Goal: Obtain resource: Download file/media

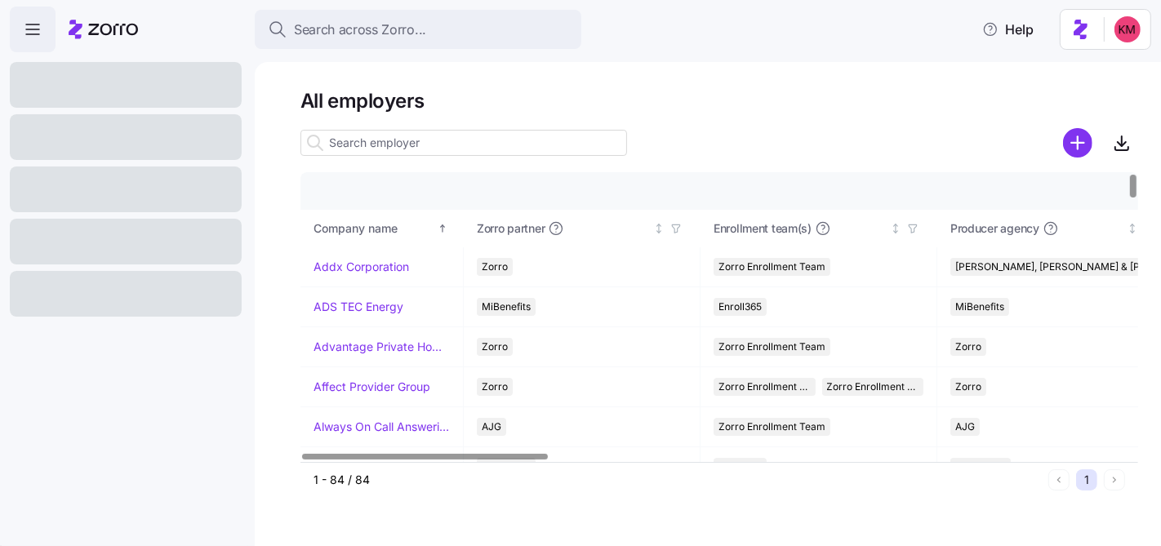
click at [469, 147] on input at bounding box center [463, 143] width 326 height 26
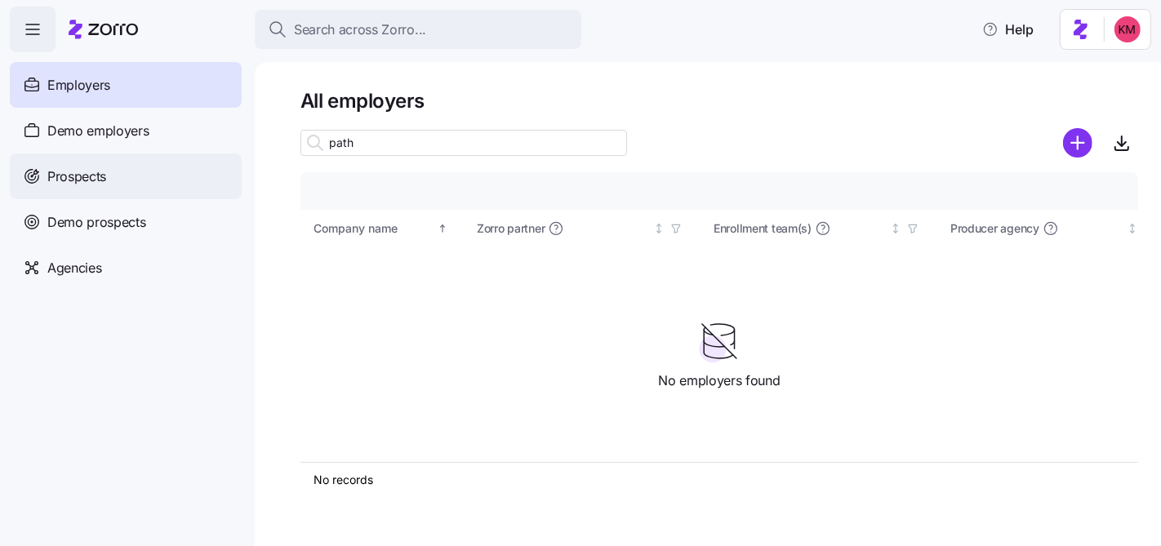
type input "path"
click at [117, 171] on div "Prospects" at bounding box center [126, 176] width 232 height 46
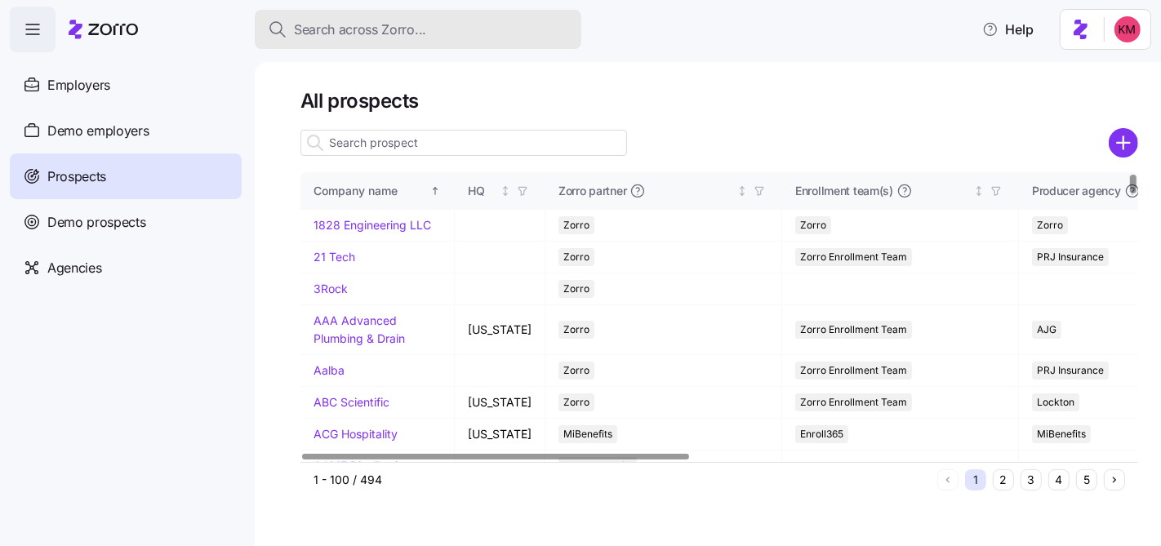
click at [459, 34] on div "Search across Zorro..." at bounding box center [418, 30] width 300 height 20
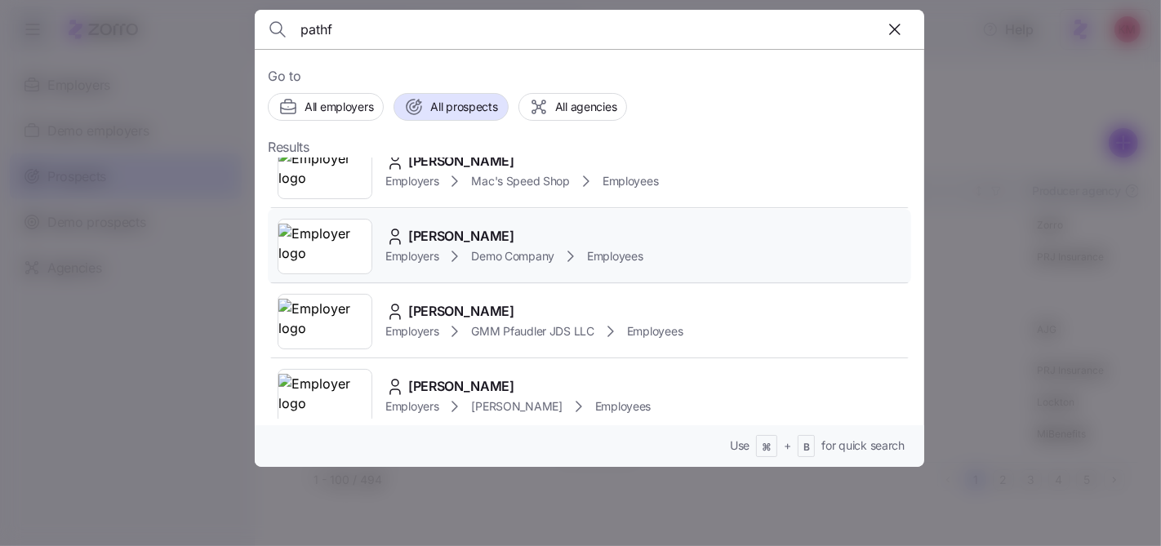
scroll to position [639, 0]
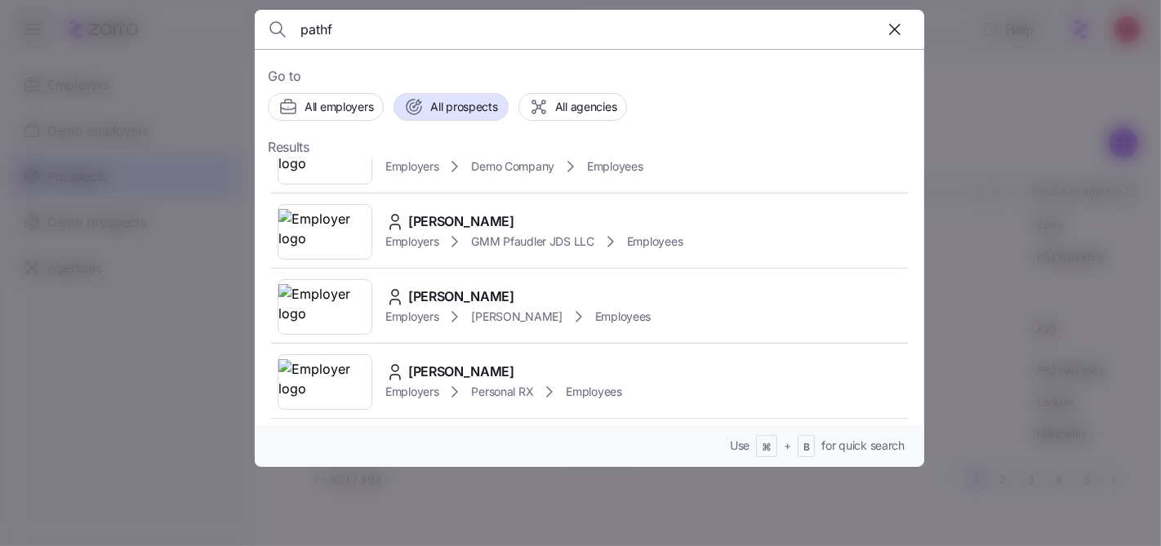
type input "pathf"
click at [878, 27] on div "pathf" at bounding box center [589, 29] width 643 height 39
click at [891, 29] on icon "button" at bounding box center [895, 30] width 20 height 20
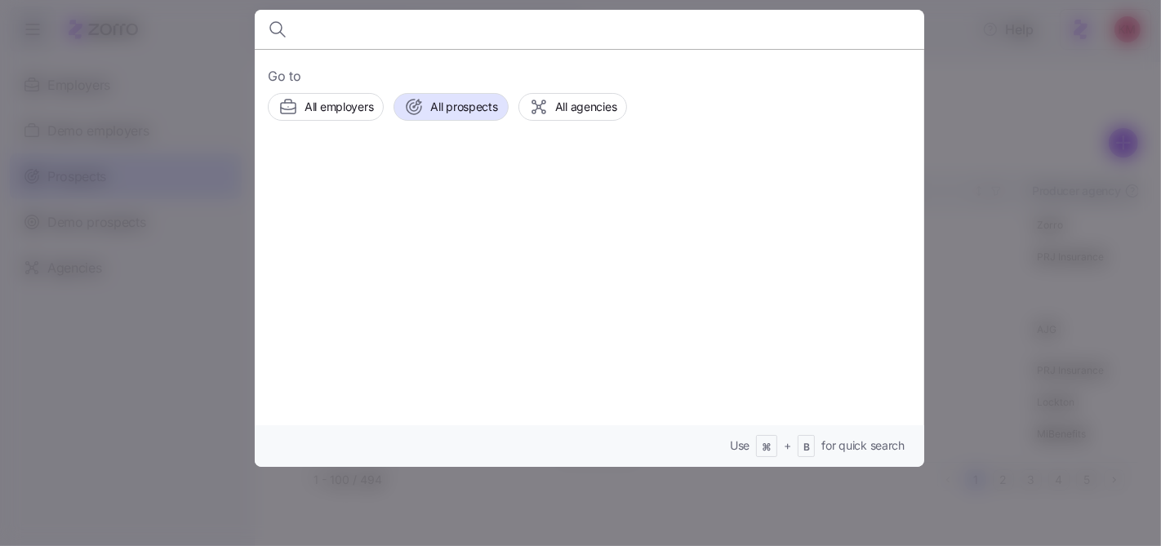
click at [1009, 90] on div at bounding box center [580, 273] width 1161 height 546
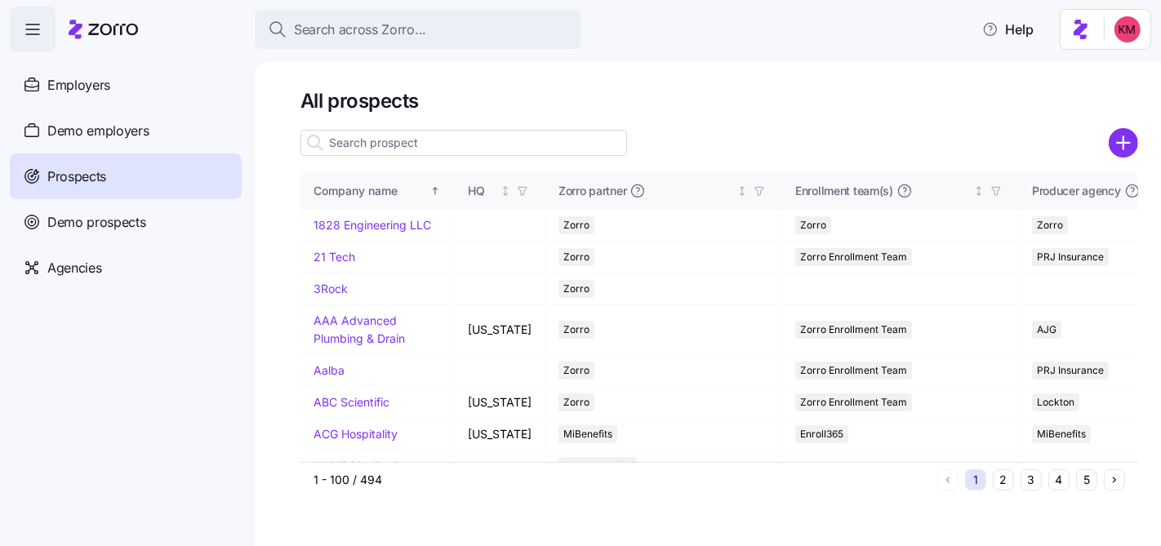
click at [471, 152] on input at bounding box center [463, 143] width 326 height 26
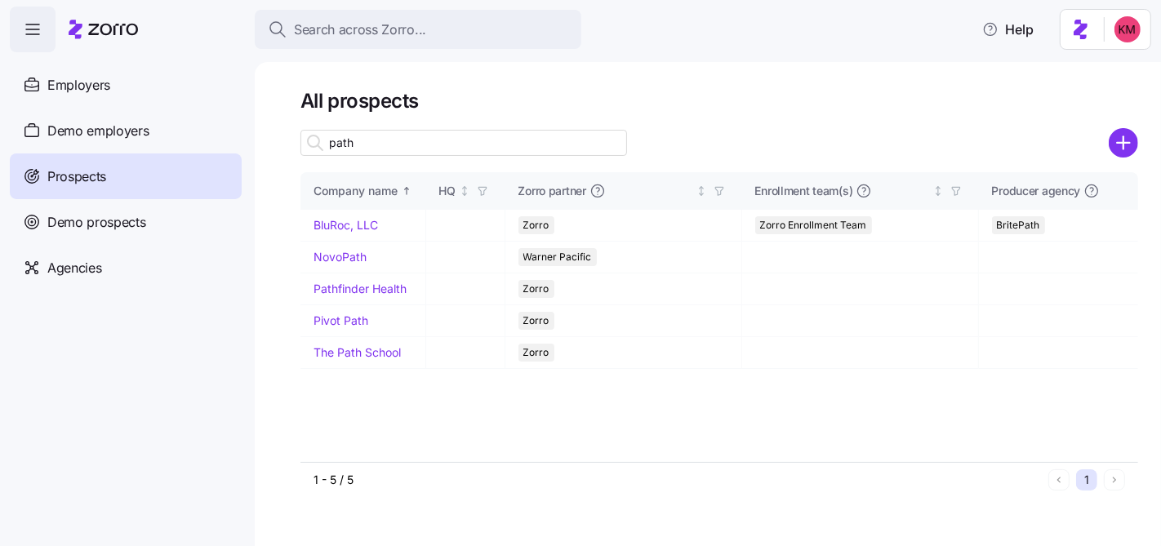
click at [459, 150] on input "path" at bounding box center [463, 143] width 326 height 26
type input "path"
click at [340, 289] on link "Pathfinder Health" at bounding box center [359, 289] width 93 height 14
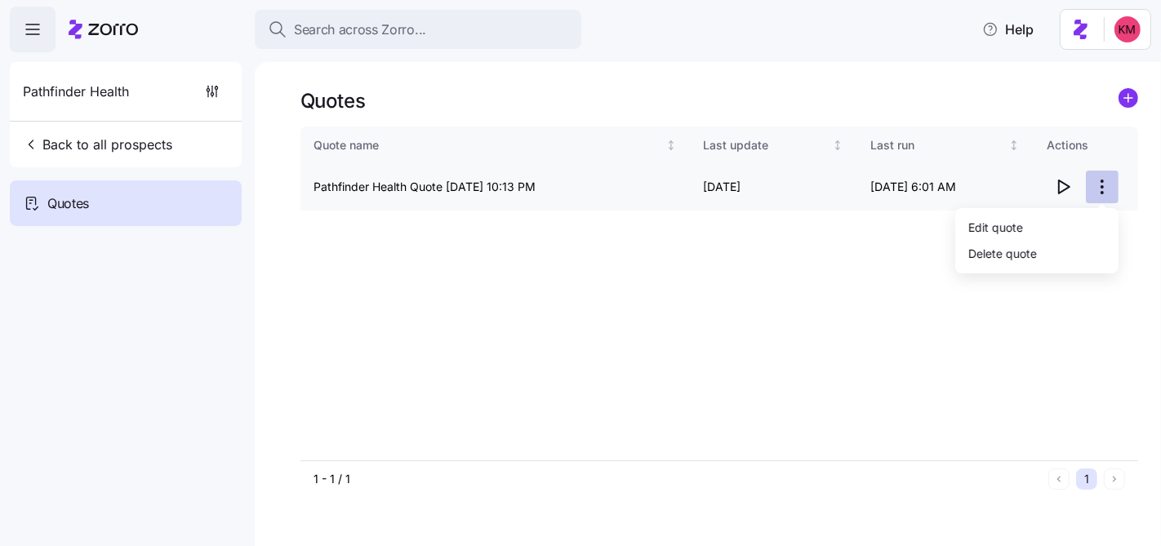
click at [1100, 181] on html "Search across Zorro... Help Pathfinder Health Back to all prospects Quotes Quot…" at bounding box center [580, 416] width 1161 height 832
click at [1115, 104] on html "Search across Zorro... Help Pathfinder Health Back to all prospects Quotes Quot…" at bounding box center [580, 416] width 1161 height 832
click at [1120, 103] on circle "add icon" at bounding box center [1128, 98] width 18 height 18
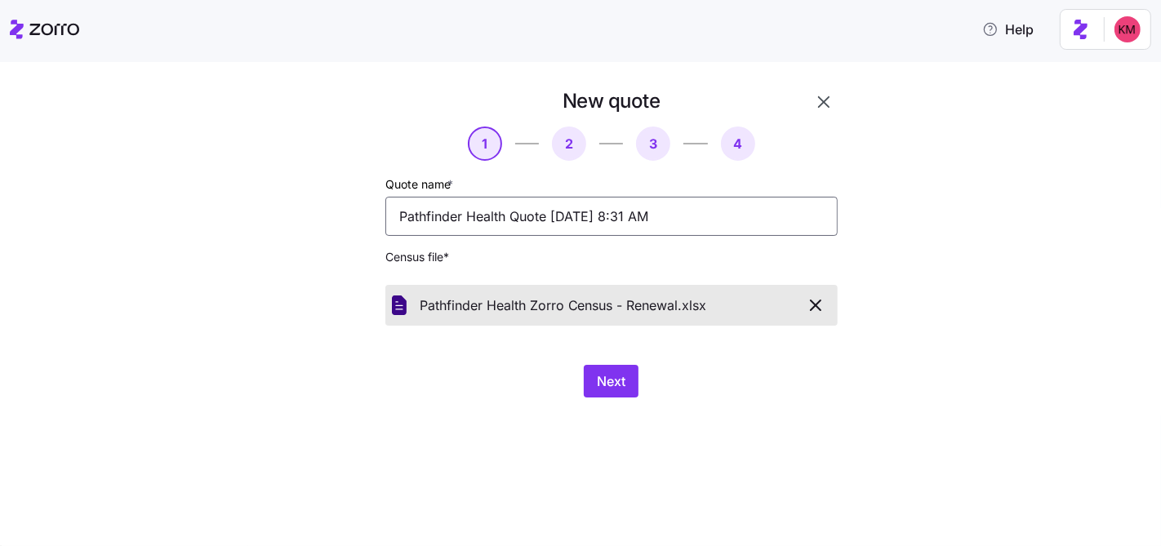
click at [515, 216] on input "Pathfinder Health Quote 08/11/2025 8:31 AM" at bounding box center [611, 216] width 452 height 39
type input "Pathfinder Health Renewal Quote 08/11/2025 8:31 AM"
click at [616, 363] on div "New quote 1 2 3 4 Quote name * Pathfinder Health Renewal Quote 08/11/2025 8:31 …" at bounding box center [611, 243] width 465 height 322
click at [615, 377] on span "Next" at bounding box center [611, 381] width 29 height 20
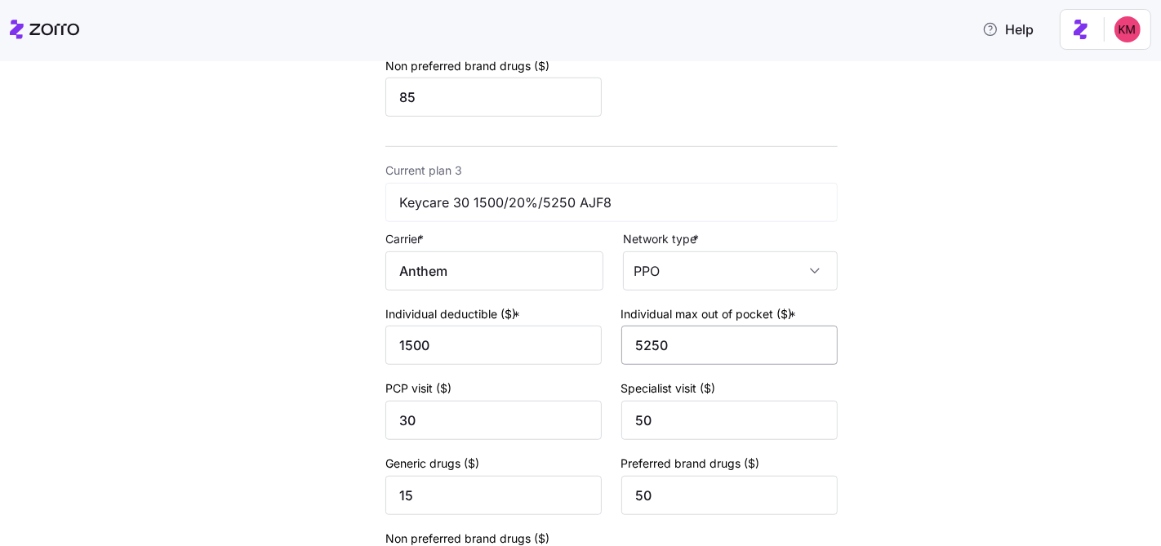
scroll to position [1198, 0]
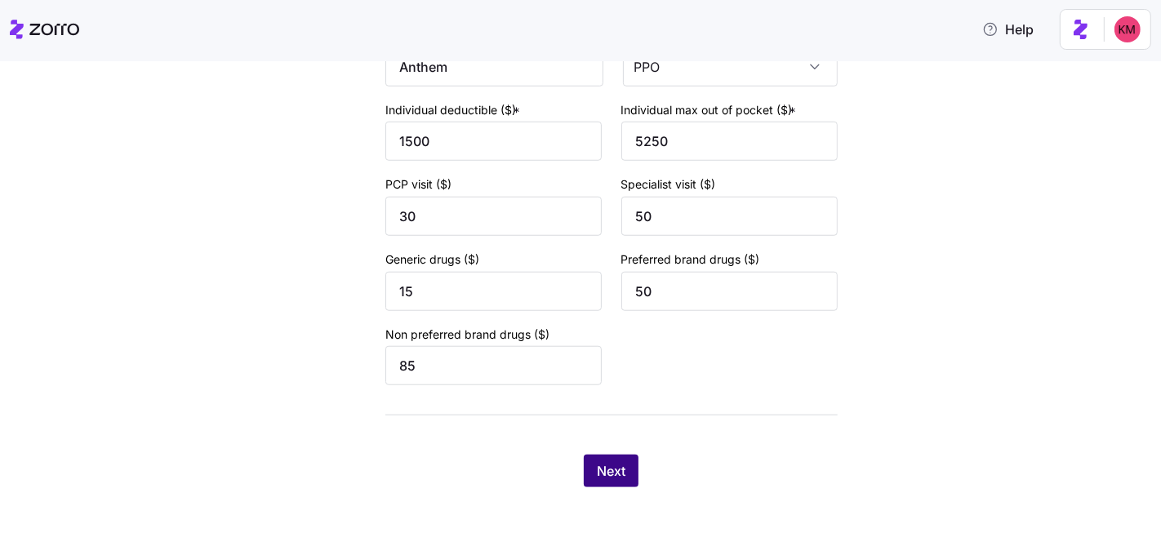
click at [597, 464] on span "Next" at bounding box center [611, 471] width 29 height 20
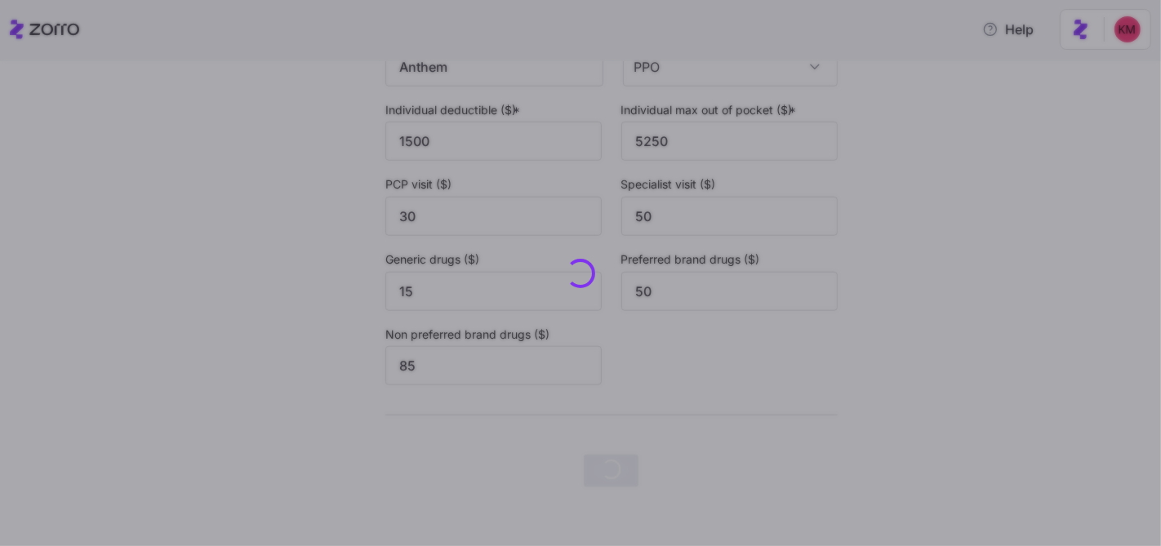
scroll to position [0, 0]
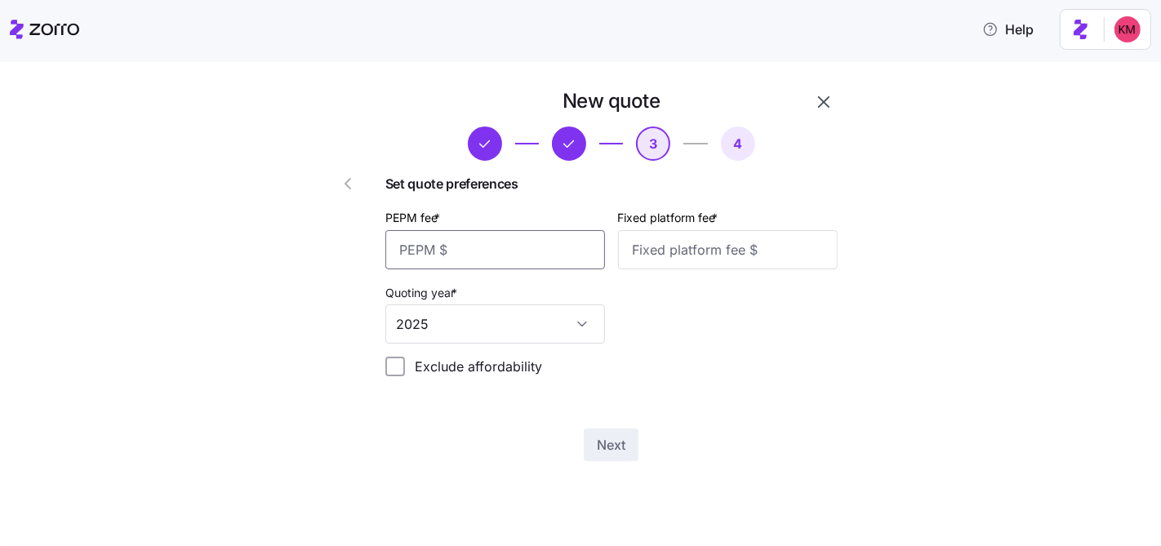
click at [482, 242] on input "PEPM fee *" at bounding box center [495, 249] width 220 height 39
type input "50"
type input "100"
click at [630, 449] on button "Next" at bounding box center [611, 444] width 55 height 33
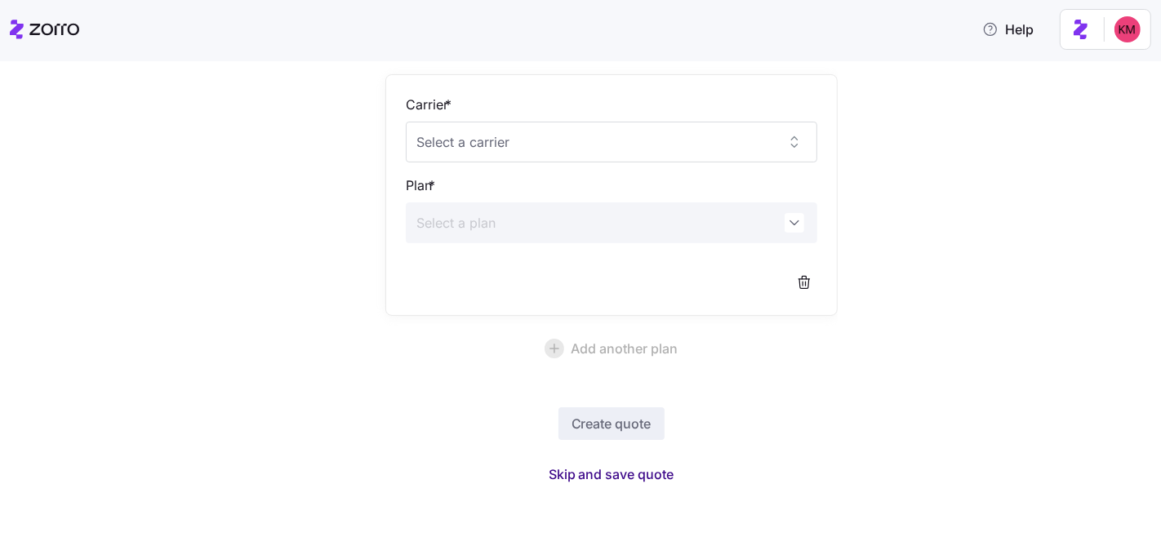
click at [637, 473] on span "Skip and save quote" at bounding box center [611, 474] width 126 height 20
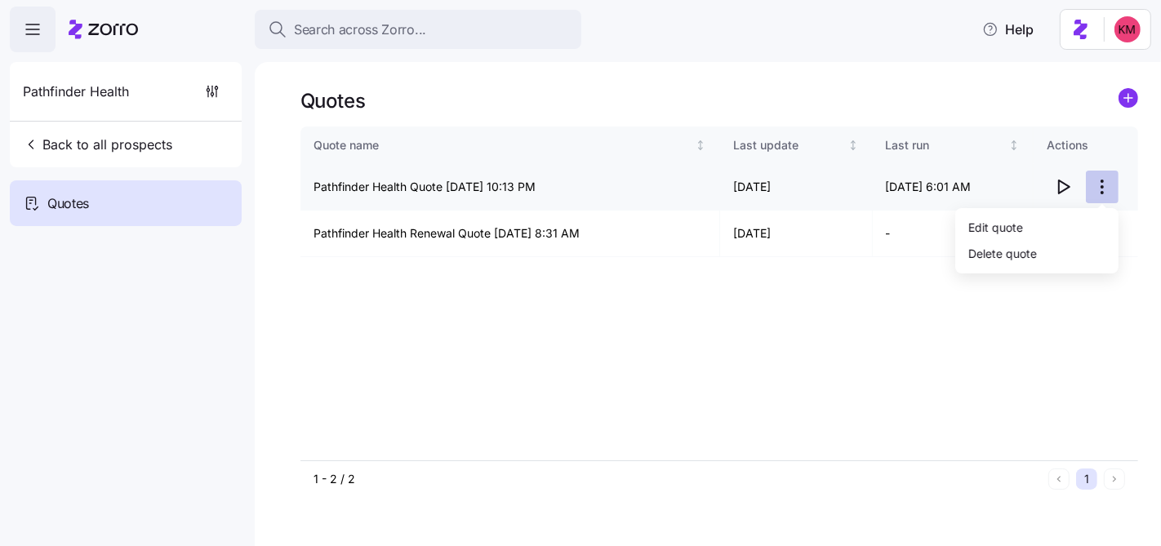
click at [1106, 192] on html "Search across Zorro... Help Pathfinder Health Back to all prospects Quotes Quot…" at bounding box center [580, 416] width 1161 height 832
drag, startPoint x: 1063, startPoint y: 212, endPoint x: 799, endPoint y: 304, distance: 279.3
click at [798, 302] on html "Search across Zorro... Help Pathfinder Health Back to all prospects Quotes Quot…" at bounding box center [580, 416] width 1161 height 832
drag, startPoint x: 801, startPoint y: 305, endPoint x: 862, endPoint y: 273, distance: 69.4
click at [802, 305] on html "Search across Zorro... Help Pathfinder Health Back to all prospects Quotes Quot…" at bounding box center [580, 416] width 1161 height 832
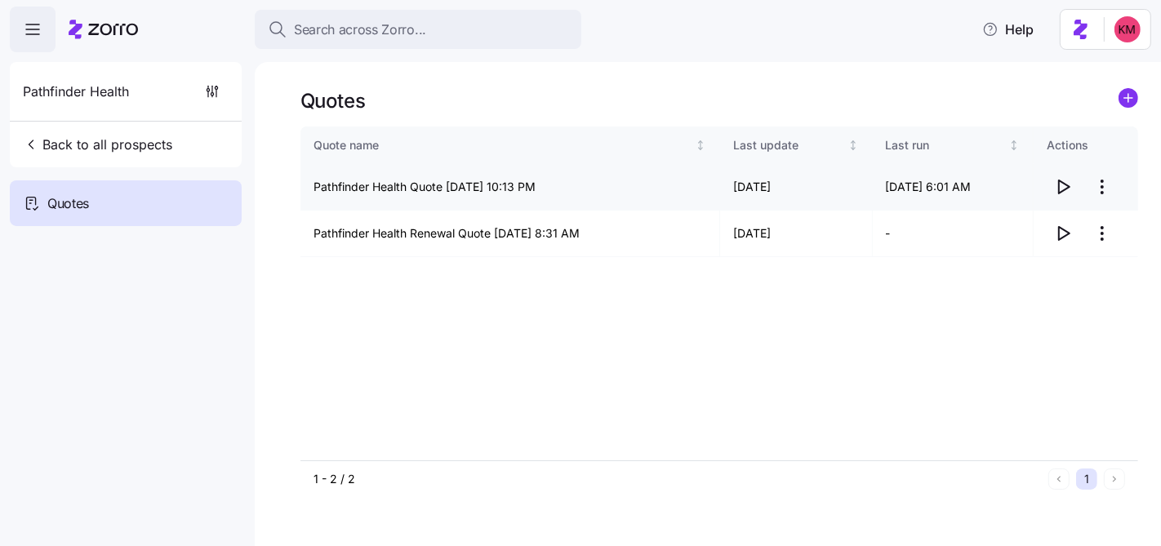
click at [1059, 188] on icon "button" at bounding box center [1063, 187] width 20 height 20
click at [1102, 190] on html "Search across Zorro... Help Pathfinder Health Back to all prospects Quotes Quot…" at bounding box center [580, 416] width 1161 height 832
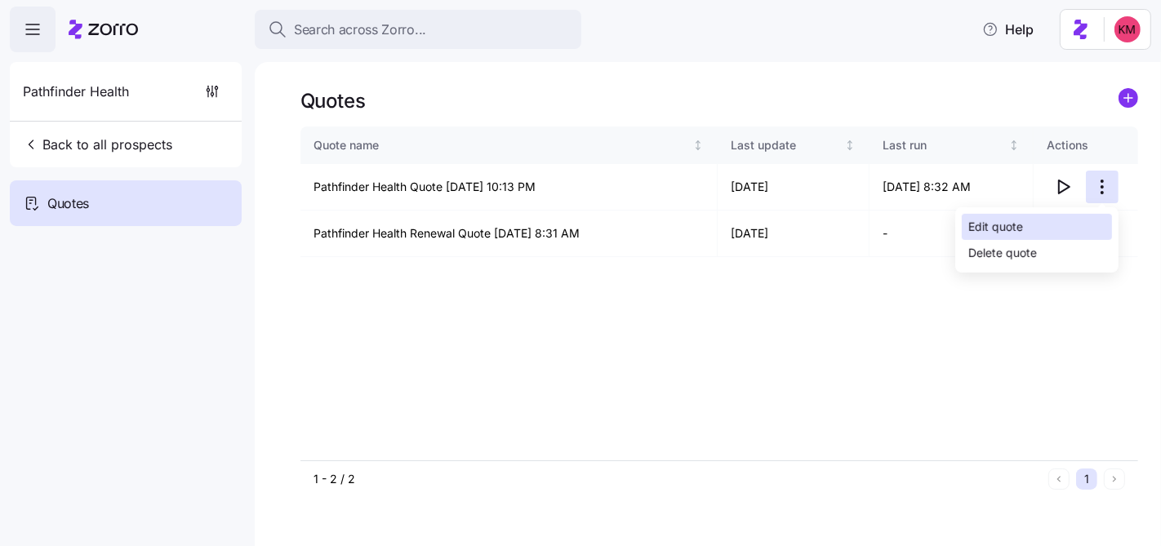
click at [1034, 227] on div "Edit quote" at bounding box center [1036, 227] width 150 height 26
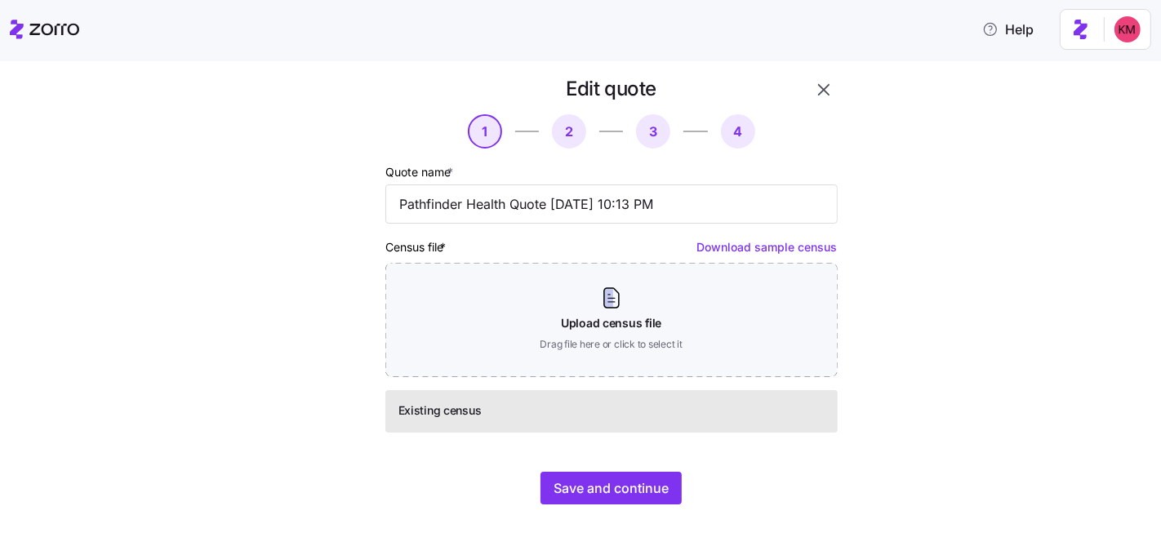
scroll to position [29, 0]
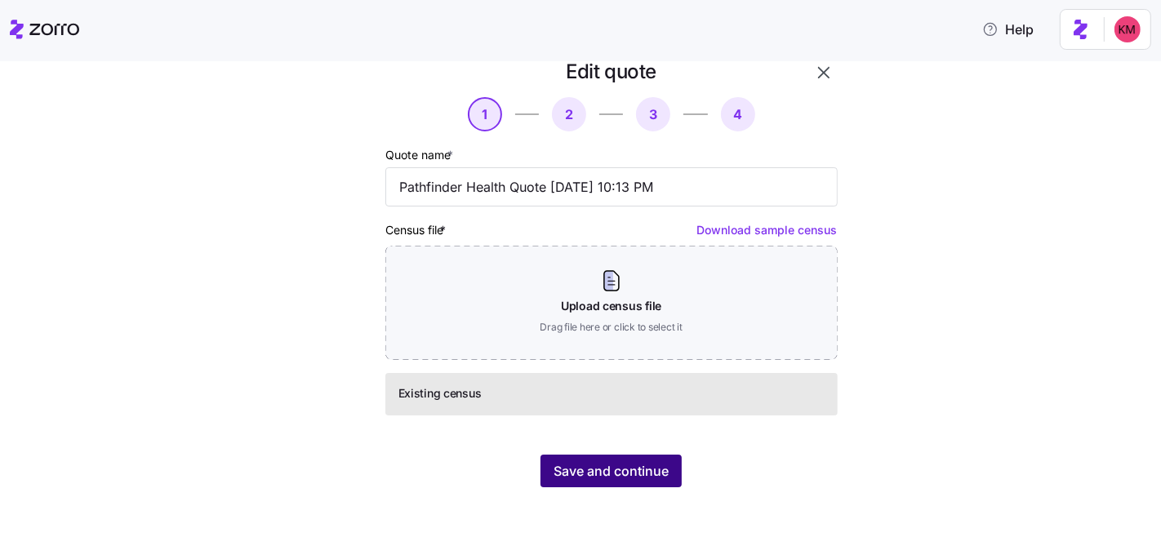
click at [655, 469] on span "Save and continue" at bounding box center [610, 471] width 115 height 20
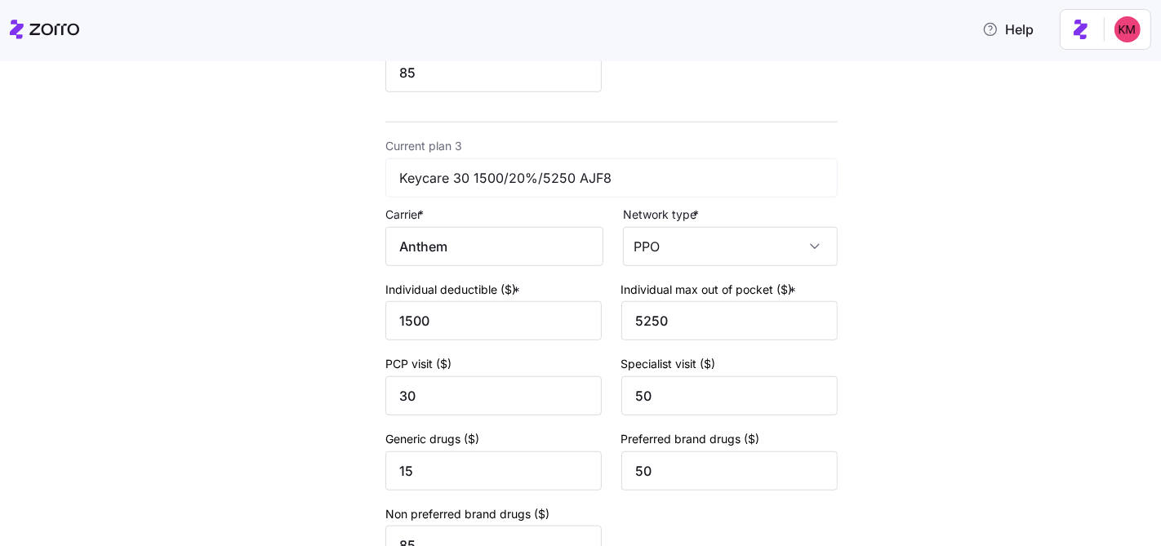
scroll to position [1198, 0]
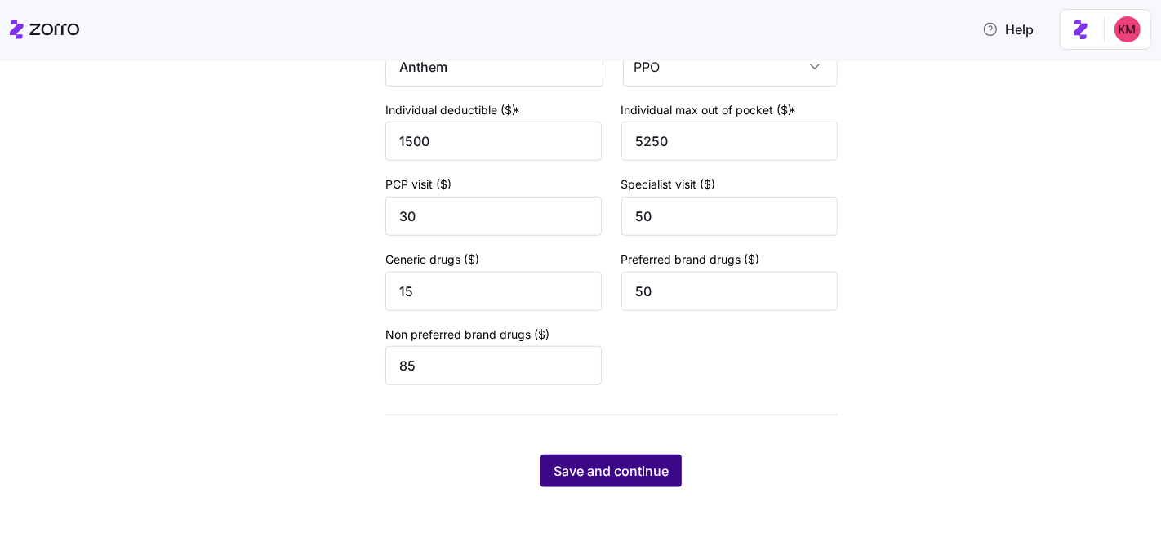
click at [646, 468] on span "Save and continue" at bounding box center [610, 471] width 115 height 20
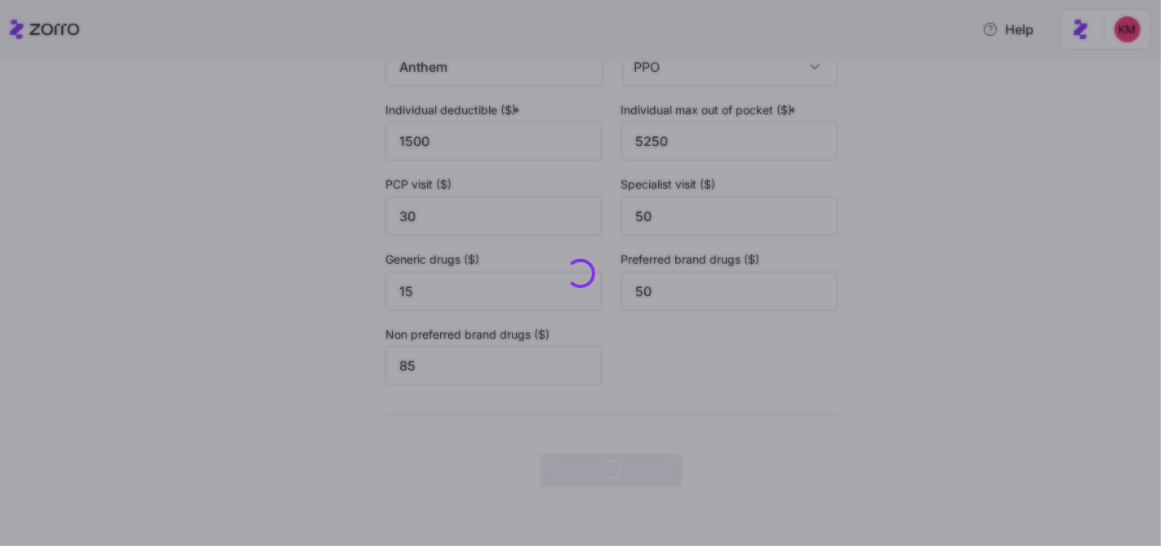
scroll to position [0, 0]
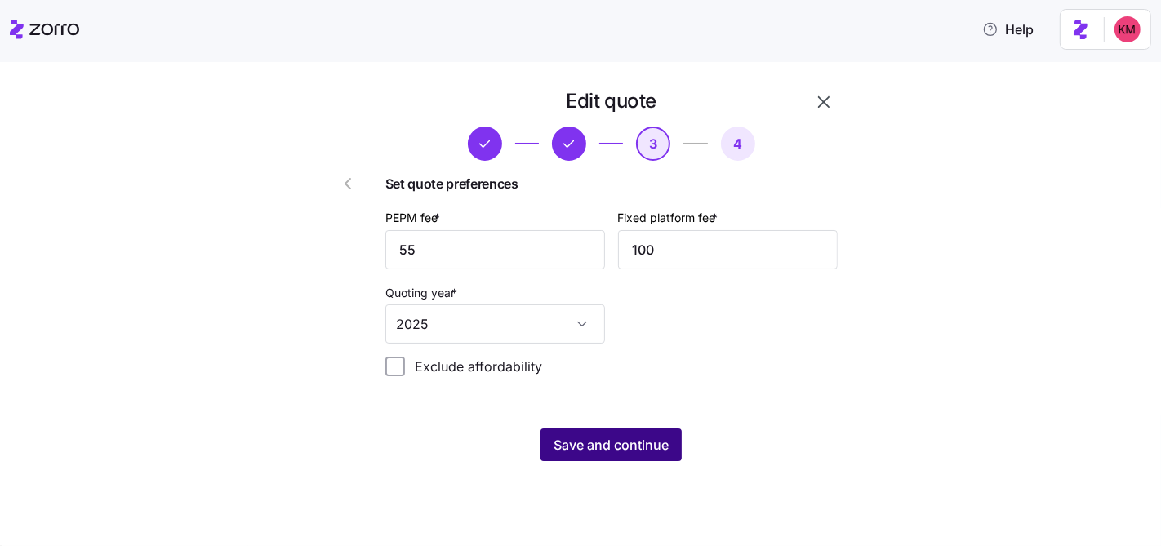
click at [646, 441] on span "Save and continue" at bounding box center [610, 445] width 115 height 20
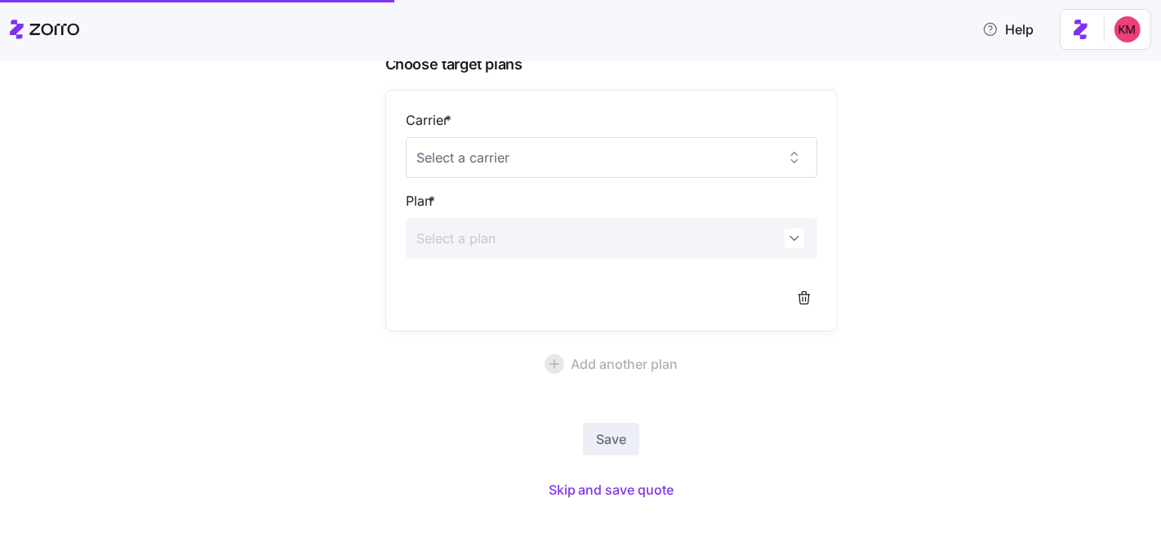
scroll to position [156, 0]
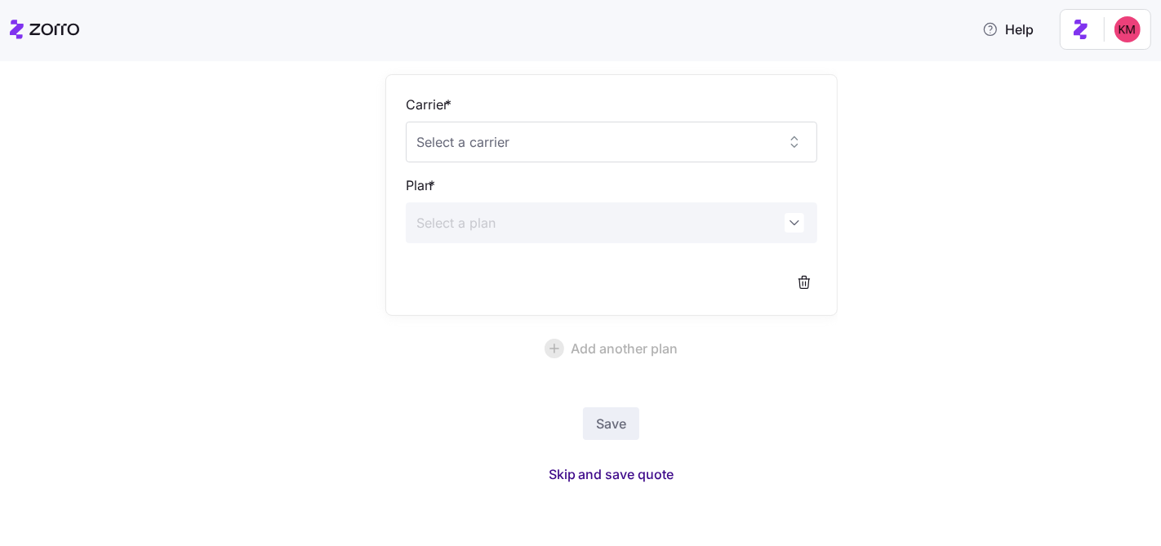
click at [620, 470] on span "Skip and save quote" at bounding box center [611, 474] width 126 height 20
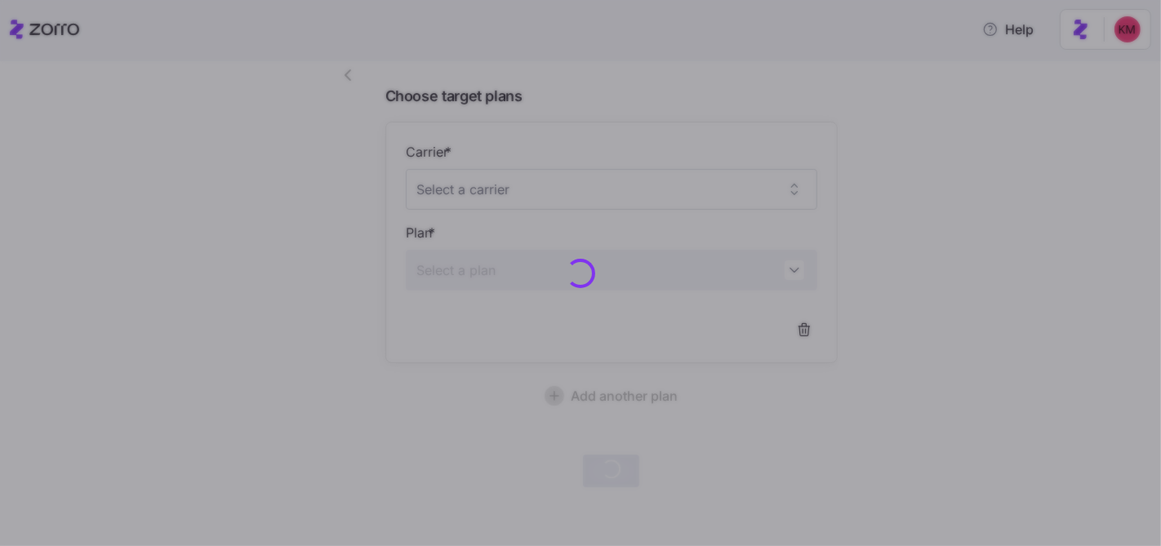
scroll to position [107, 0]
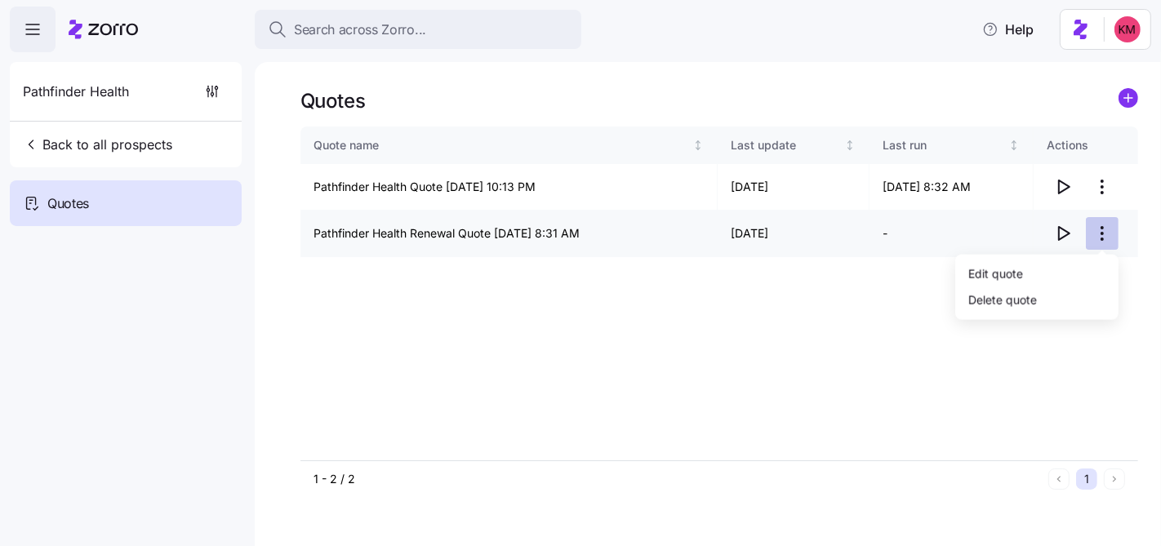
click at [1102, 228] on html "Search across Zorro... Help Pathfinder Health Back to all prospects Quotes Quot…" at bounding box center [580, 416] width 1161 height 832
click at [1053, 268] on div "Edit quote" at bounding box center [1036, 273] width 150 height 26
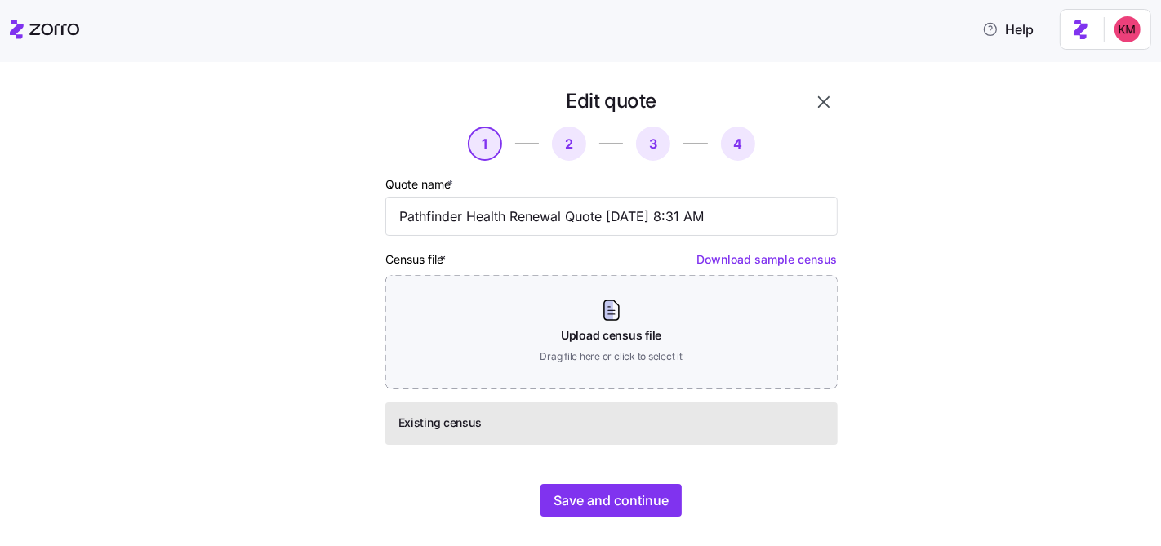
click at [561, 481] on div "Edit quote 1 2 3 4 Quote name * Pathfinder Health Renewal Quote 08/11/2025 8:31…" at bounding box center [611, 303] width 465 height 442
click at [568, 492] on span "Save and continue" at bounding box center [610, 500] width 115 height 20
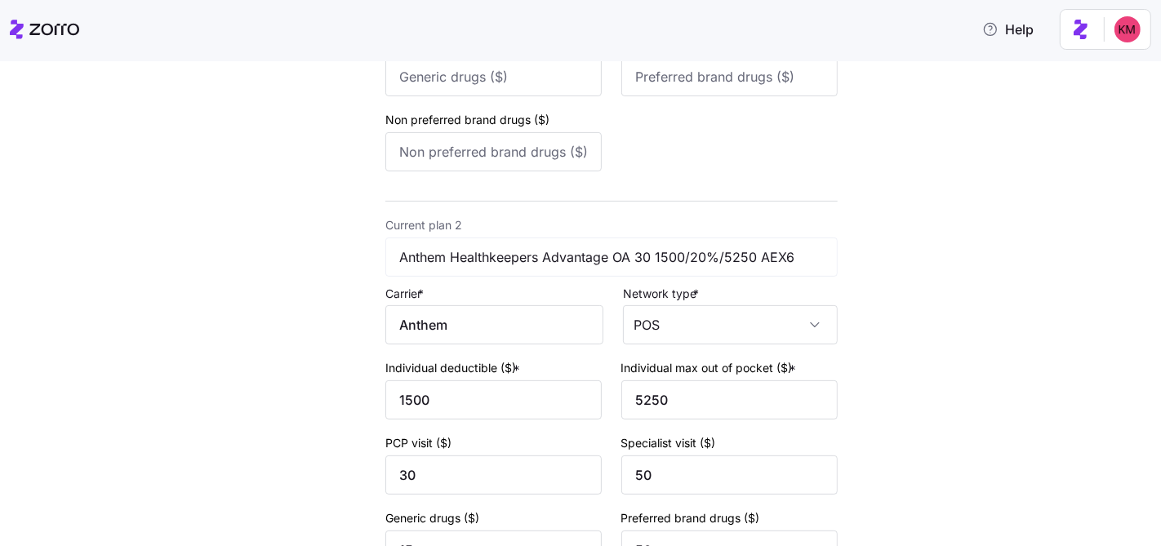
scroll to position [1128, 0]
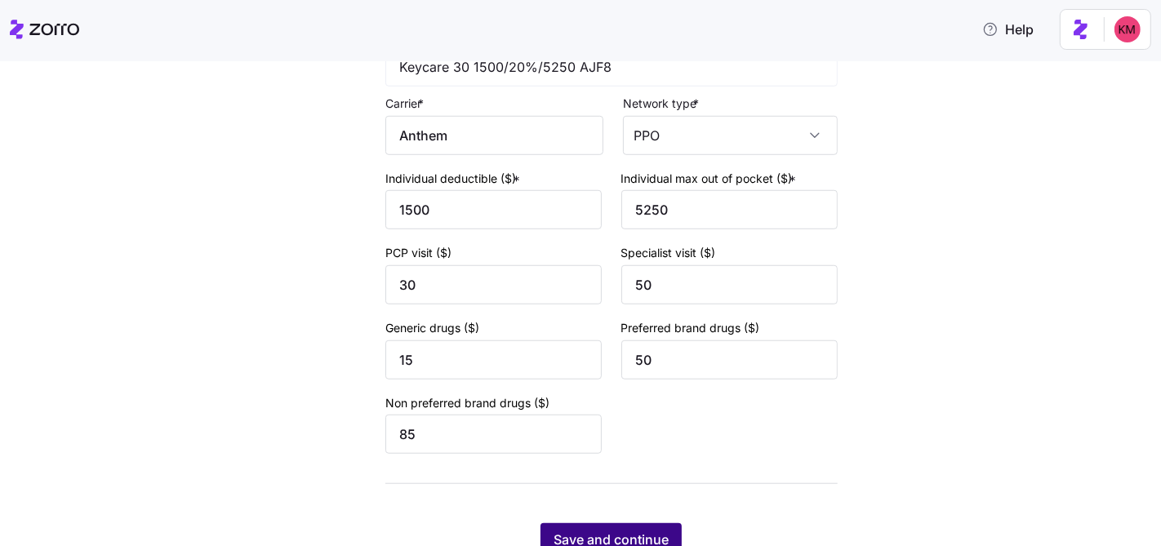
click at [628, 534] on span "Save and continue" at bounding box center [610, 540] width 115 height 20
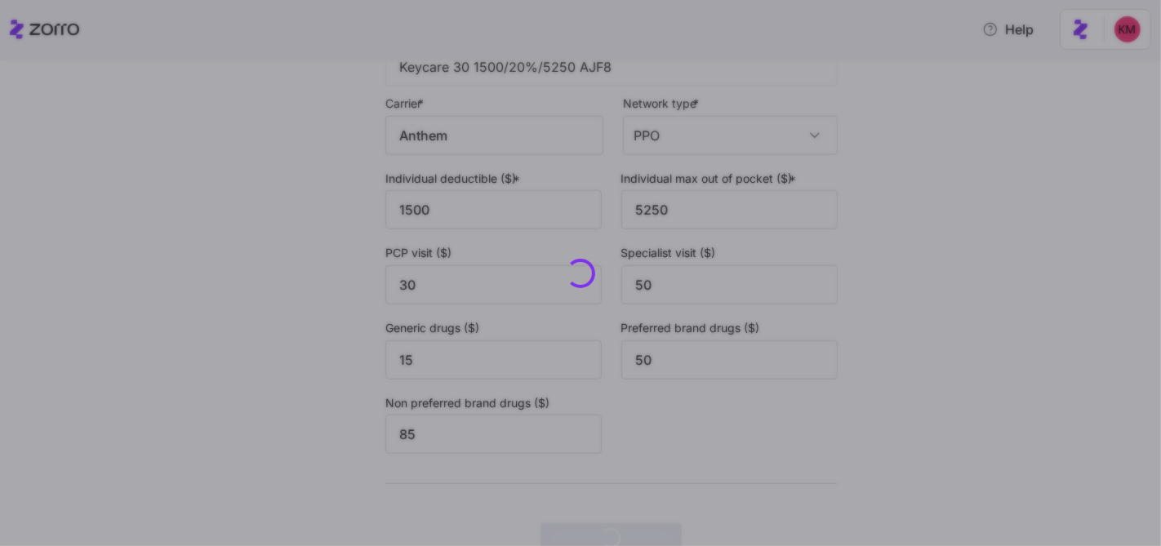
scroll to position [0, 0]
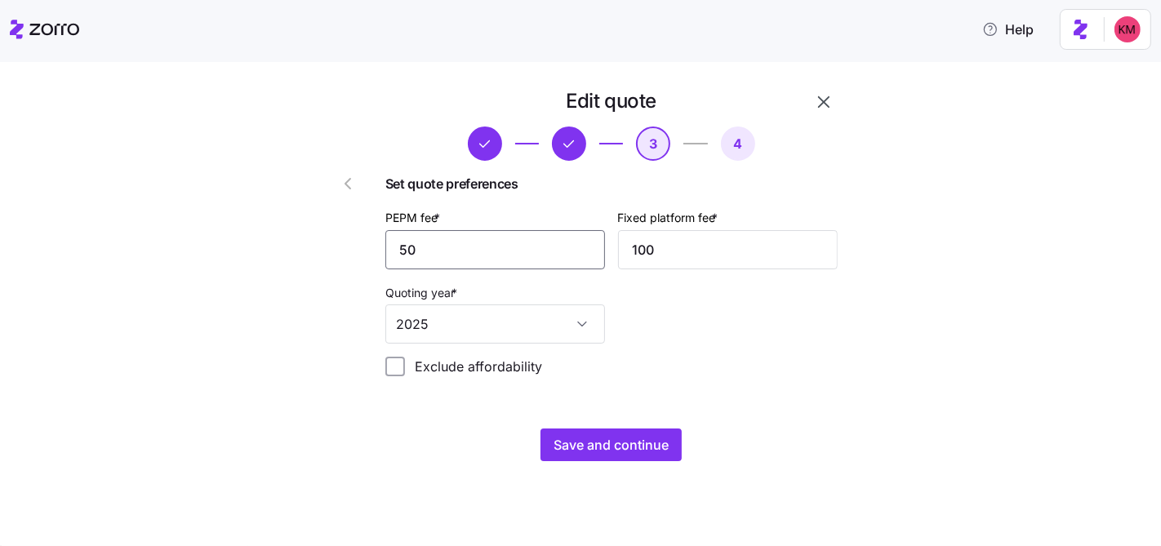
click at [537, 251] on input "50" at bounding box center [495, 249] width 220 height 39
type input "55"
click at [584, 439] on span "Save and continue" at bounding box center [610, 445] width 115 height 20
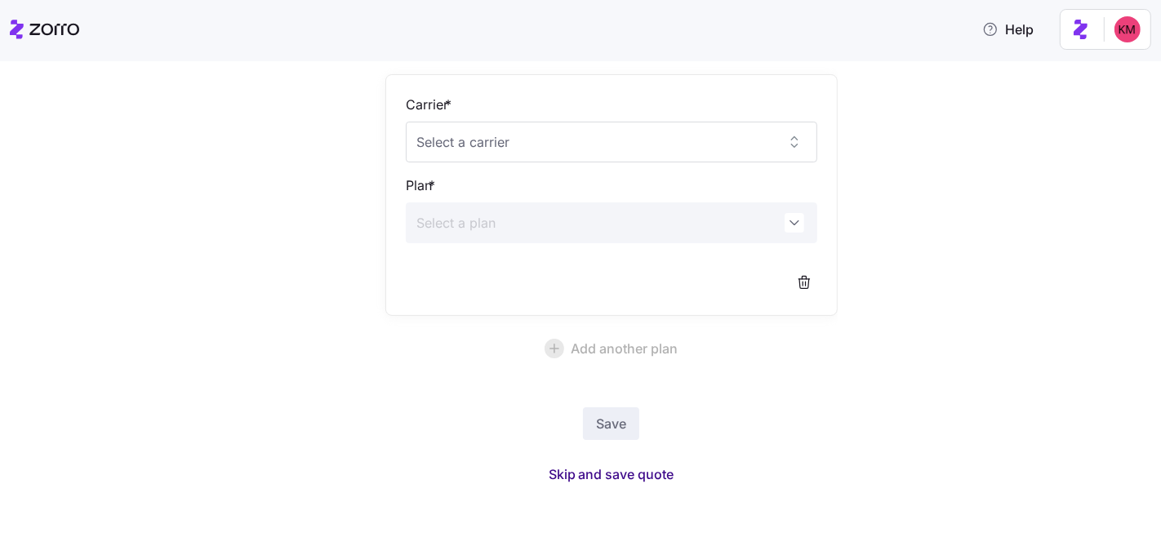
click at [635, 477] on span "Skip and save quote" at bounding box center [611, 474] width 126 height 20
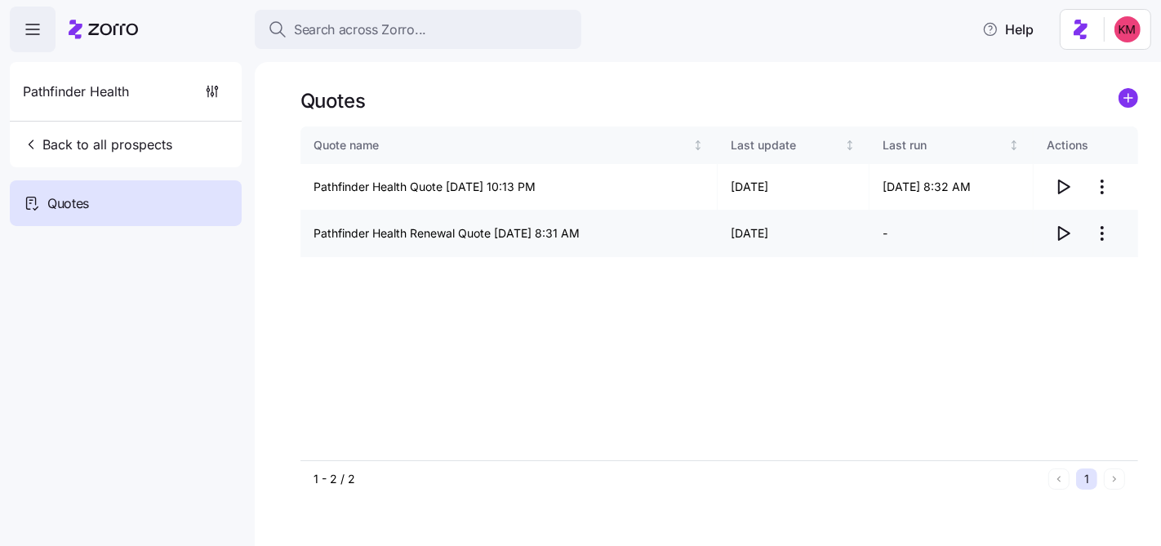
click at [1063, 236] on icon "button" at bounding box center [1063, 234] width 20 height 20
click at [1069, 233] on icon "button" at bounding box center [1064, 233] width 11 height 13
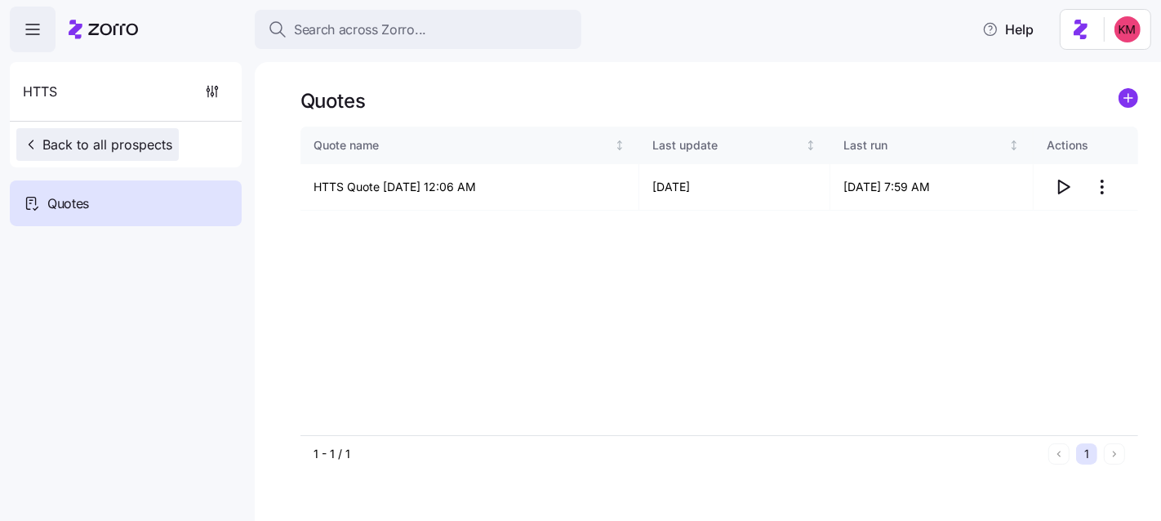
click at [131, 142] on span "Back to all prospects" at bounding box center [97, 145] width 149 height 20
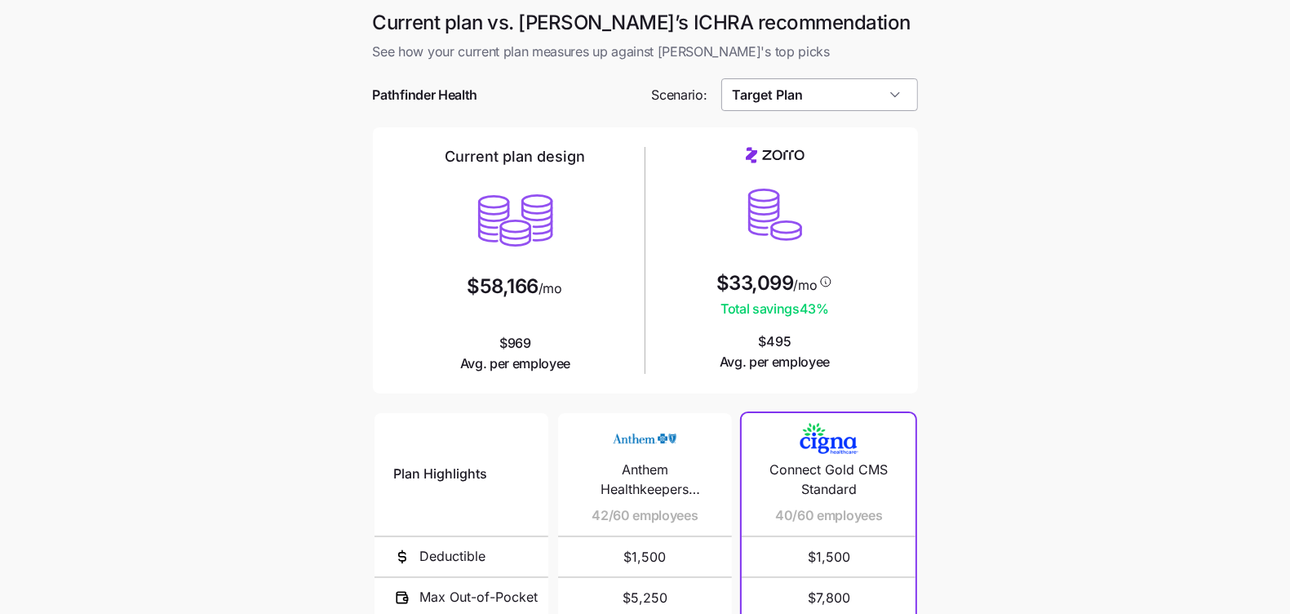
click at [817, 87] on input "Target Plan" at bounding box center [819, 94] width 197 height 33
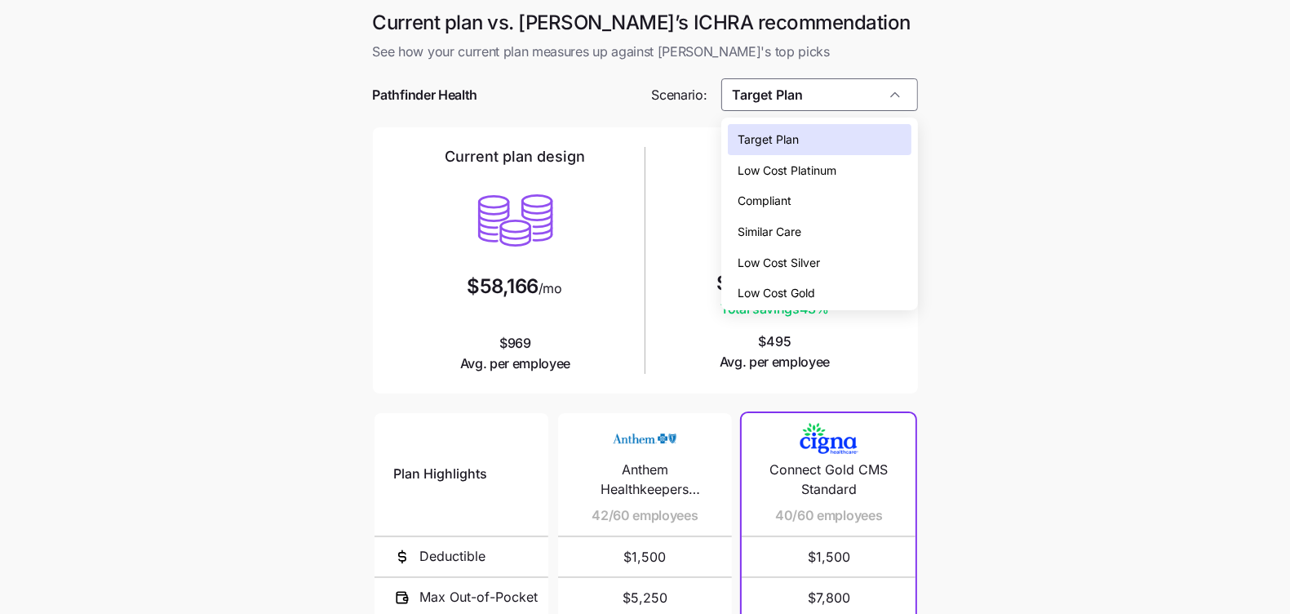
drag, startPoint x: 805, startPoint y: 277, endPoint x: 805, endPoint y: 286, distance: 9.0
click at [805, 286] on div "Target Plan Low Cost Platinum Compliant Similar Care Low Cost Silver Low Cost G…" at bounding box center [819, 216] width 183 height 184
click at [805, 286] on span "Low Cost Gold" at bounding box center [777, 293] width 78 height 18
type input "Low Cost Gold"
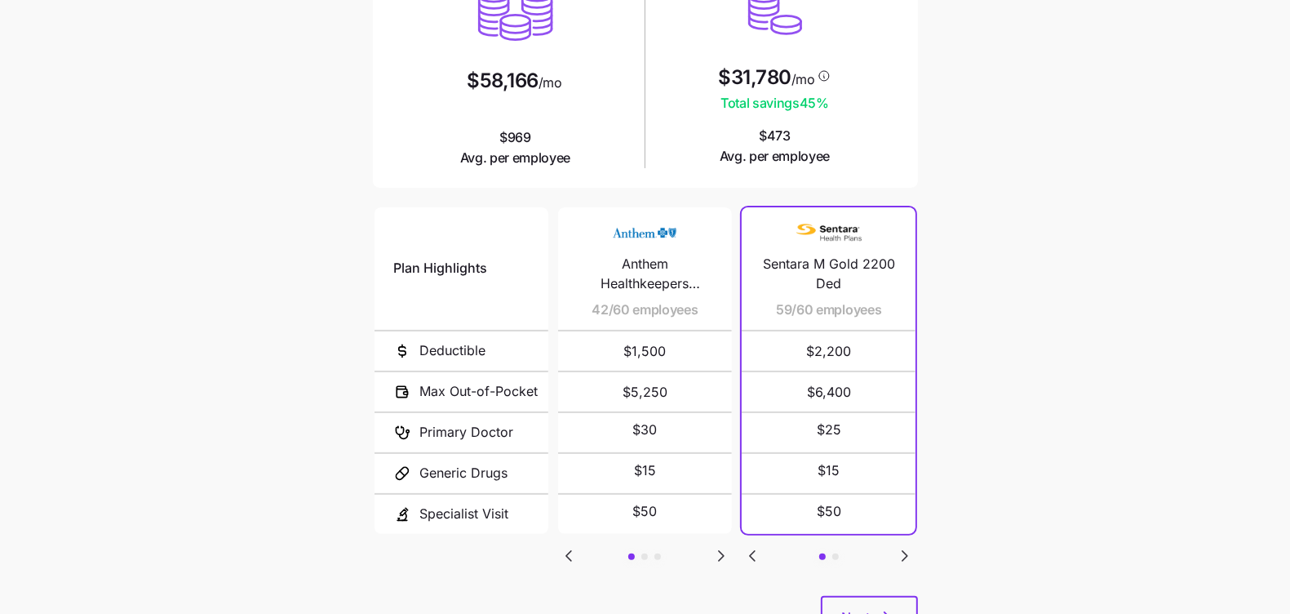
scroll to position [276, 0]
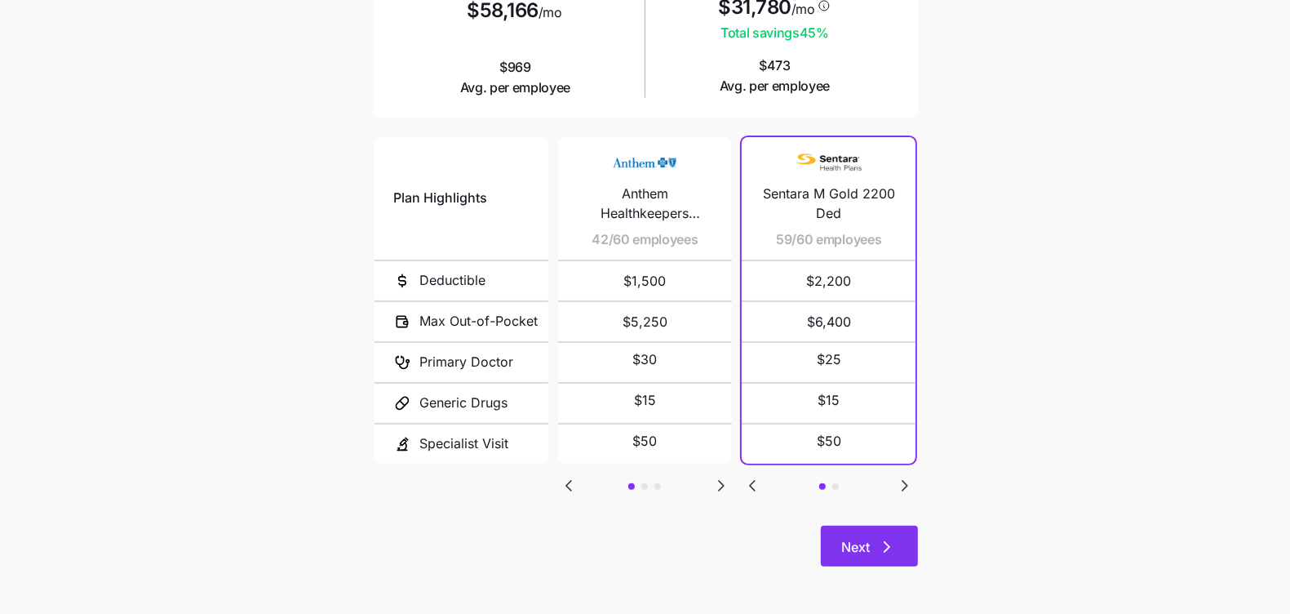
click at [863, 541] on span "Next" at bounding box center [856, 547] width 29 height 20
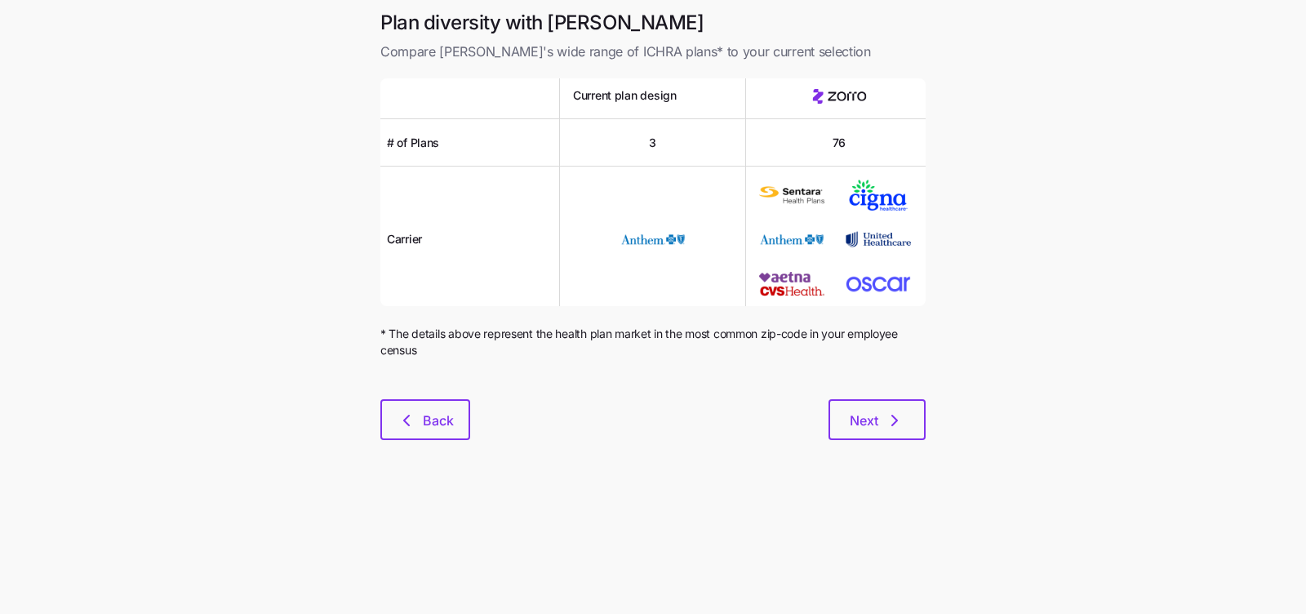
drag, startPoint x: 974, startPoint y: 427, endPoint x: 930, endPoint y: 425, distance: 44.1
click at [974, 426] on main "Plan diversity with Zorro Compare [PERSON_NAME]'s wide range of ICHRA plans* to…" at bounding box center [653, 307] width 1306 height 614
click at [868, 419] on span "Next" at bounding box center [864, 421] width 29 height 20
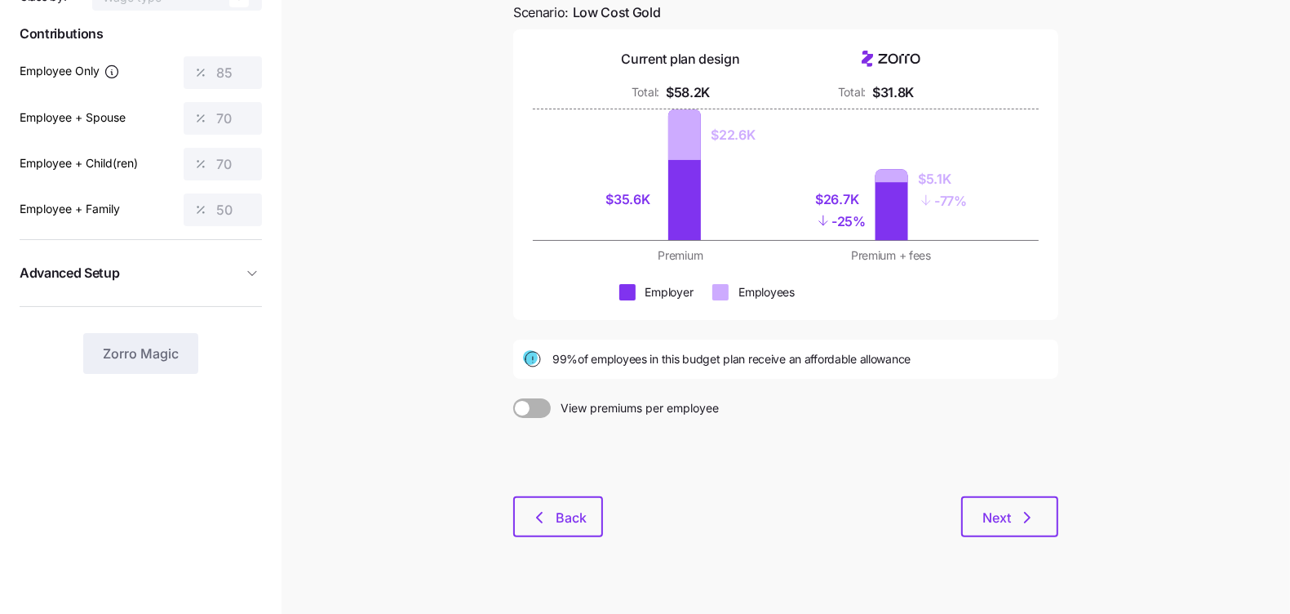
scroll to position [187, 0]
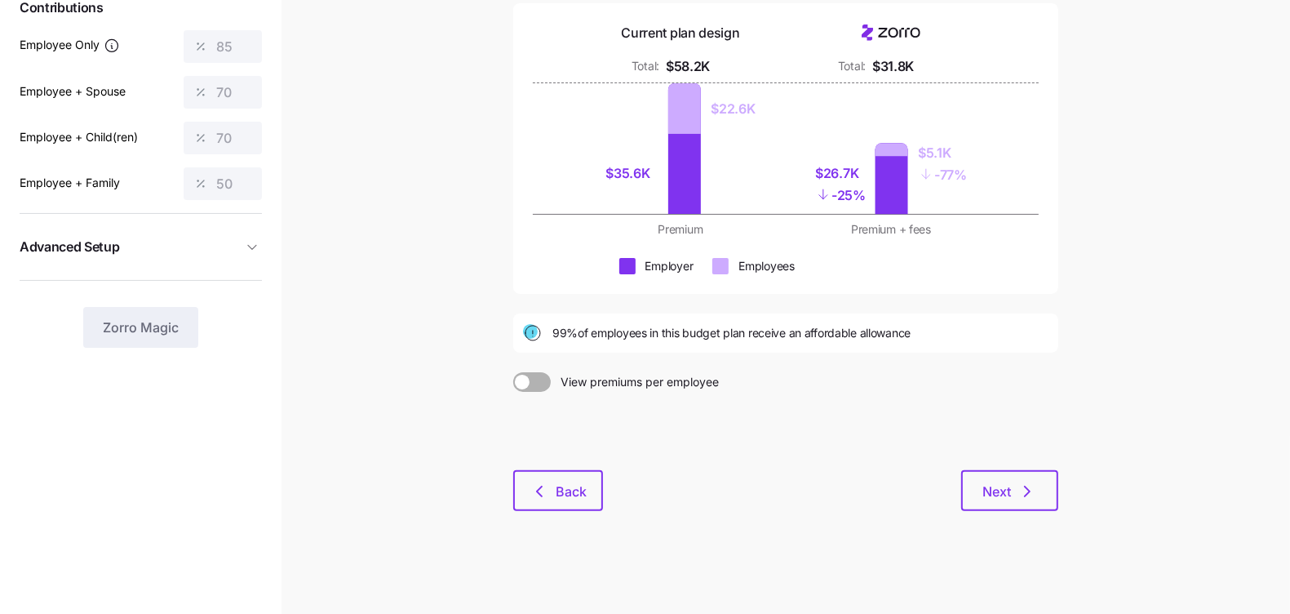
click at [590, 523] on div "Budget planning See the impact of different allowance scenarios on your plan de…" at bounding box center [785, 220] width 571 height 619
click at [587, 507] on button "Back" at bounding box center [558, 490] width 90 height 41
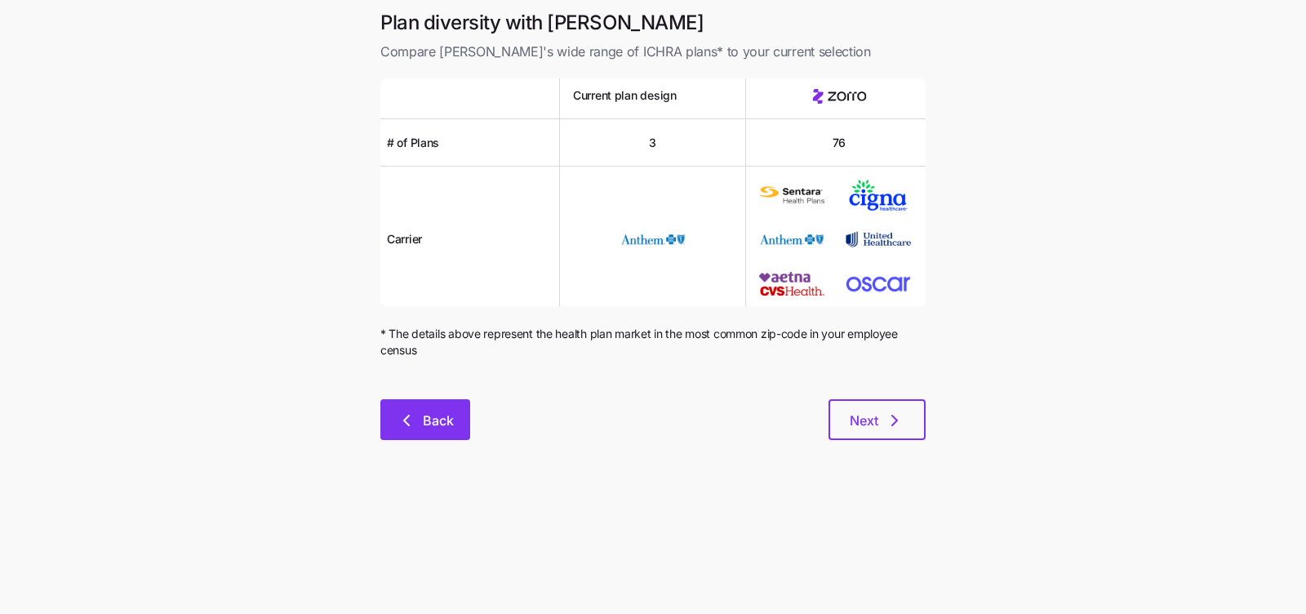
click at [455, 430] on button "Back" at bounding box center [425, 419] width 90 height 41
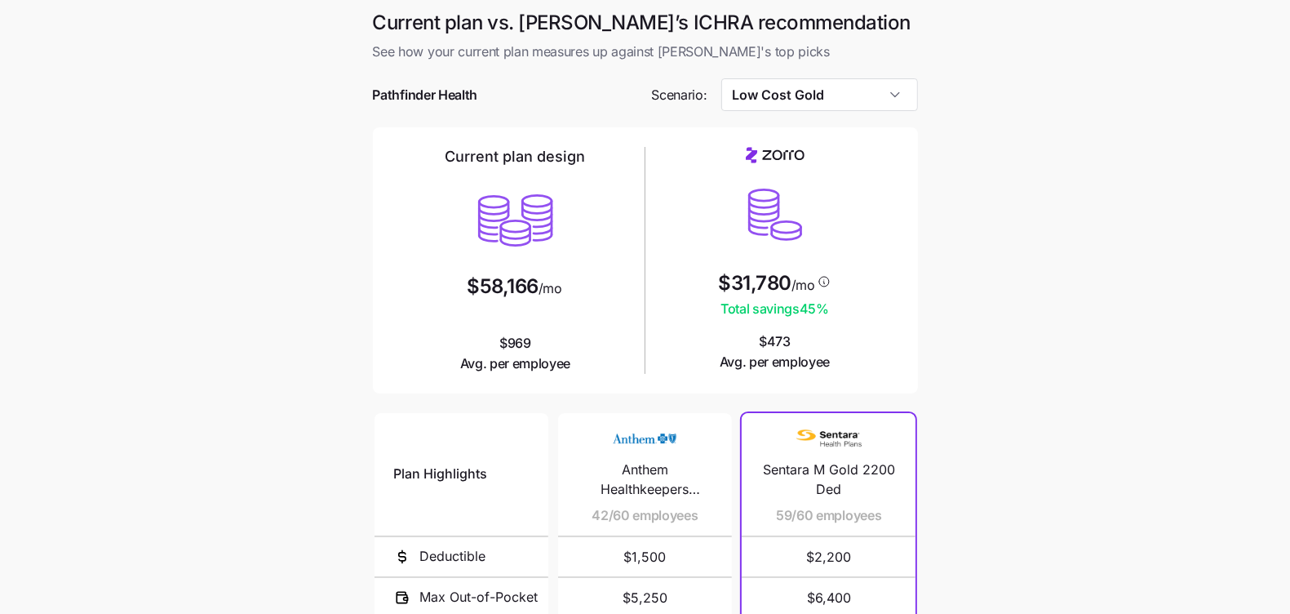
click at [822, 76] on div at bounding box center [645, 70] width 545 height 16
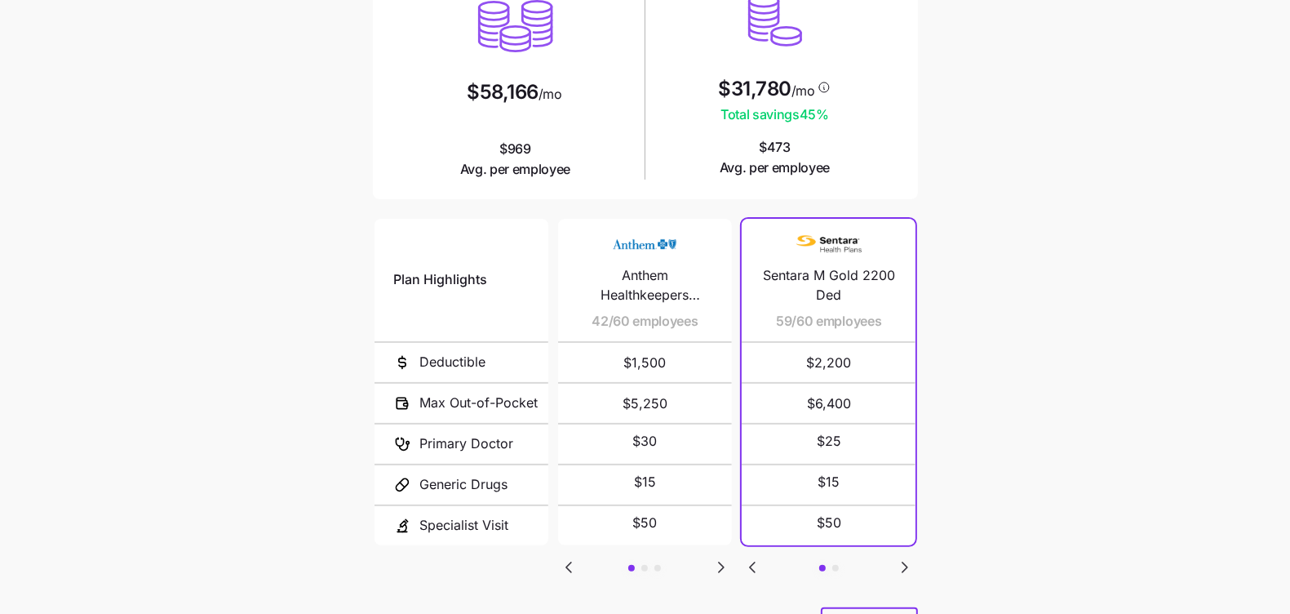
scroll to position [276, 0]
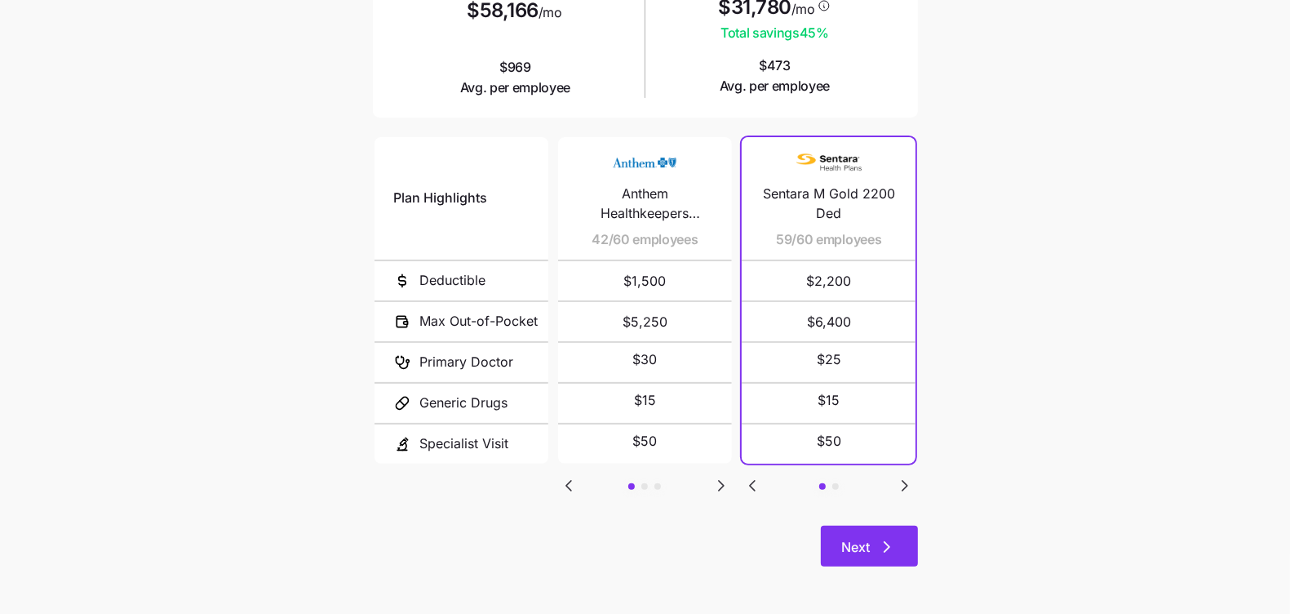
click at [846, 527] on button "Next" at bounding box center [869, 546] width 97 height 41
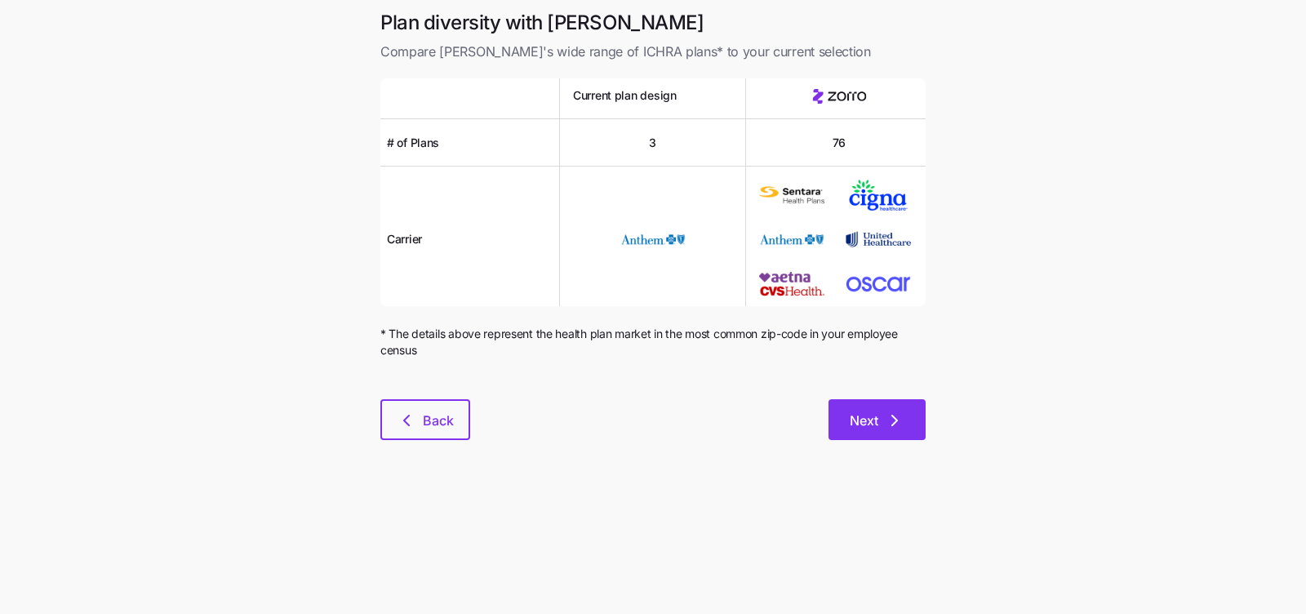
click at [877, 425] on span "Next" at bounding box center [864, 421] width 29 height 20
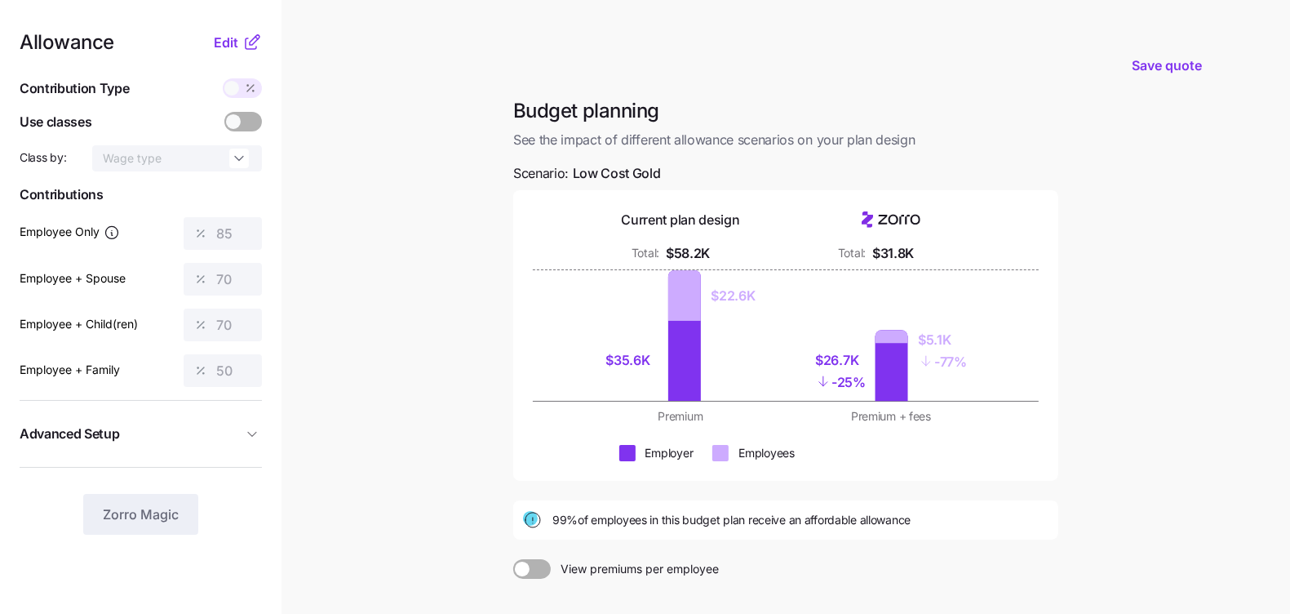
drag, startPoint x: 224, startPoint y: 39, endPoint x: 237, endPoint y: 59, distance: 23.5
click at [224, 39] on span "Edit" at bounding box center [226, 43] width 24 height 20
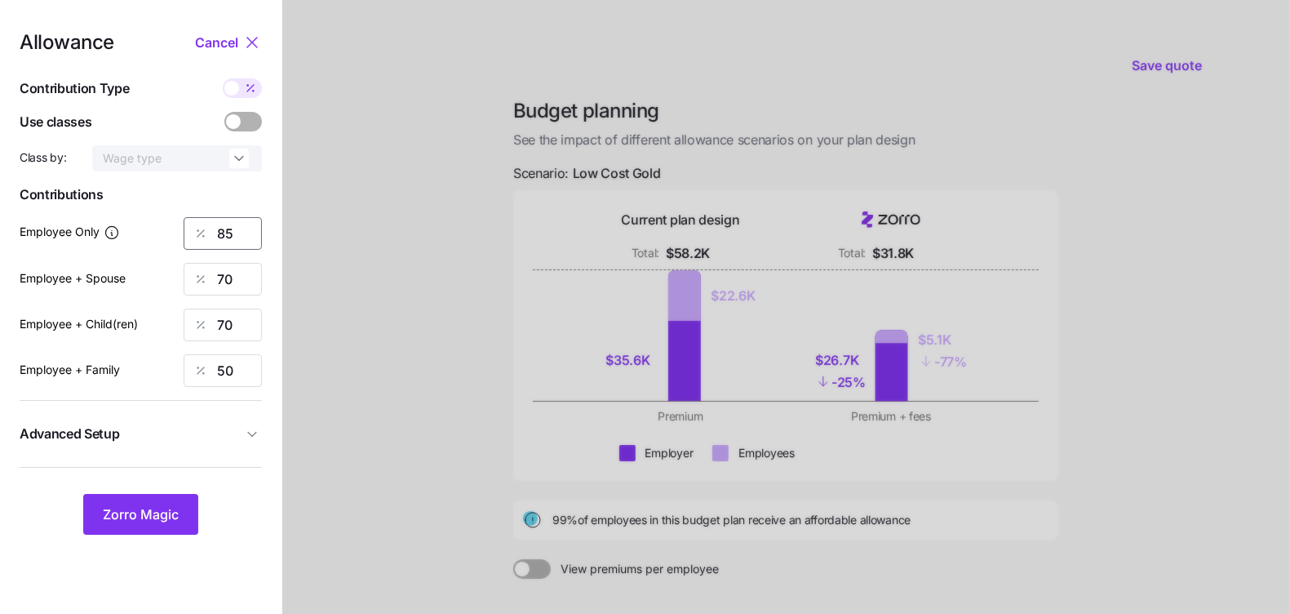
click at [252, 236] on input "85" at bounding box center [223, 233] width 78 height 33
type input "75"
type input "0"
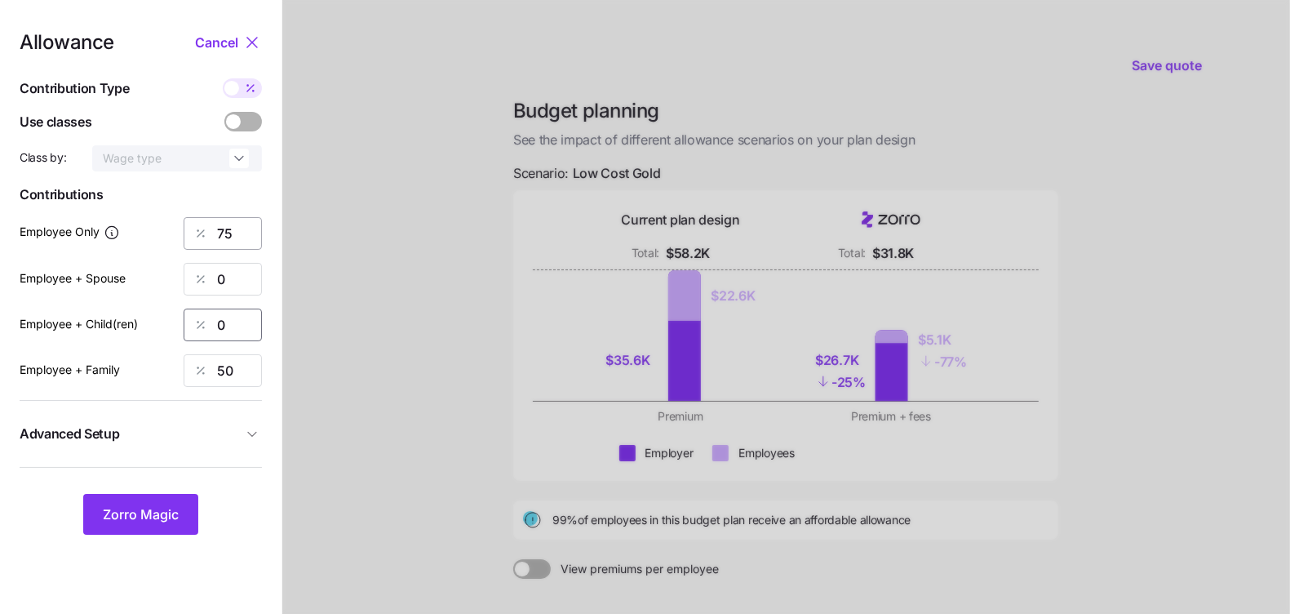
type input "0"
click at [149, 427] on span "Advanced Setup" at bounding box center [131, 434] width 223 height 20
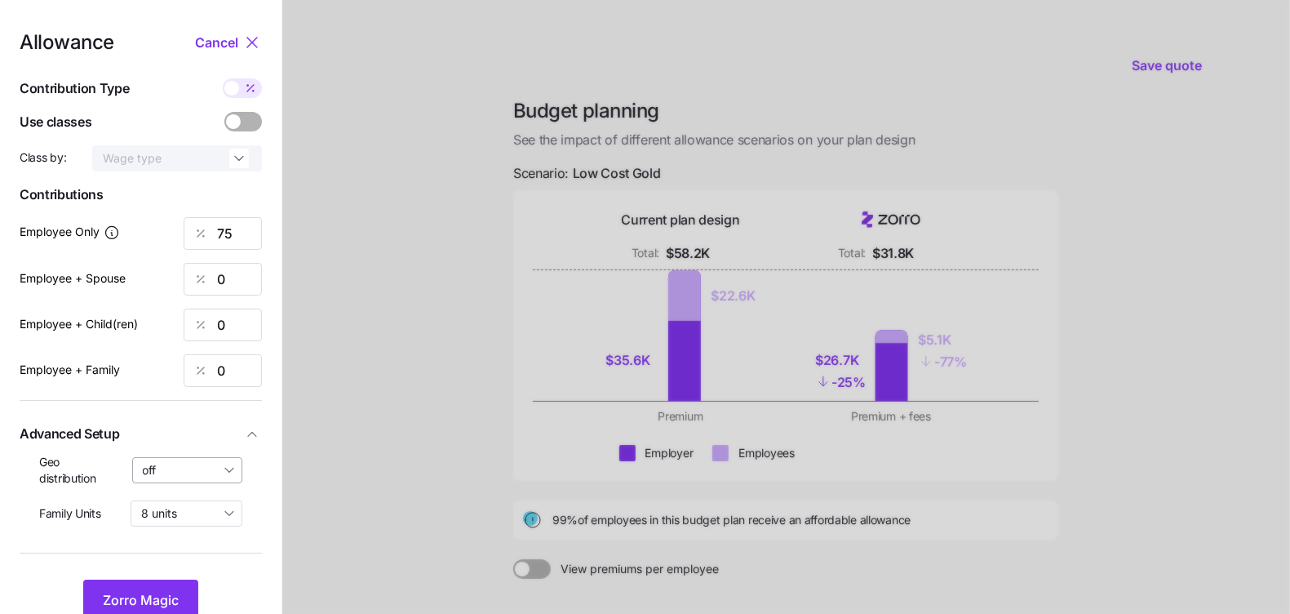
click at [157, 477] on input "off" at bounding box center [187, 470] width 111 height 26
click at [178, 562] on span "By state (7)" at bounding box center [179, 565] width 62 height 18
type input "By state (7)"
click at [170, 579] on button "Zorro Magic" at bounding box center [140, 599] width 115 height 41
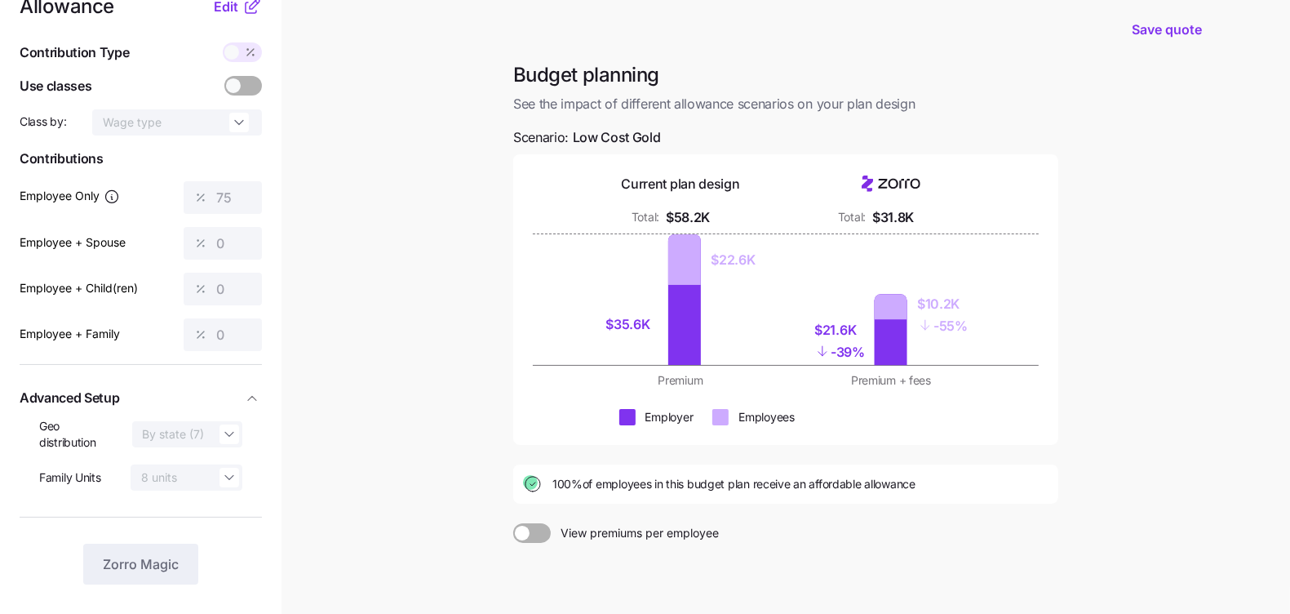
scroll to position [187, 0]
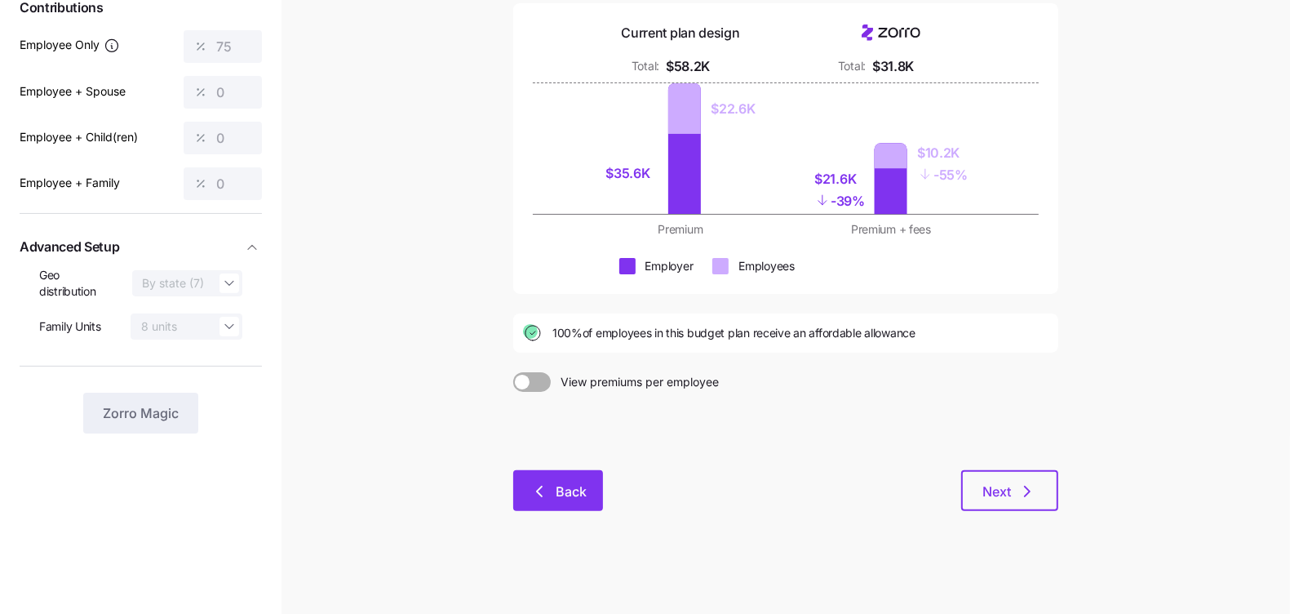
click at [553, 500] on button "Back" at bounding box center [558, 490] width 90 height 41
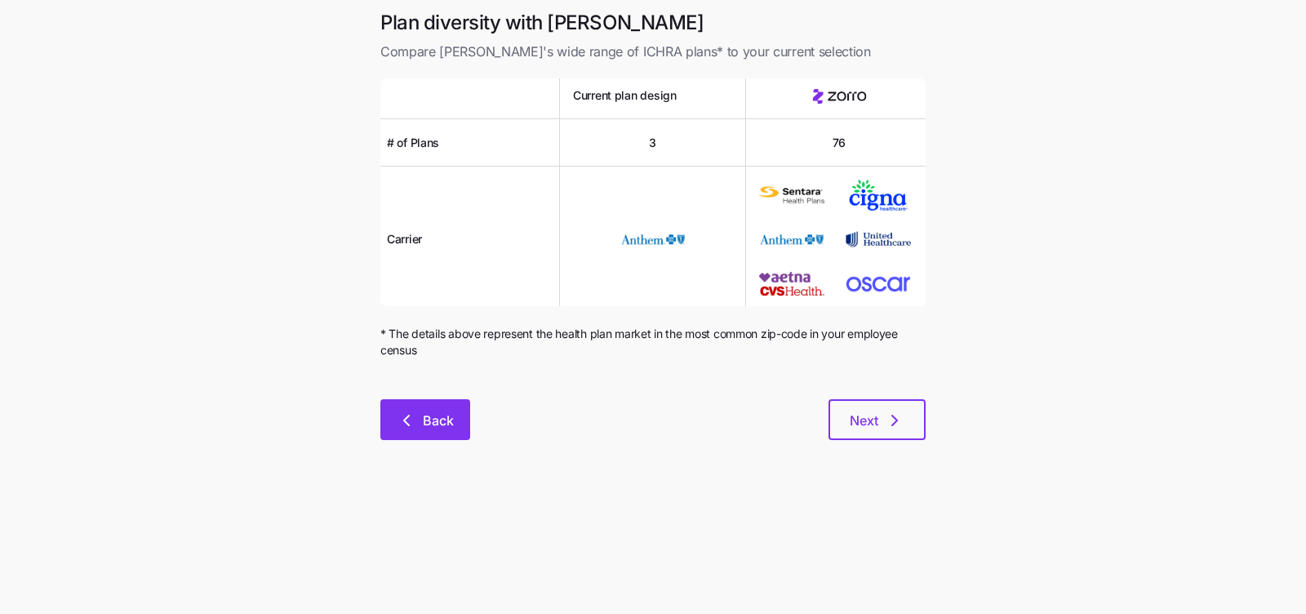
click at [445, 411] on span "Back" at bounding box center [438, 421] width 31 height 20
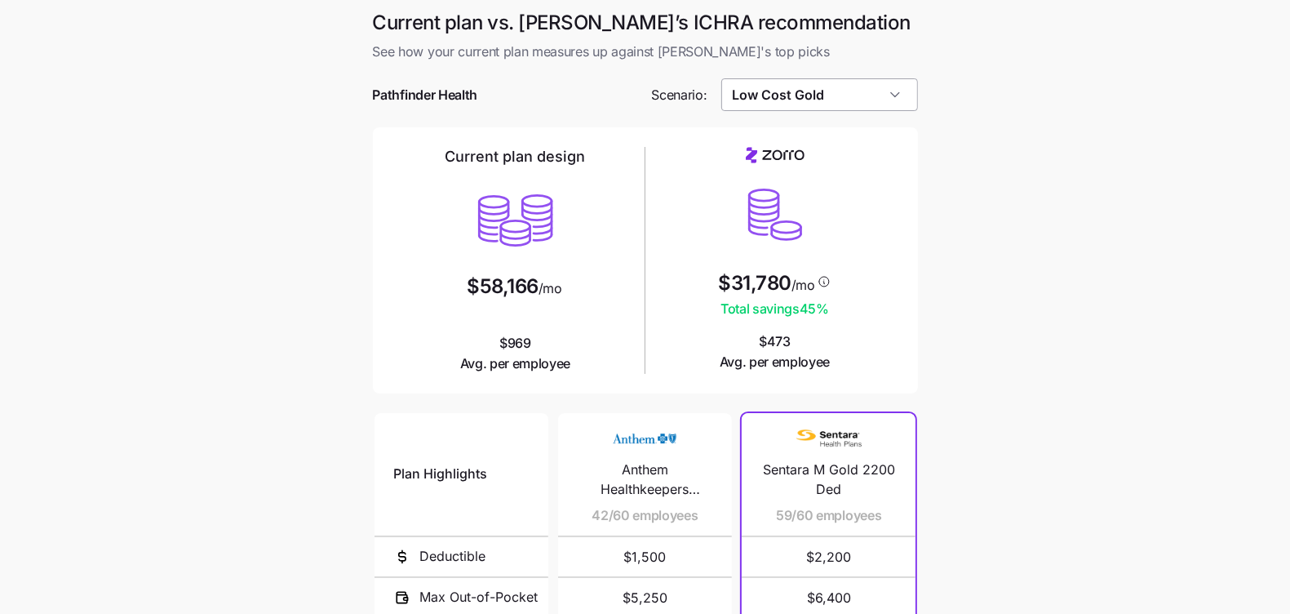
click at [816, 88] on input "Low Cost Gold" at bounding box center [819, 94] width 197 height 33
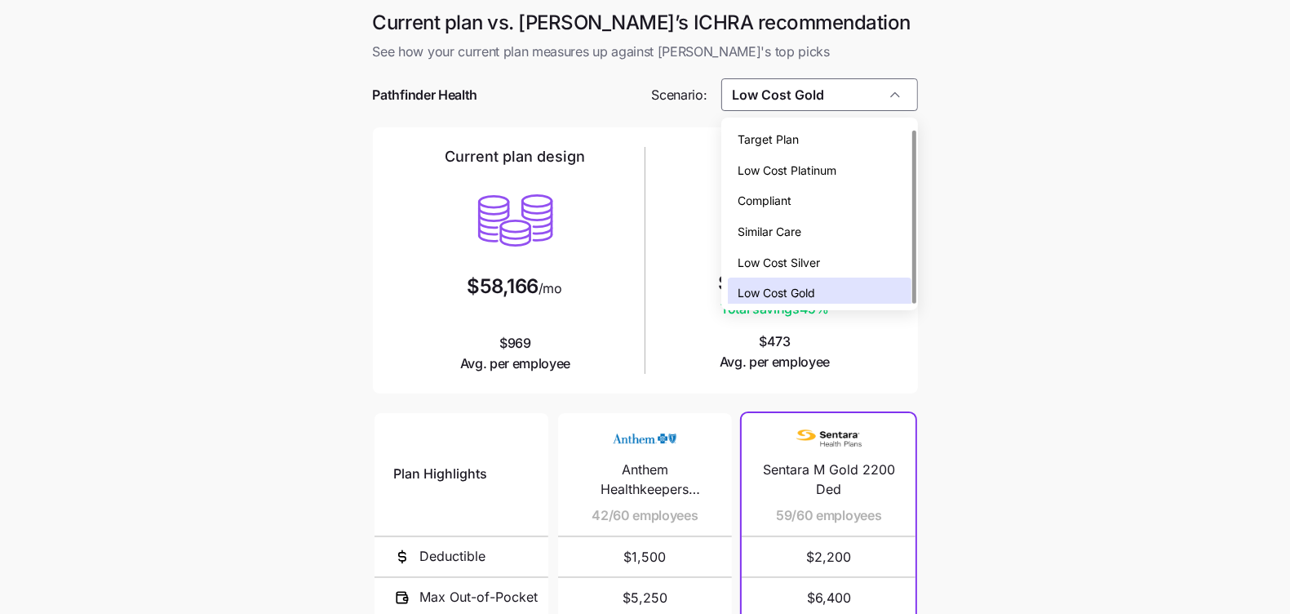
scroll to position [5, 0]
click at [807, 177] on div "Low Cost Platinum" at bounding box center [819, 165] width 183 height 31
type input "Low Cost Platinum"
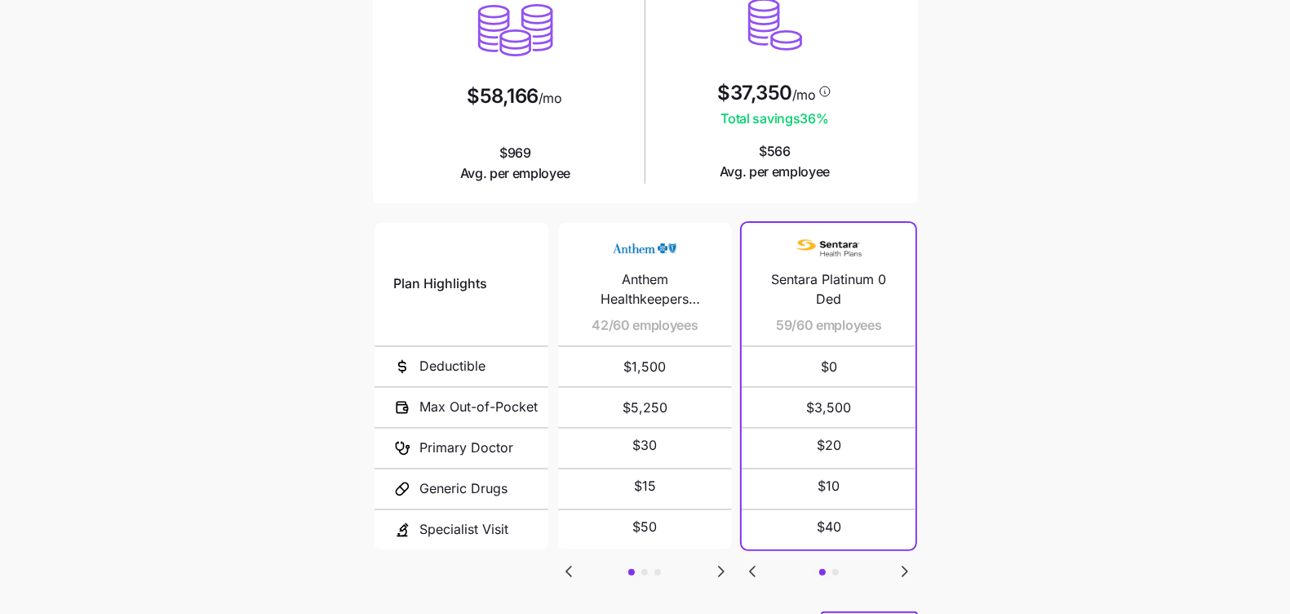
scroll to position [276, 0]
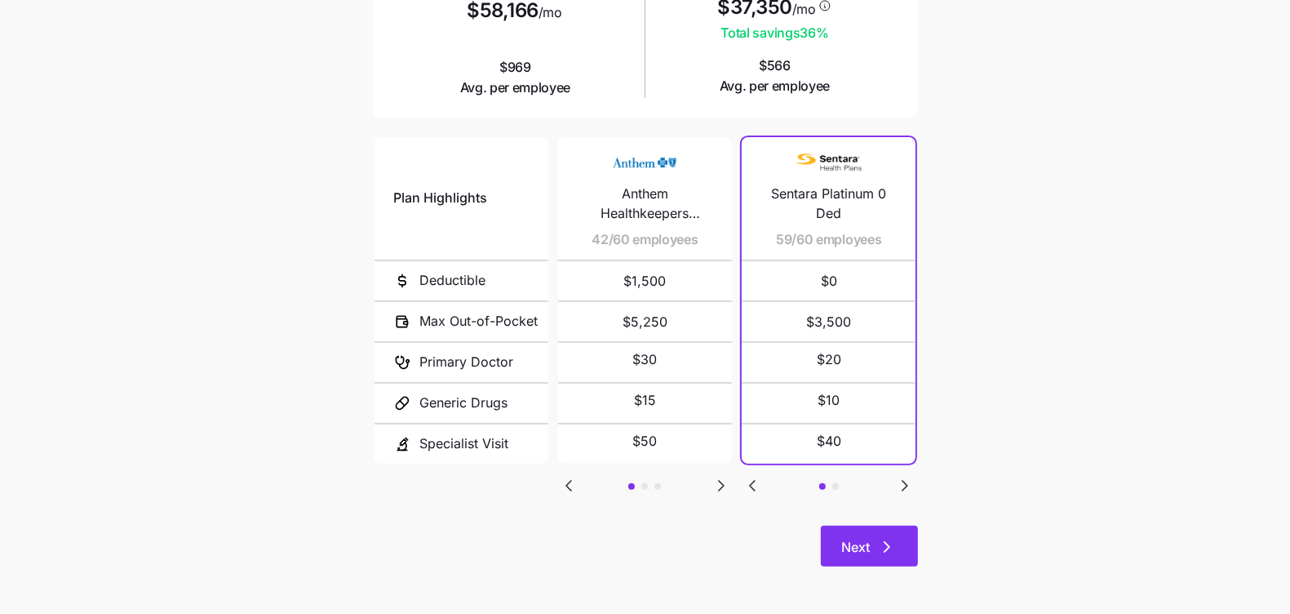
click at [896, 537] on icon "button" at bounding box center [887, 547] width 20 height 20
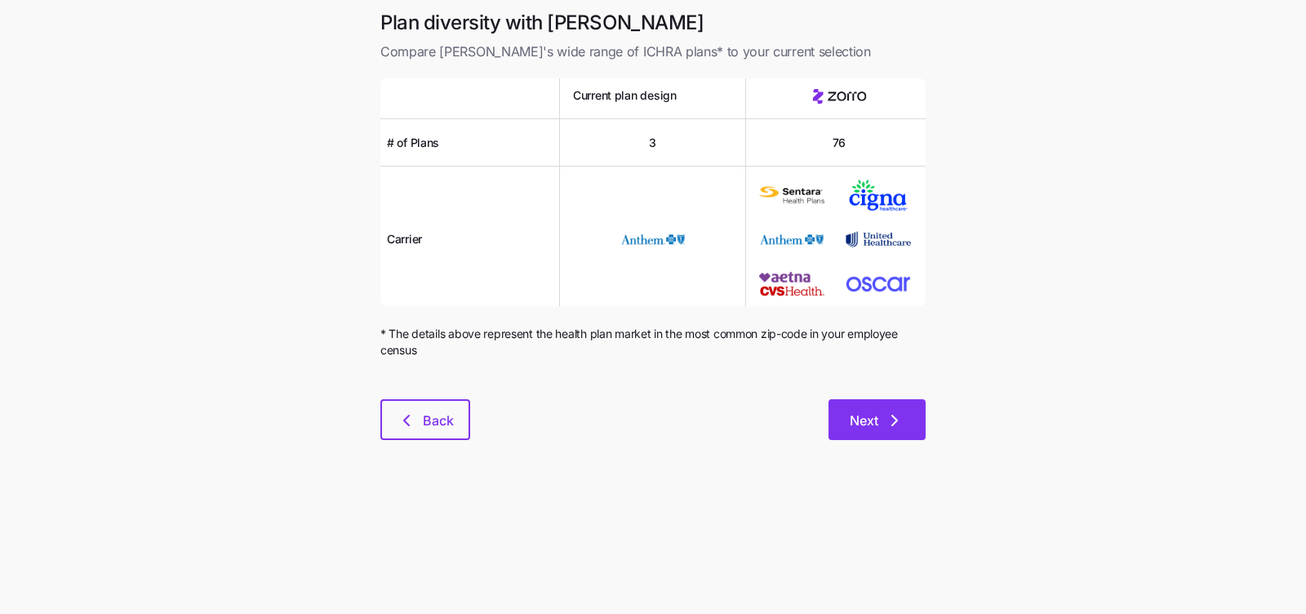
click at [841, 428] on button "Next" at bounding box center [876, 419] width 97 height 41
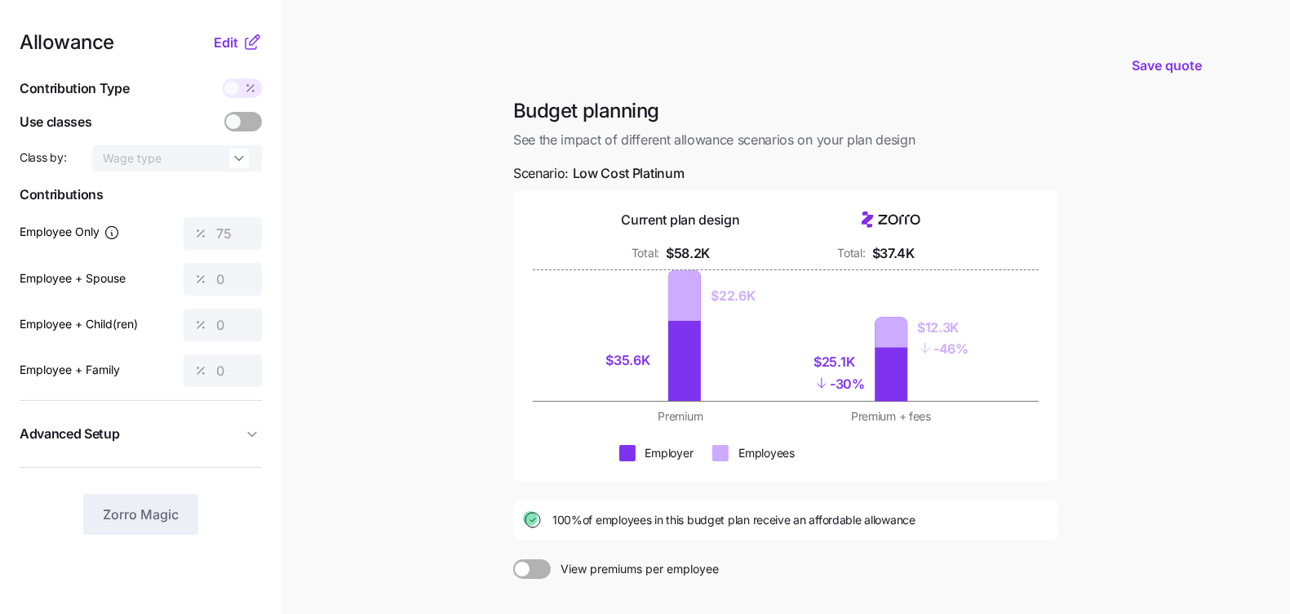
click at [228, 55] on div "Allowance Edit Contribution Type Use classes Class by: Wage type Contributions …" at bounding box center [141, 284] width 242 height 502
click at [231, 48] on span "Edit" at bounding box center [226, 43] width 24 height 20
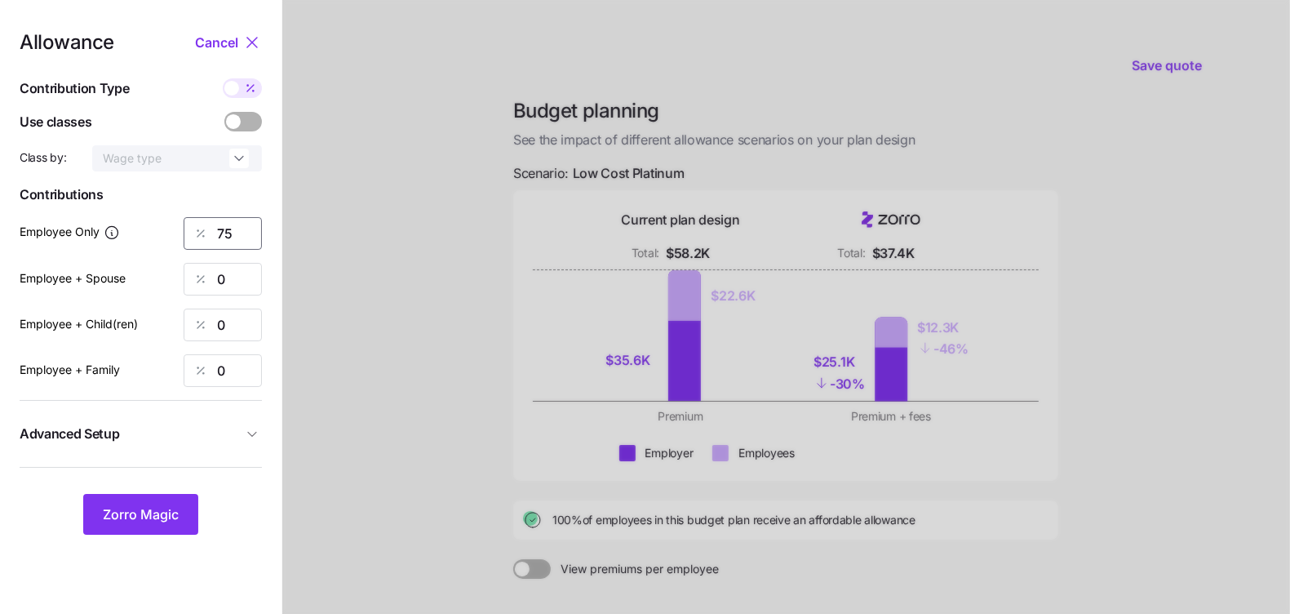
click at [229, 250] on input "75" at bounding box center [223, 233] width 78 height 33
click at [228, 248] on input "75" at bounding box center [223, 233] width 78 height 33
type input "100"
click at [158, 522] on span "Zorro Magic" at bounding box center [141, 514] width 76 height 20
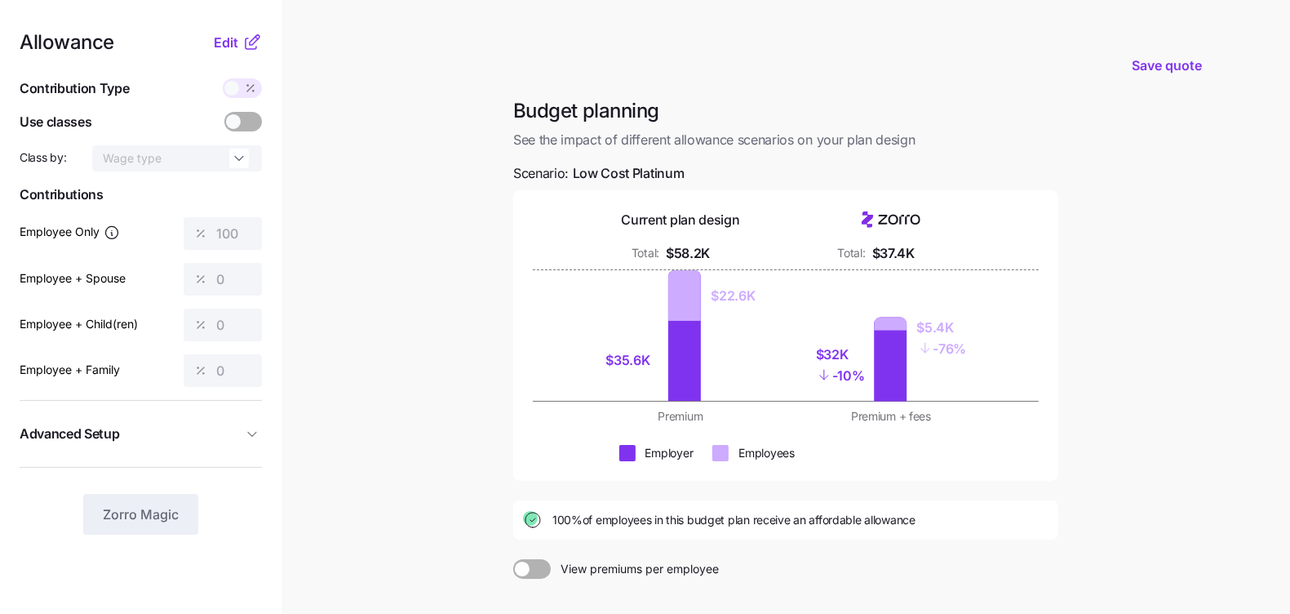
click at [1178, 224] on main "Save quote Budget planning See the impact of different allowance scenarios on y…" at bounding box center [645, 401] width 1290 height 802
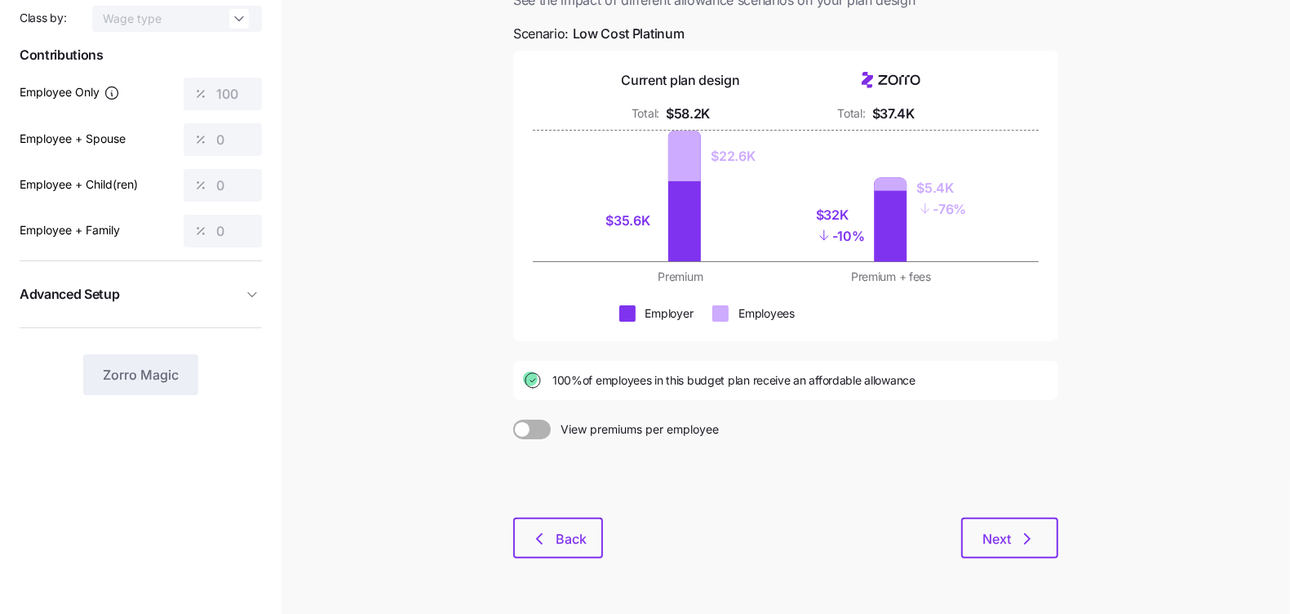
scroll to position [187, 0]
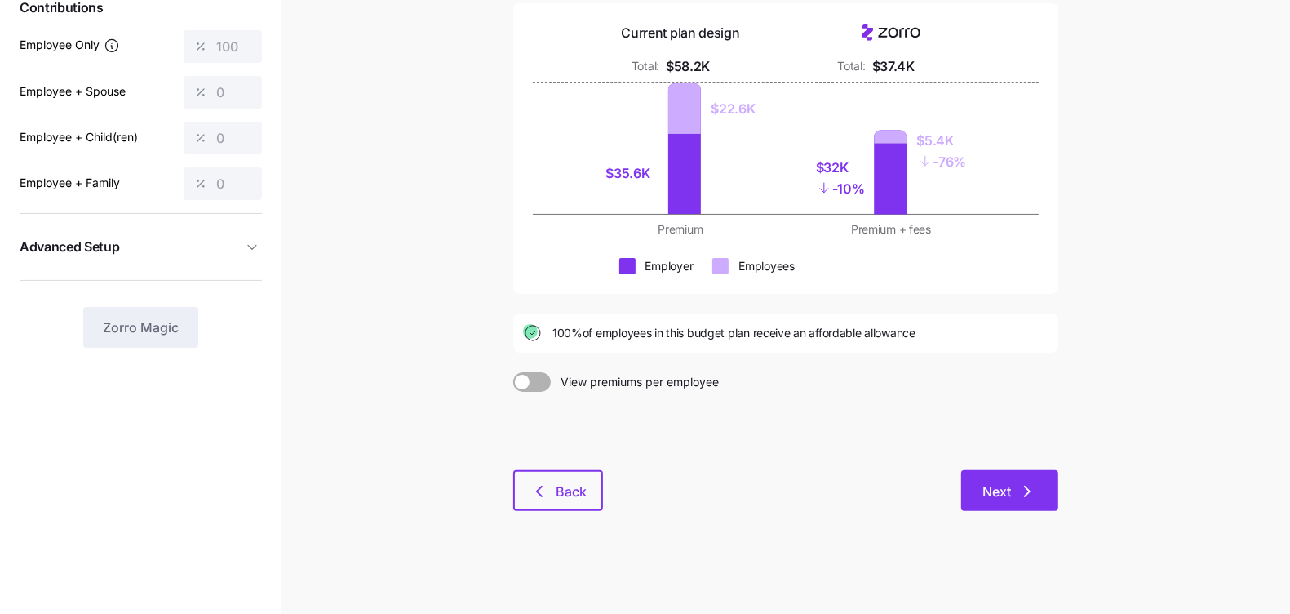
click at [1036, 491] on icon "button" at bounding box center [1028, 492] width 20 height 20
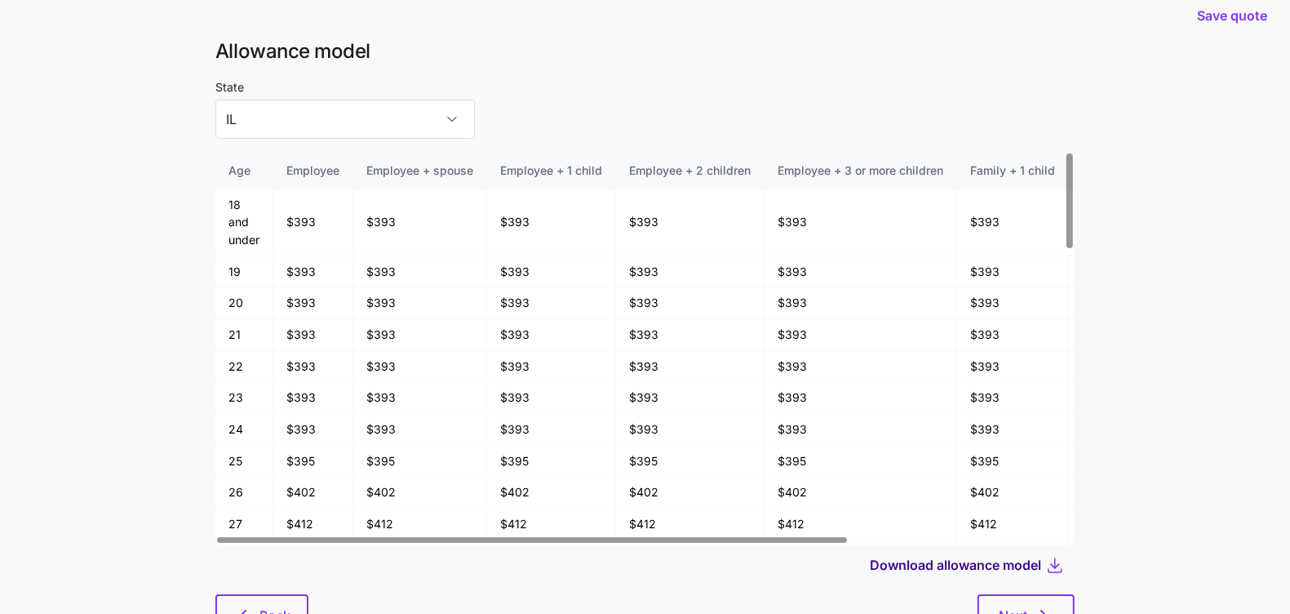
click at [992, 562] on span "Download allowance model" at bounding box center [955, 565] width 171 height 20
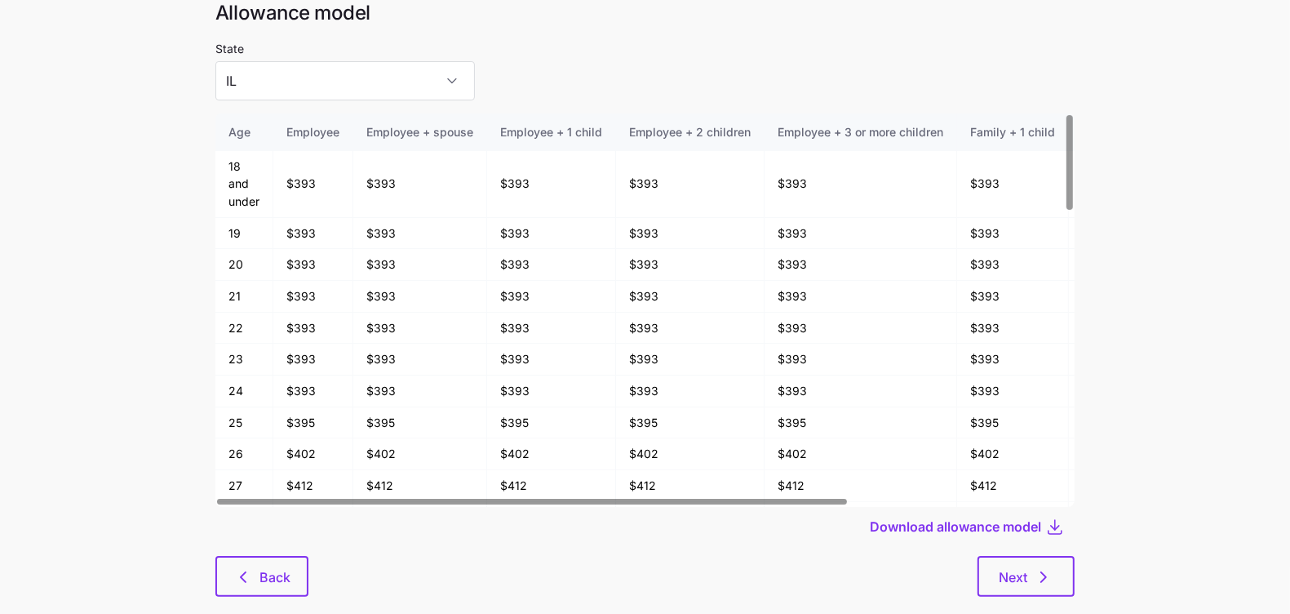
scroll to position [87, 0]
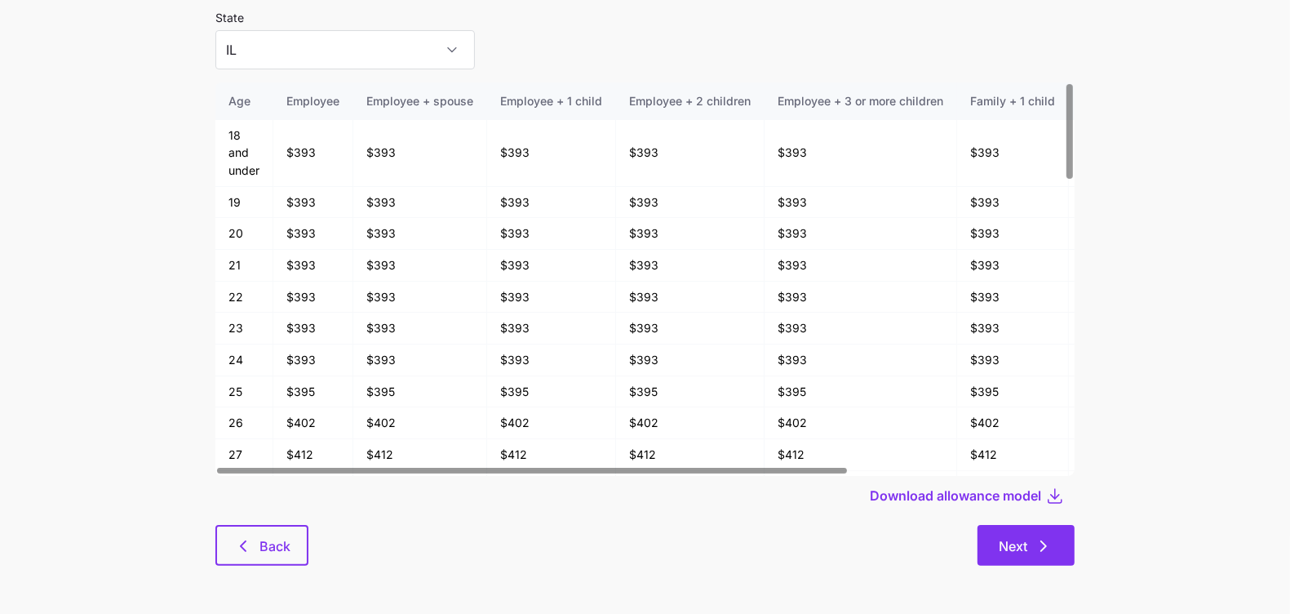
click at [1017, 554] on span "Next" at bounding box center [1013, 546] width 29 height 20
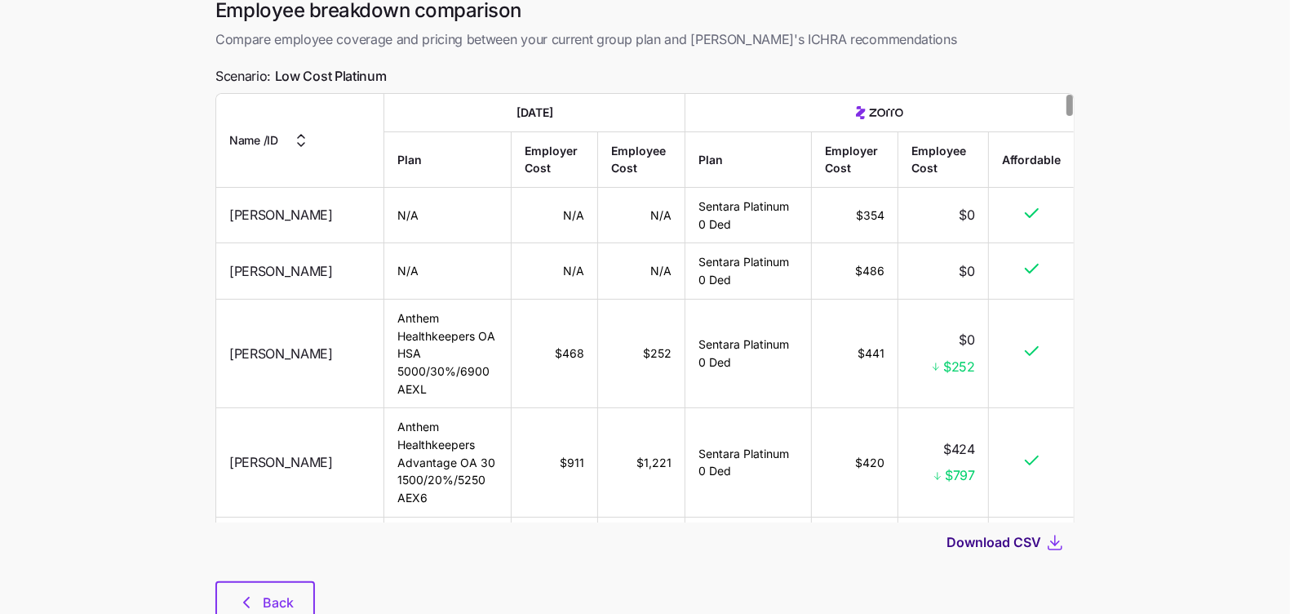
scroll to position [135, 0]
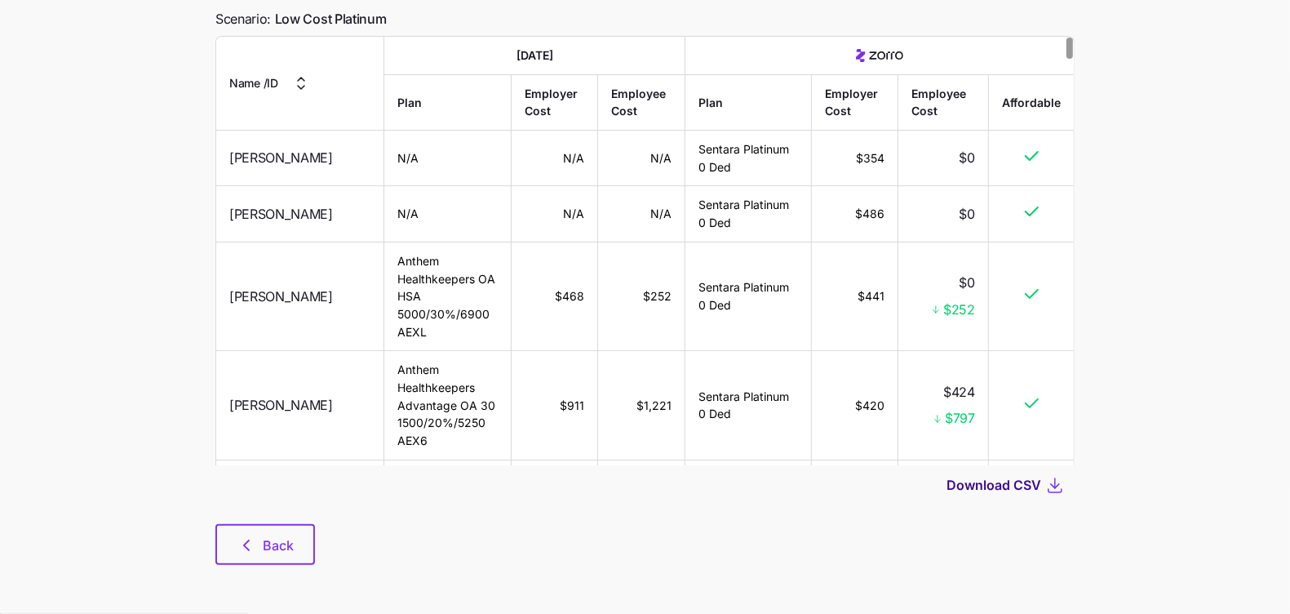
click at [988, 489] on span "Download CSV" at bounding box center [994, 485] width 95 height 20
click at [332, 533] on div "Back" at bounding box center [644, 544] width 859 height 41
click at [300, 542] on button "Back" at bounding box center [265, 544] width 100 height 41
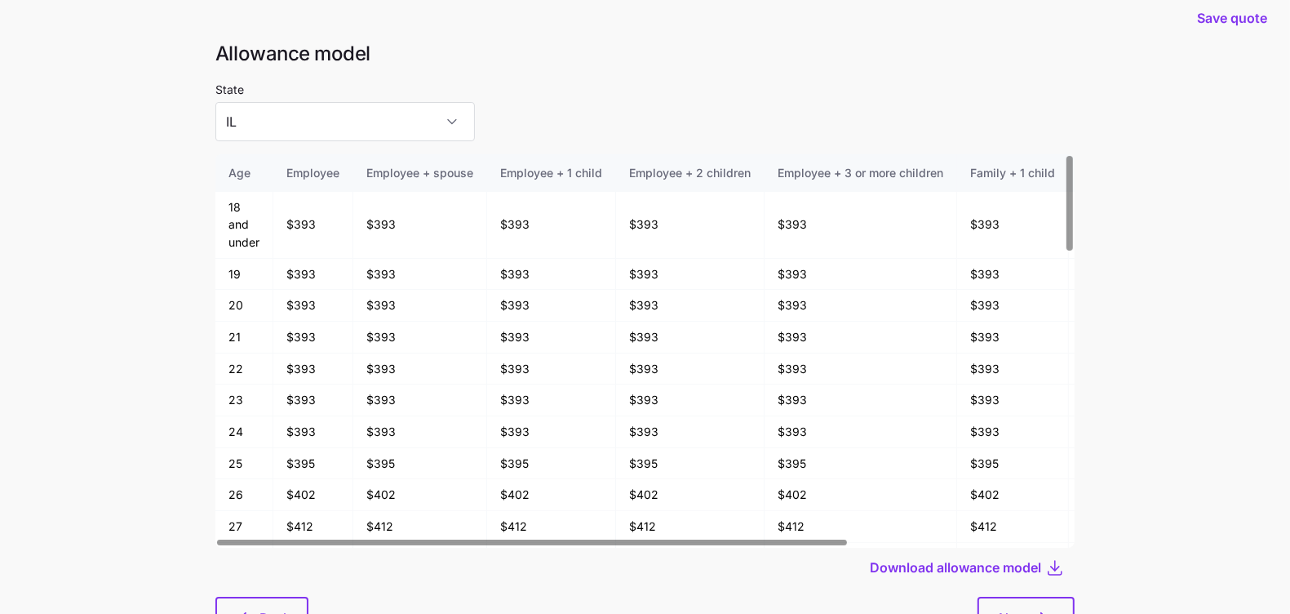
scroll to position [87, 0]
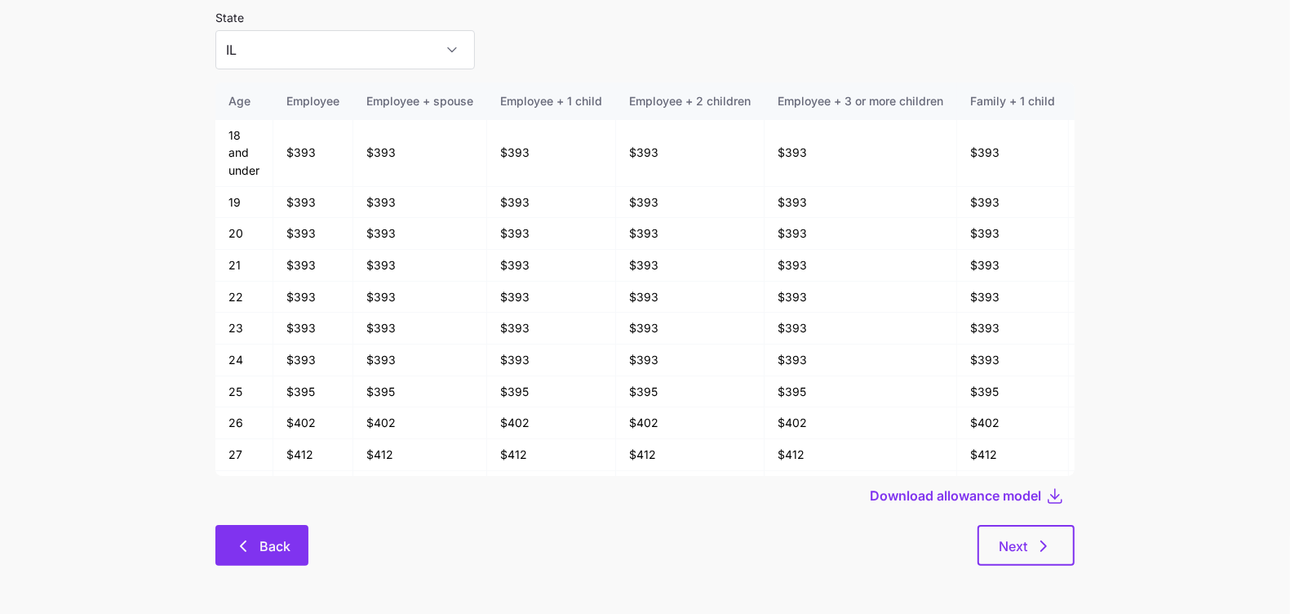
click at [251, 536] on icon "button" at bounding box center [243, 546] width 20 height 20
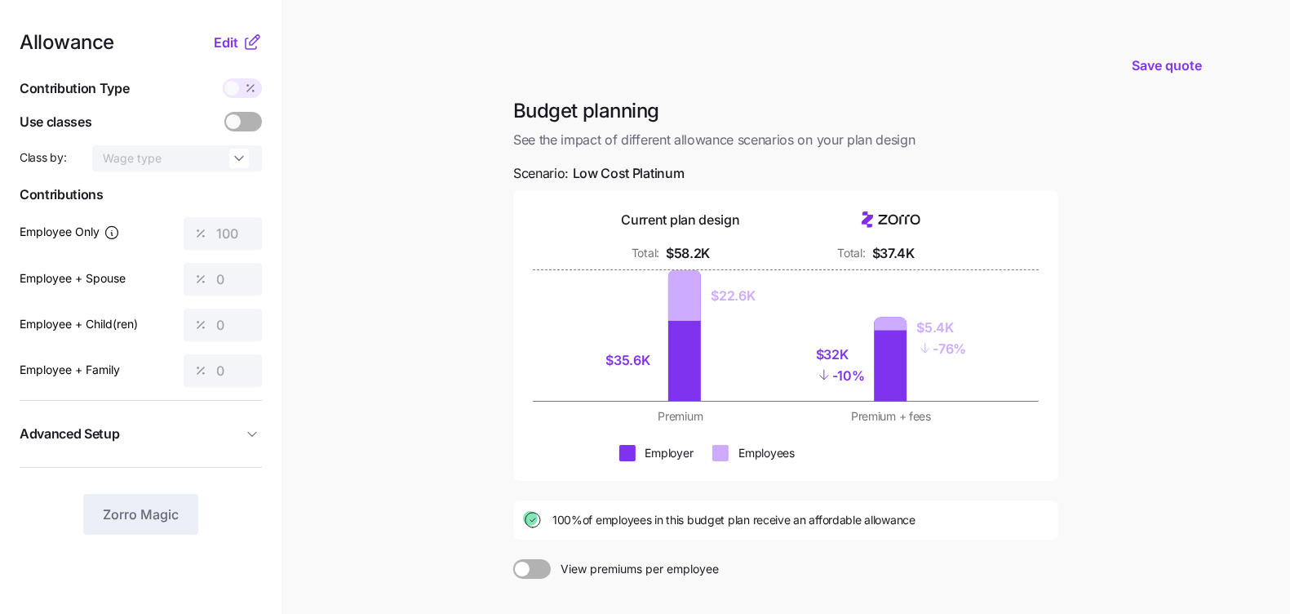
click at [213, 36] on div "Allowance Edit" at bounding box center [141, 43] width 242 height 20
click at [226, 41] on span "Edit" at bounding box center [226, 43] width 24 height 20
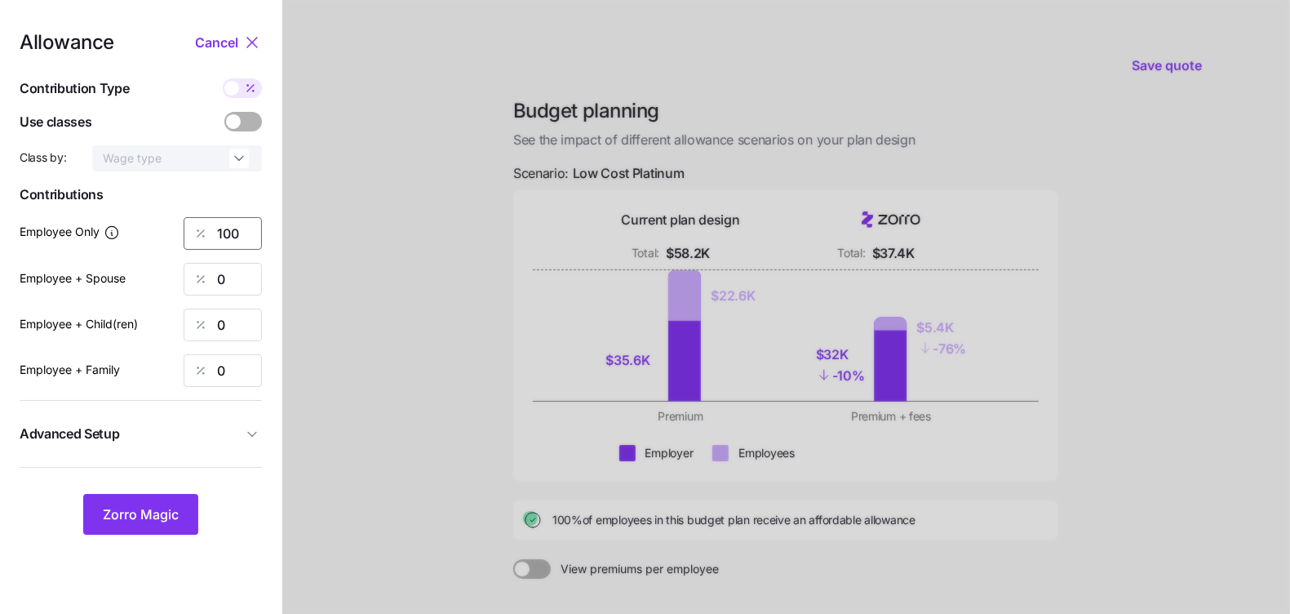
click at [224, 232] on input "100" at bounding box center [223, 233] width 78 height 33
click at [158, 501] on button "Zorro Magic" at bounding box center [140, 514] width 115 height 41
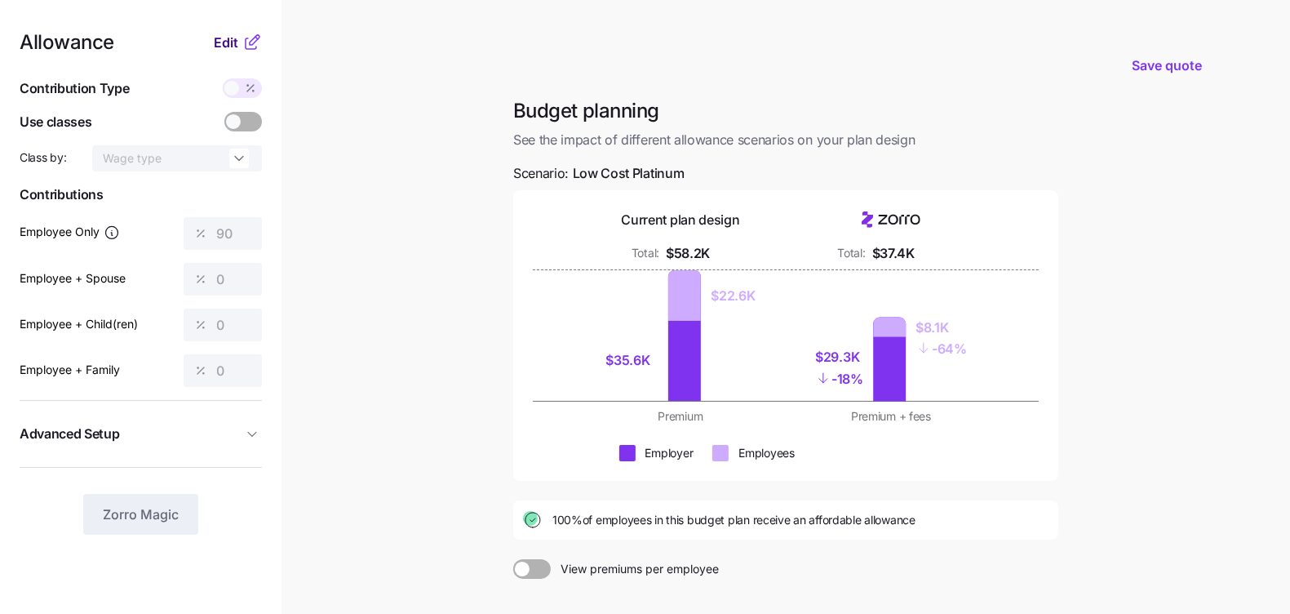
click at [214, 34] on div "Allowance Edit" at bounding box center [141, 43] width 242 height 20
click at [220, 51] on span "Edit" at bounding box center [226, 43] width 24 height 20
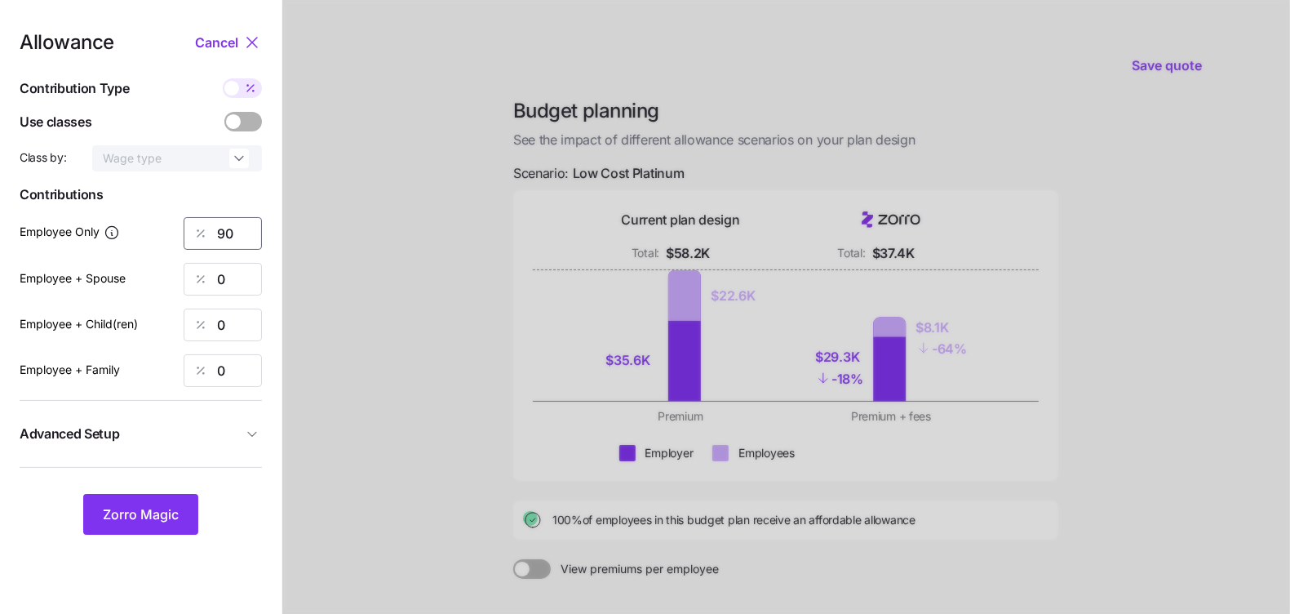
click at [228, 235] on input "90" at bounding box center [223, 233] width 78 height 33
click at [164, 506] on span "Zorro Magic" at bounding box center [141, 514] width 76 height 20
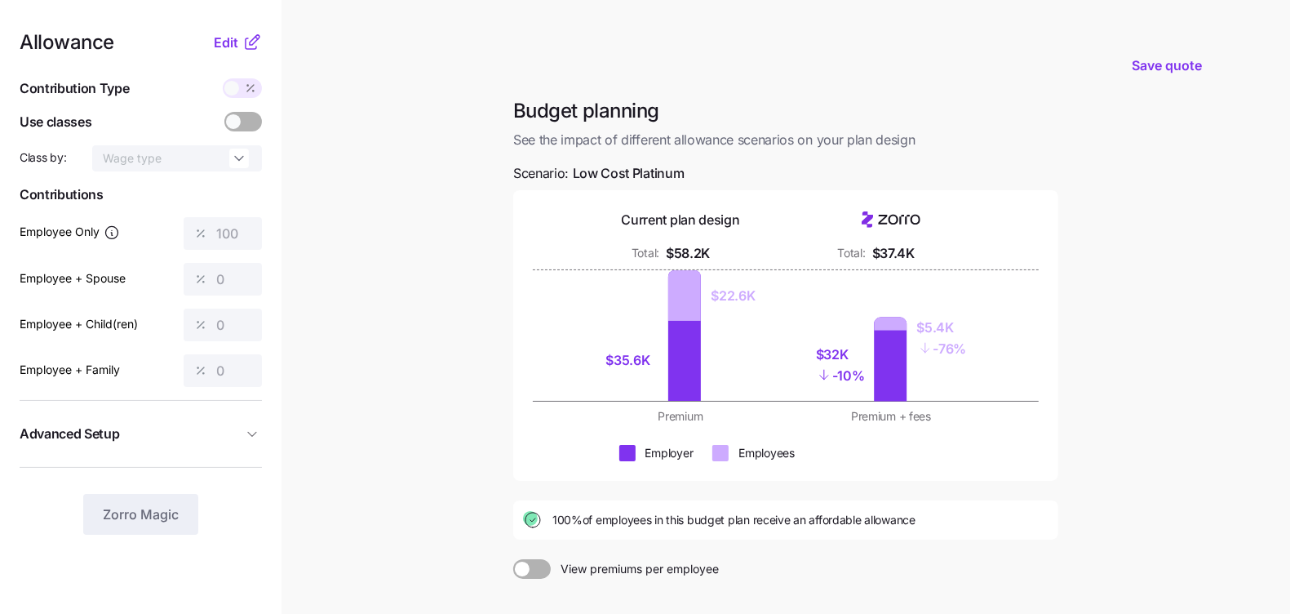
click at [439, 450] on main "Save quote Budget planning See the impact of different allowance scenarios on y…" at bounding box center [645, 401] width 1290 height 802
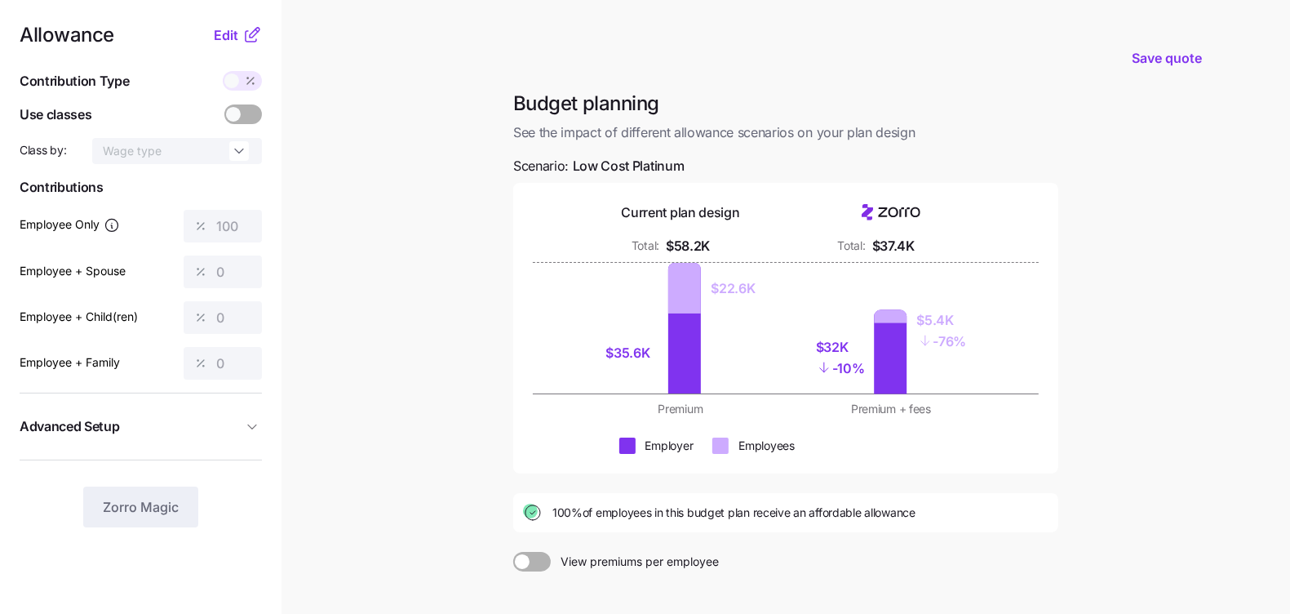
scroll to position [8, 0]
click at [214, 37] on span "Edit" at bounding box center [226, 34] width 24 height 20
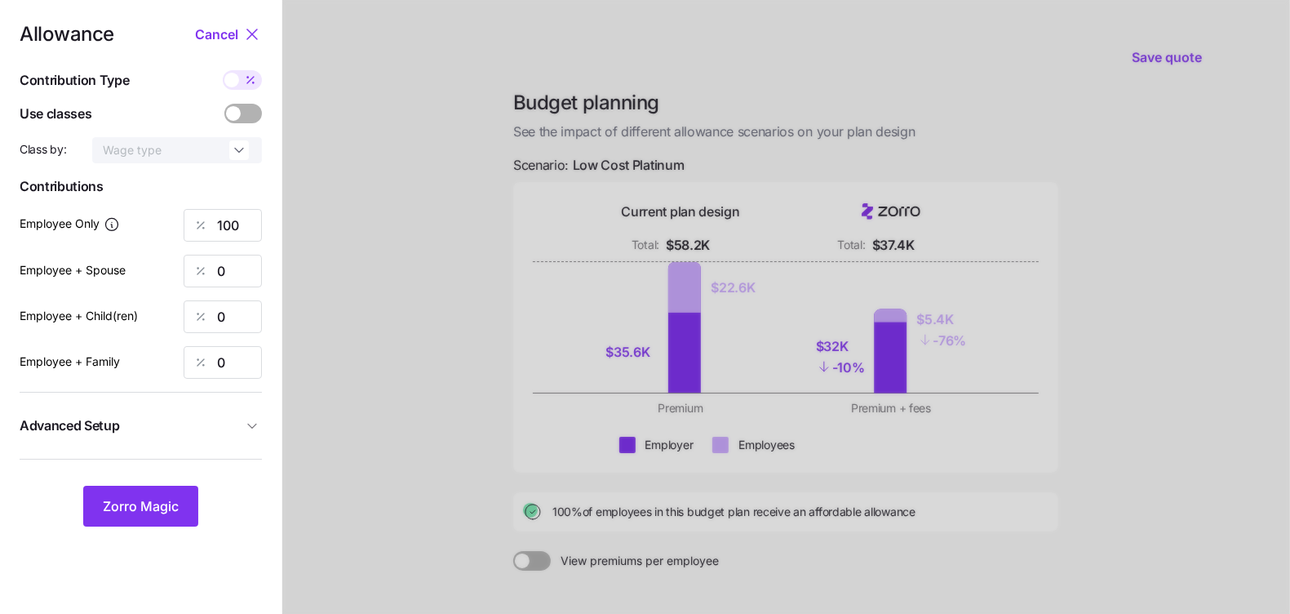
click at [233, 81] on span at bounding box center [231, 80] width 15 height 15
click at [223, 70] on input "checkbox" at bounding box center [223, 70] width 0 height 0
type input "509"
click at [238, 229] on input "509" at bounding box center [223, 225] width 78 height 33
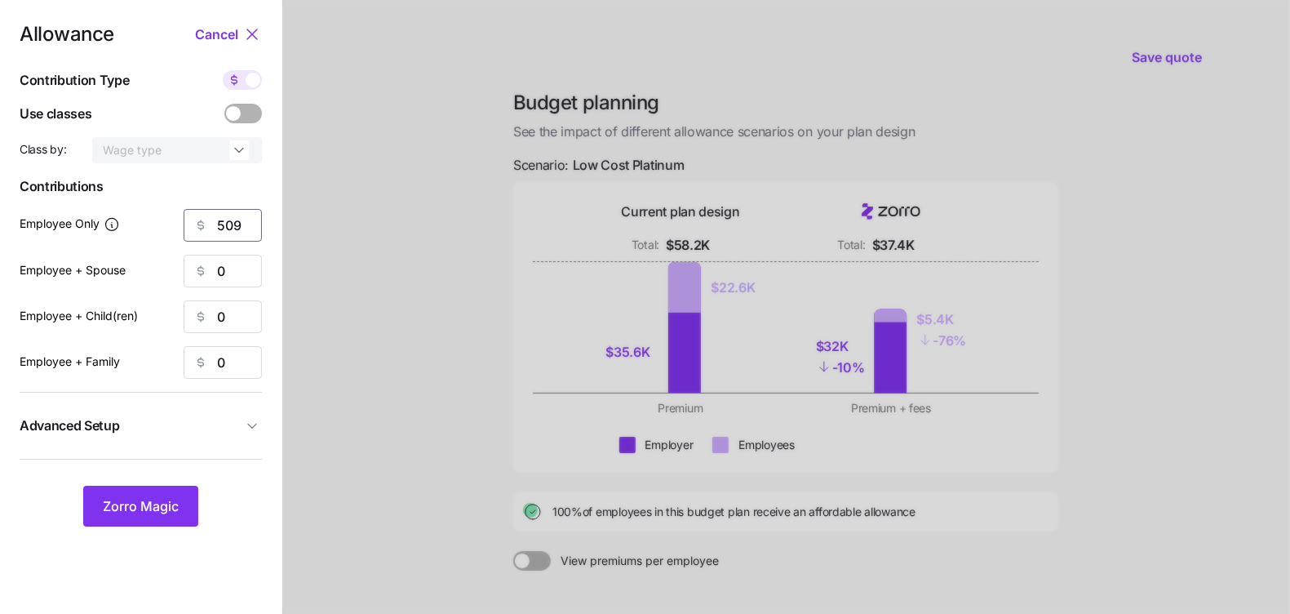
click at [238, 229] on input "509" at bounding box center [223, 225] width 78 height 33
click at [251, 274] on input "0" at bounding box center [223, 271] width 78 height 33
paste input "509"
type input "509"
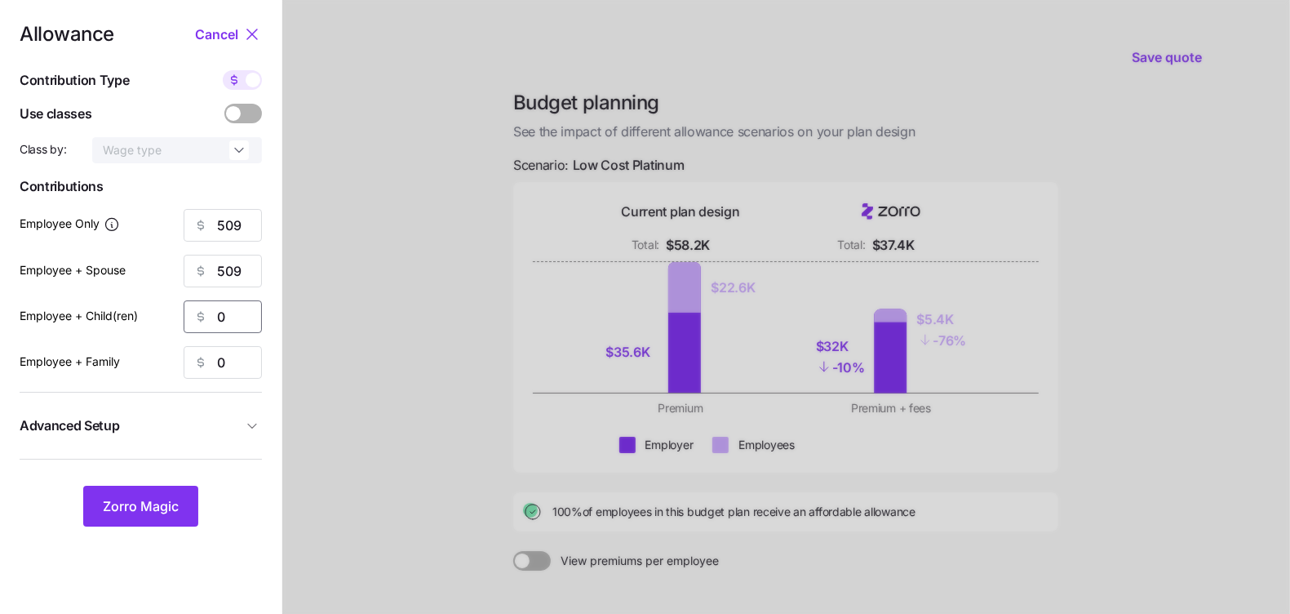
click at [242, 318] on input "0" at bounding box center [223, 316] width 78 height 33
paste input "509"
type input "509"
click at [242, 350] on input "0" at bounding box center [223, 362] width 78 height 33
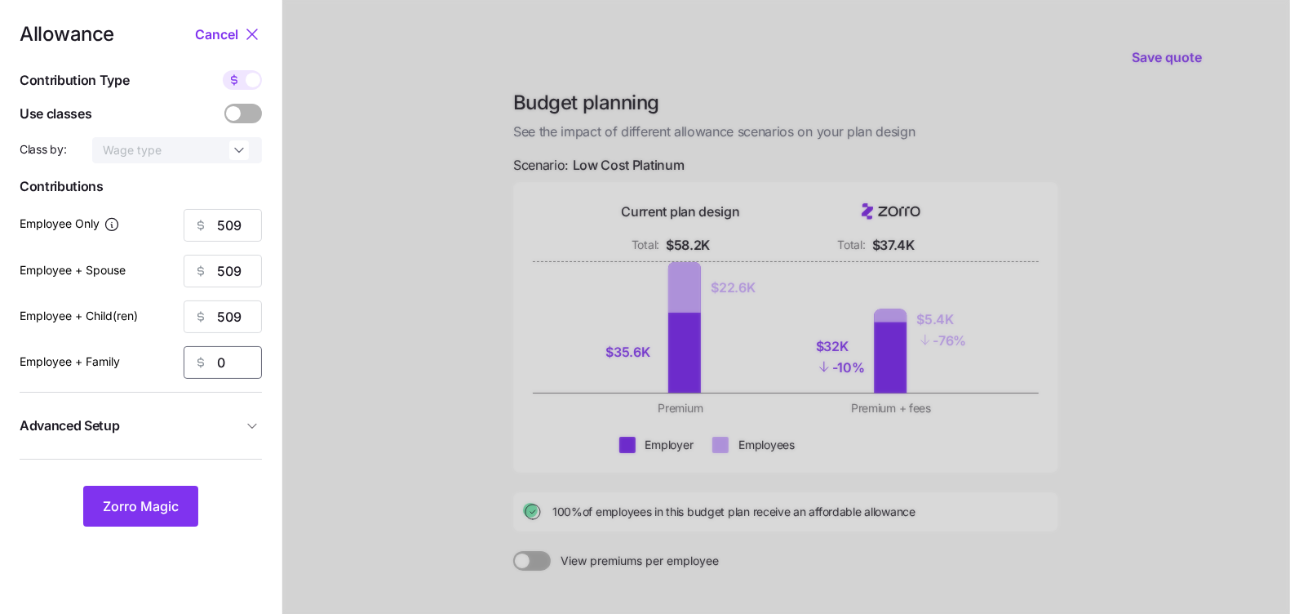
click at [242, 350] on input "0" at bounding box center [223, 362] width 78 height 33
paste input "509"
type input "509"
click at [163, 504] on span "Zorro Magic" at bounding box center [141, 506] width 76 height 20
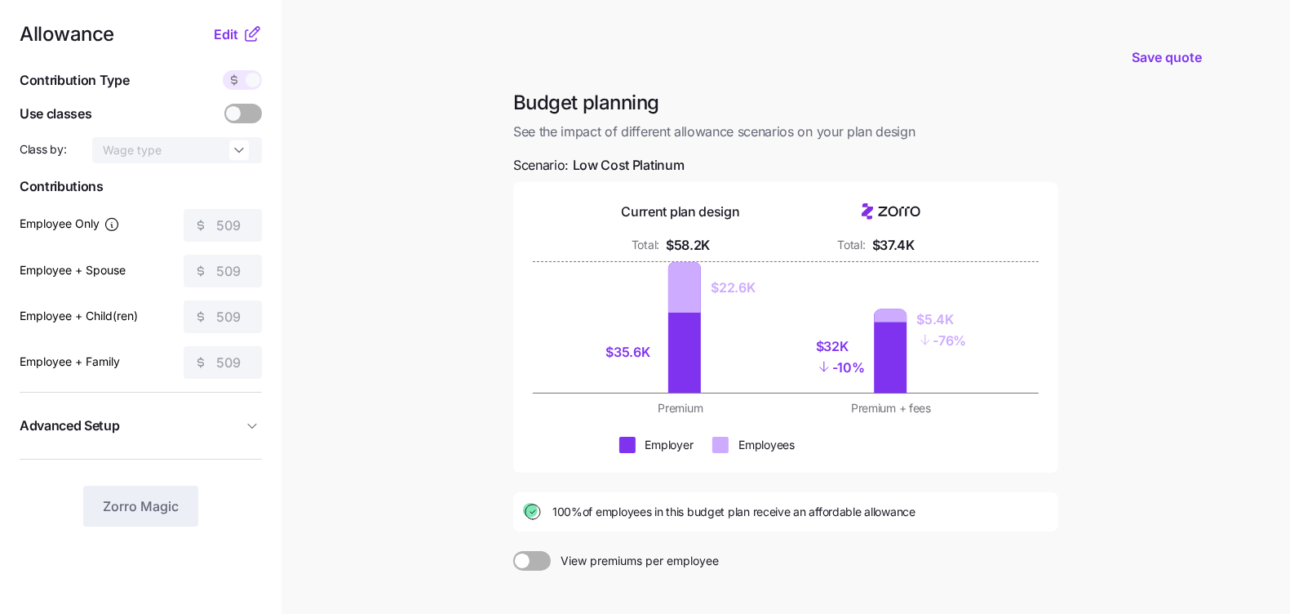
drag, startPoint x: 231, startPoint y: 38, endPoint x: 232, endPoint y: 50, distance: 12.3
click at [231, 38] on span "Edit" at bounding box center [226, 34] width 24 height 20
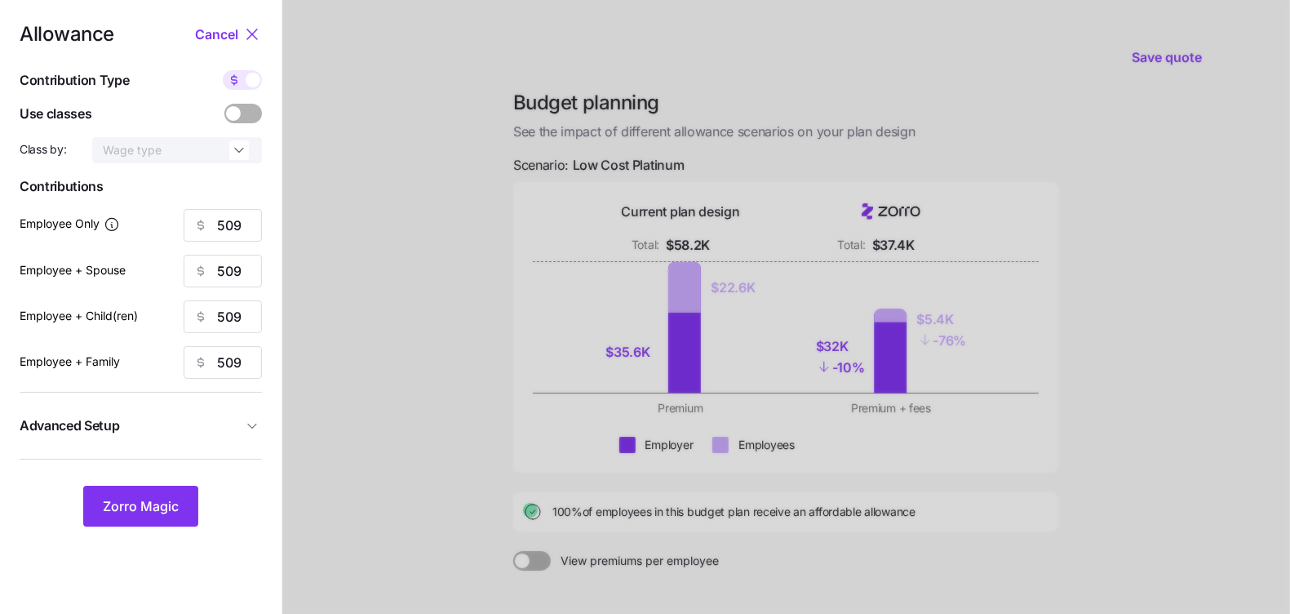
click at [243, 85] on span at bounding box center [234, 80] width 23 height 20
click at [223, 70] on input "checkbox" at bounding box center [223, 70] width 0 height 0
type input "100"
type input "50"
type input "54"
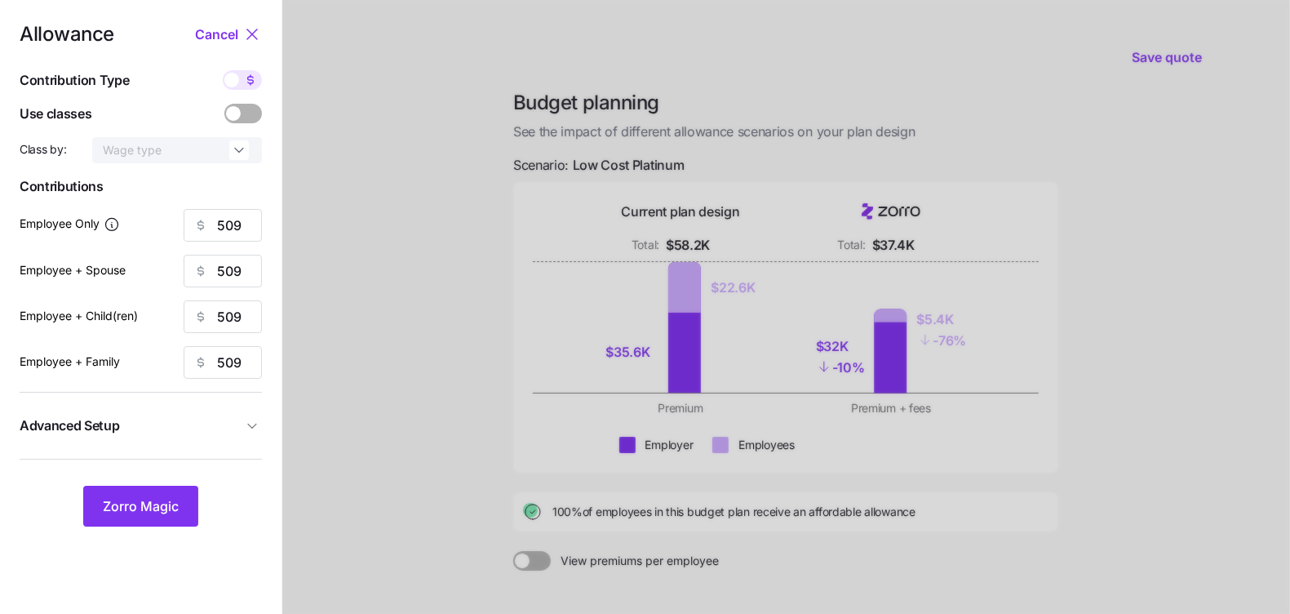
type input "35"
click at [171, 511] on span "Zorro Magic" at bounding box center [141, 506] width 76 height 20
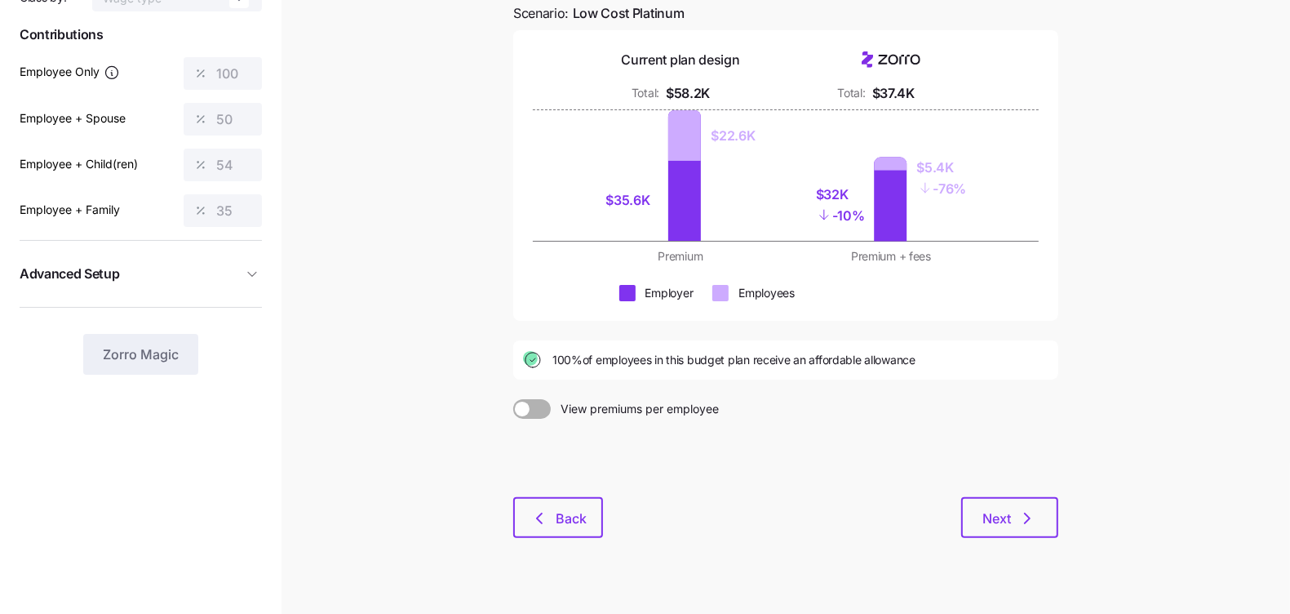
scroll to position [187, 0]
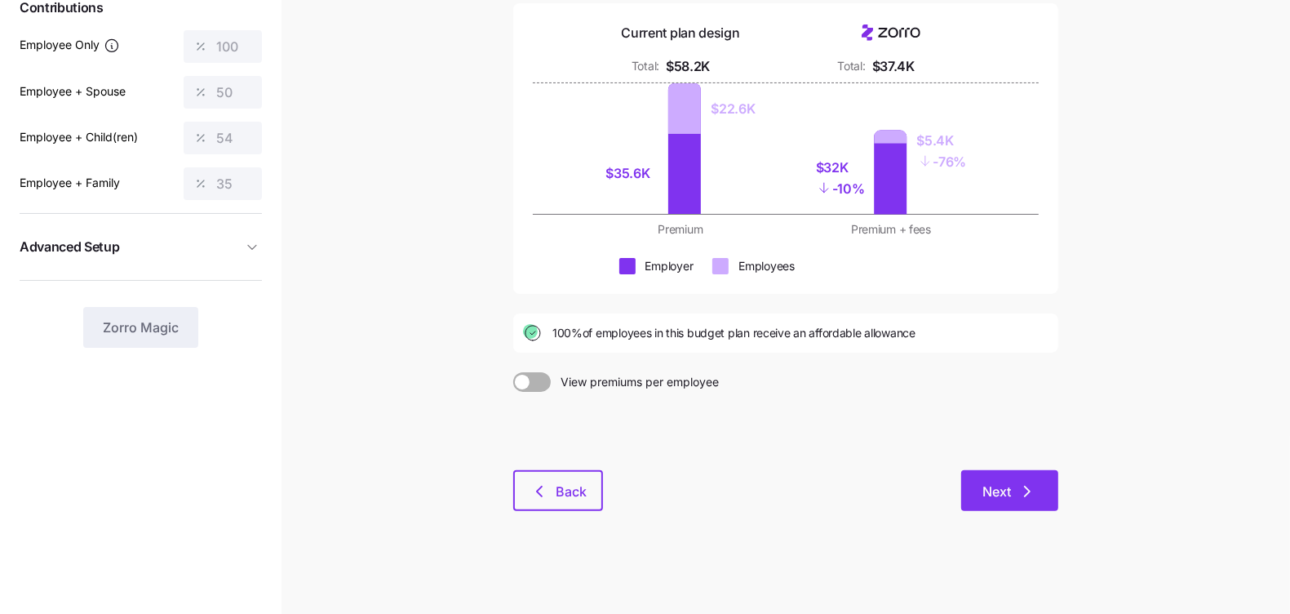
click at [996, 482] on span "Next" at bounding box center [997, 492] width 29 height 20
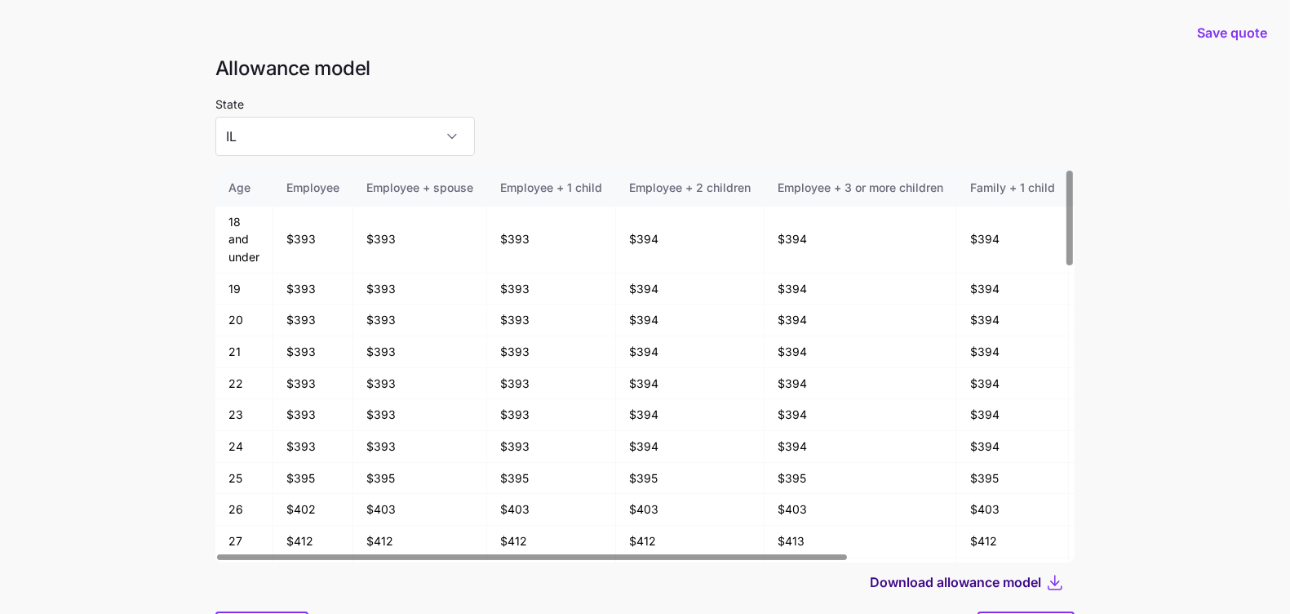
click at [976, 584] on span "Download allowance model" at bounding box center [955, 582] width 171 height 20
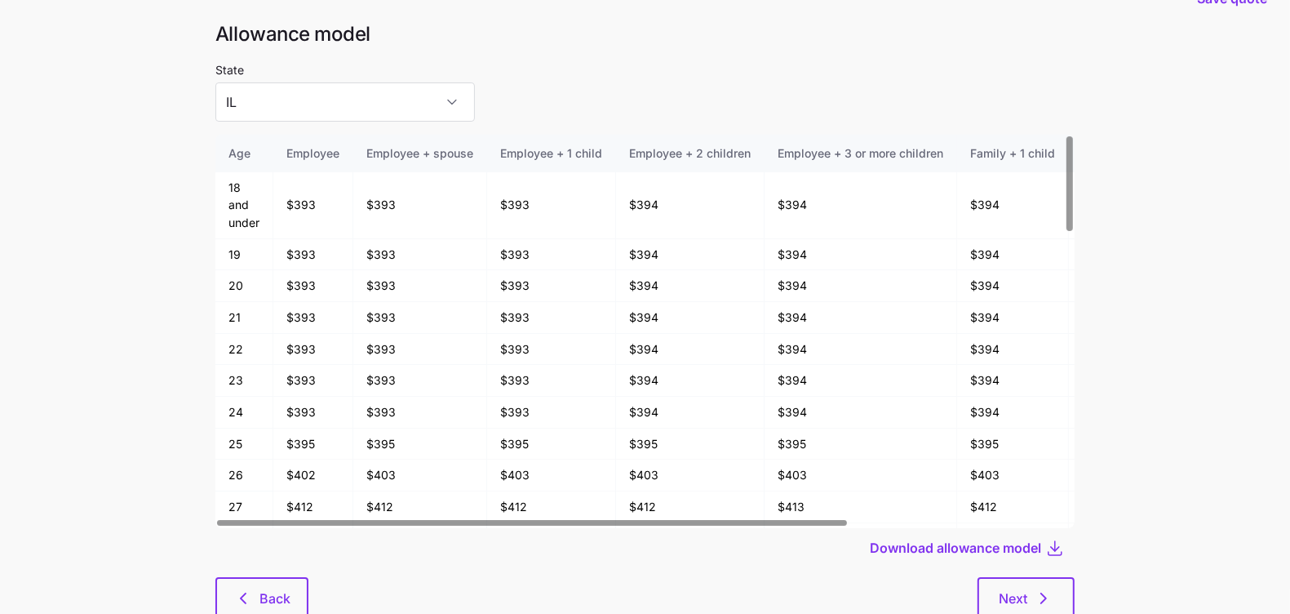
scroll to position [87, 0]
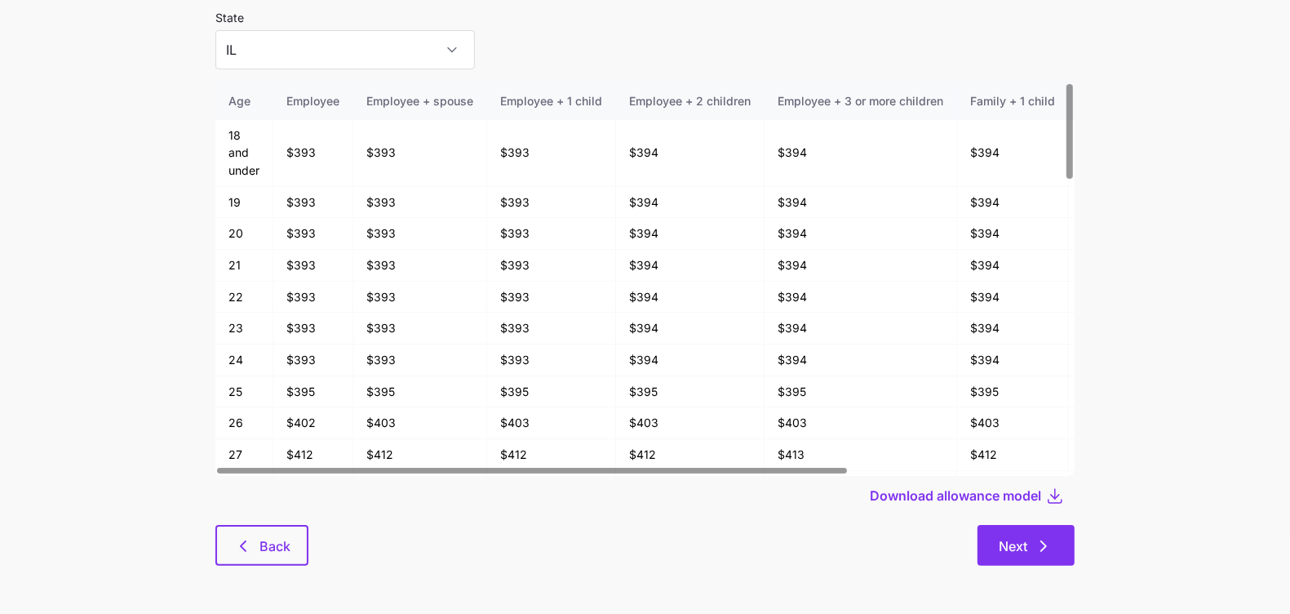
click at [1042, 556] on button "Next" at bounding box center [1026, 545] width 97 height 41
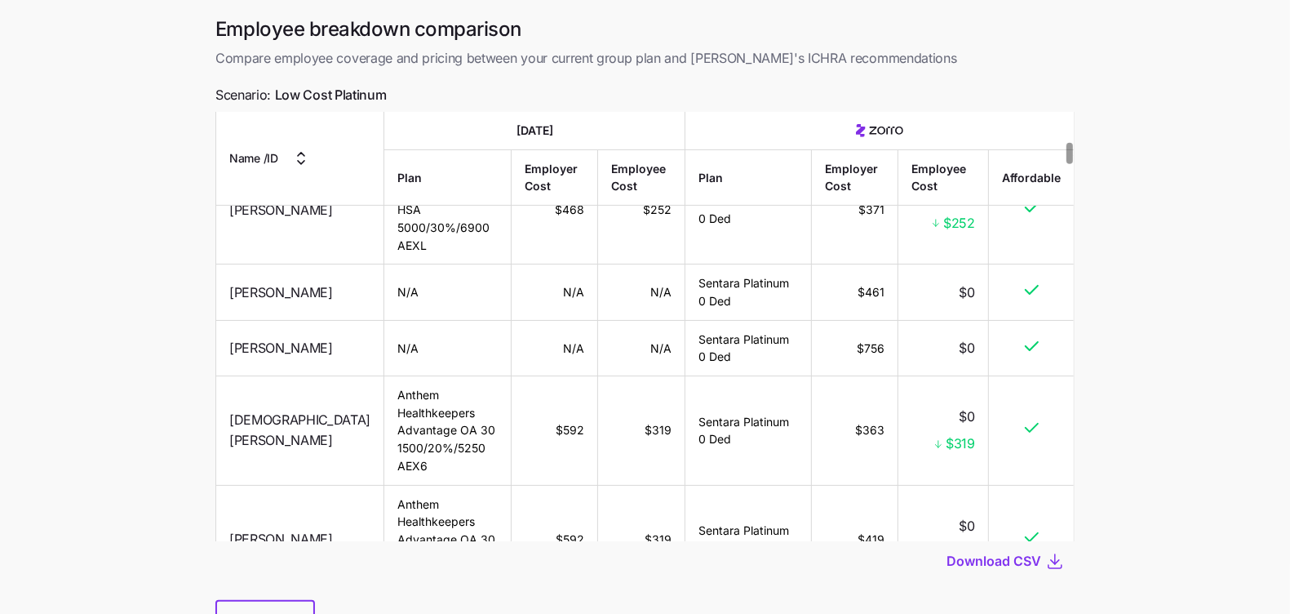
scroll to position [135, 0]
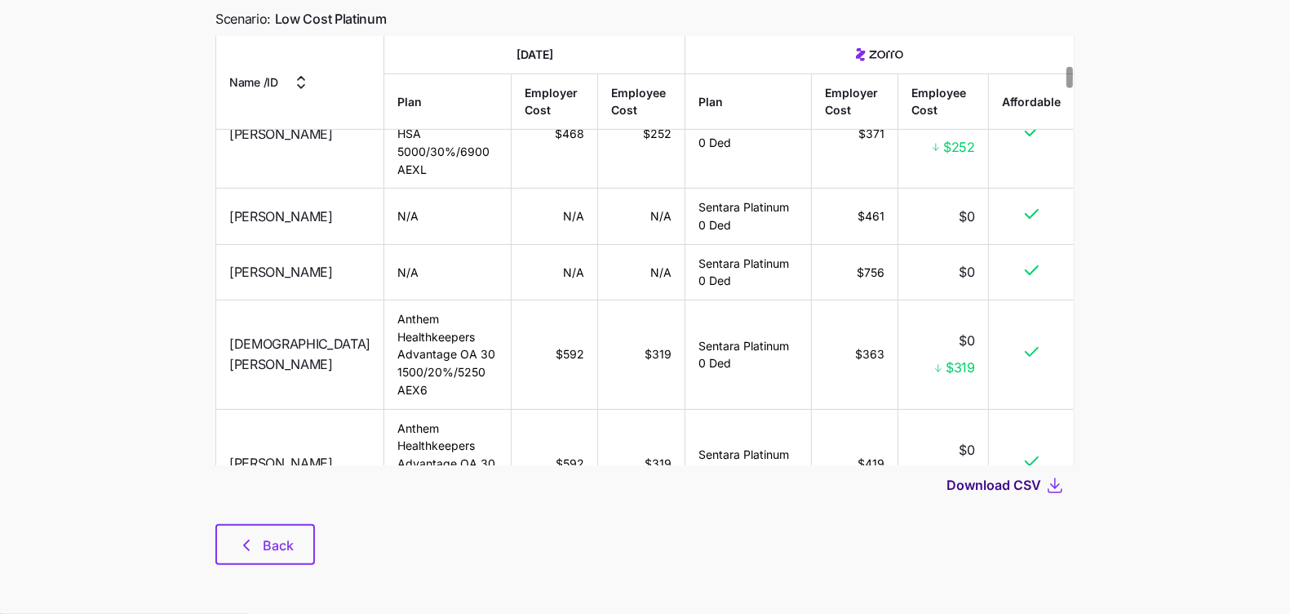
click at [992, 476] on span "Download CSV" at bounding box center [994, 485] width 95 height 20
click at [271, 559] on button "Back" at bounding box center [265, 544] width 100 height 41
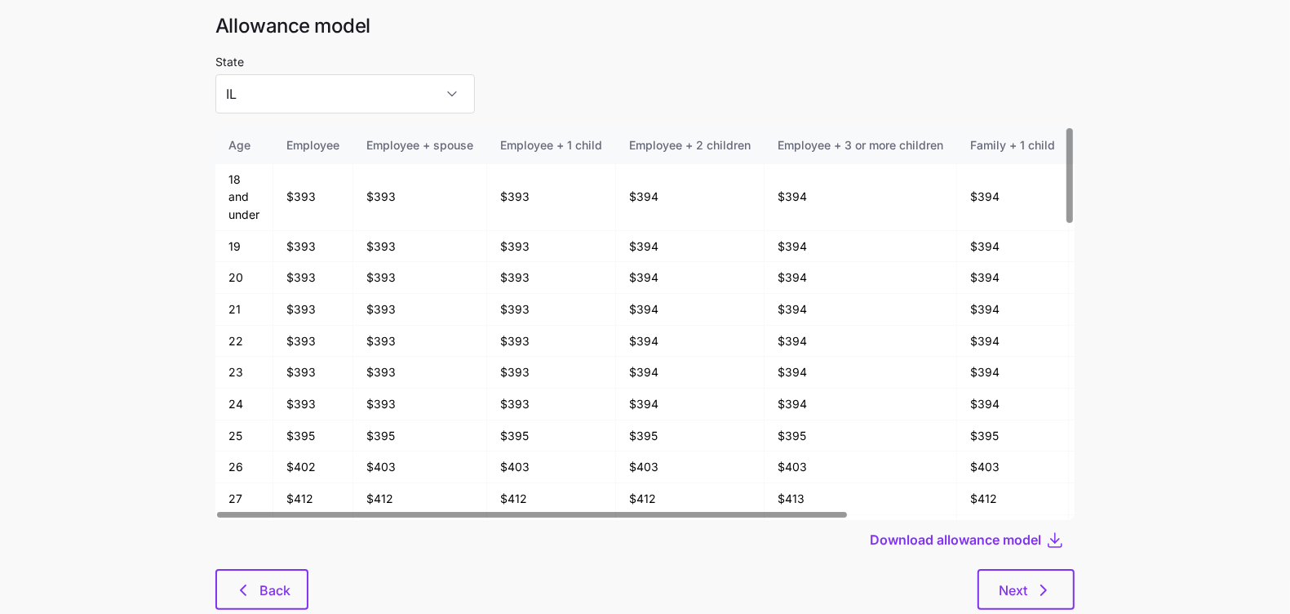
scroll to position [87, 0]
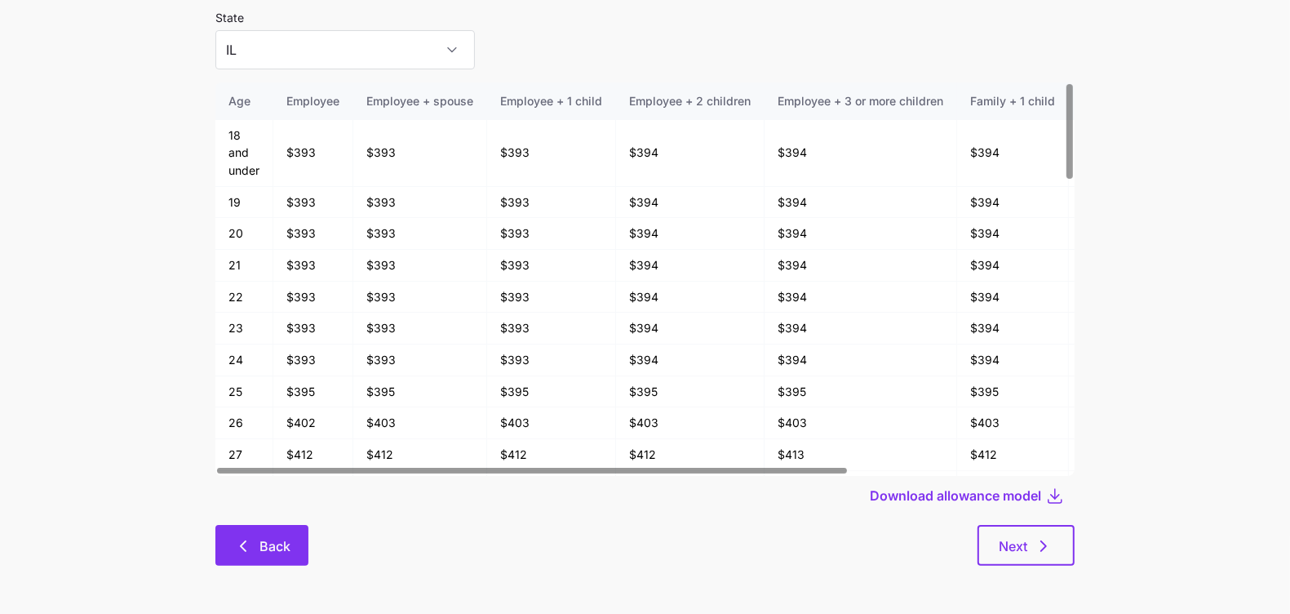
click at [240, 545] on icon "button" at bounding box center [243, 546] width 20 height 20
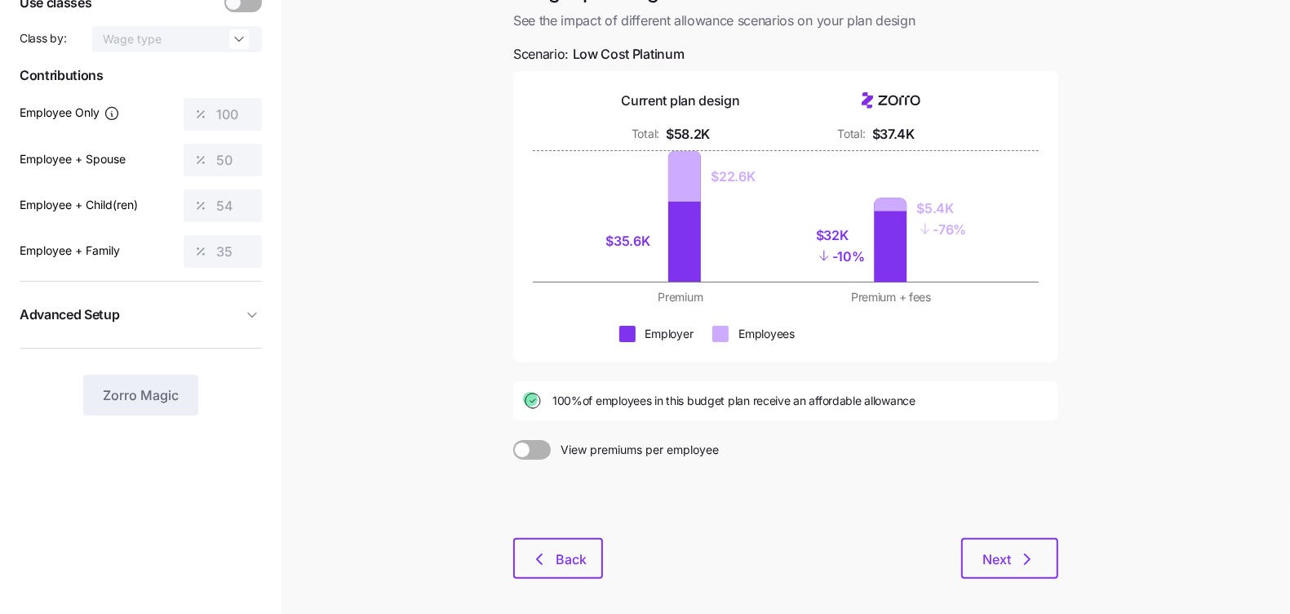
scroll to position [120, 0]
click at [582, 546] on button "Back" at bounding box center [558, 557] width 90 height 41
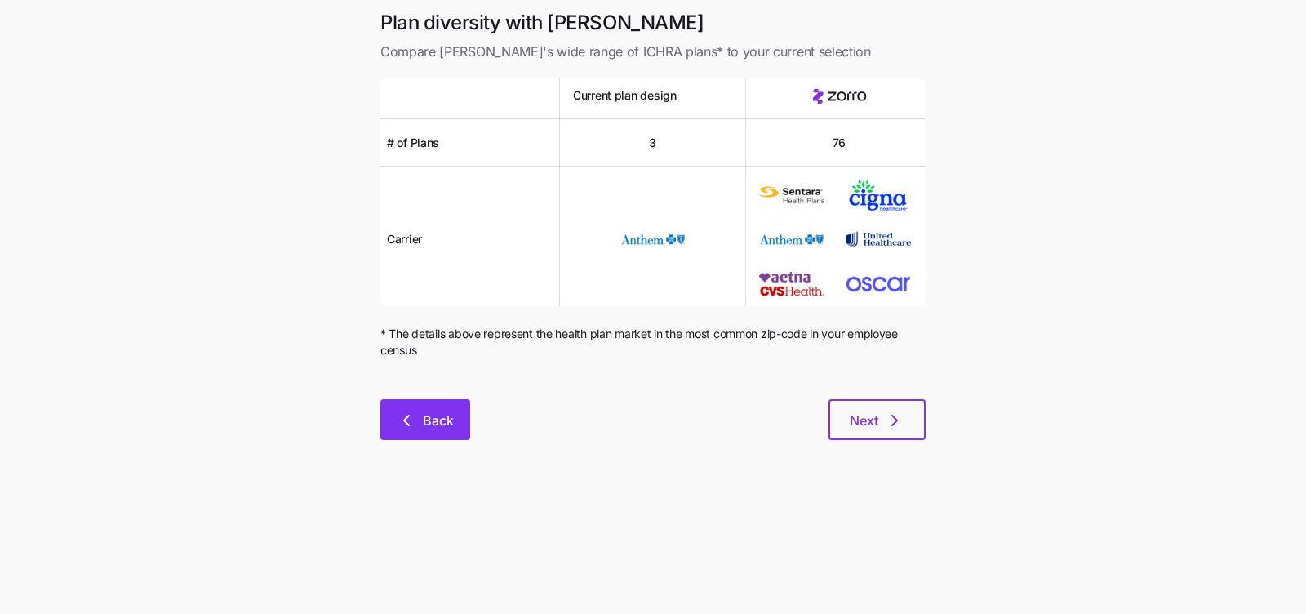
click at [421, 426] on span "Back" at bounding box center [425, 421] width 47 height 20
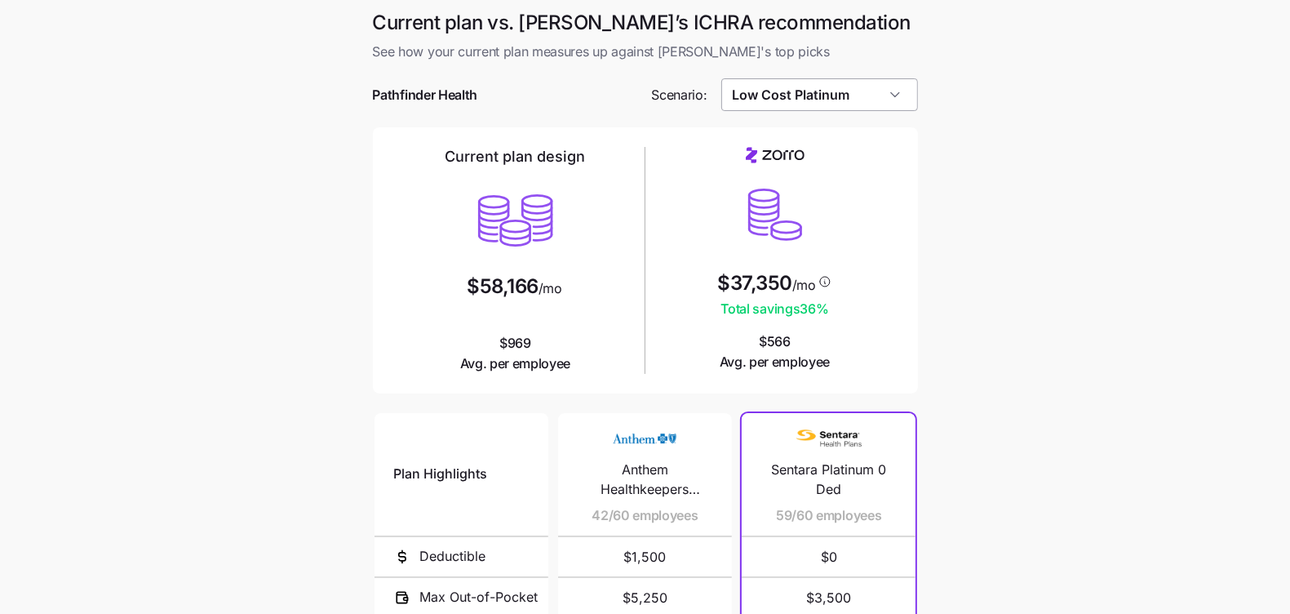
click at [793, 101] on input "Low Cost Platinum" at bounding box center [819, 94] width 197 height 33
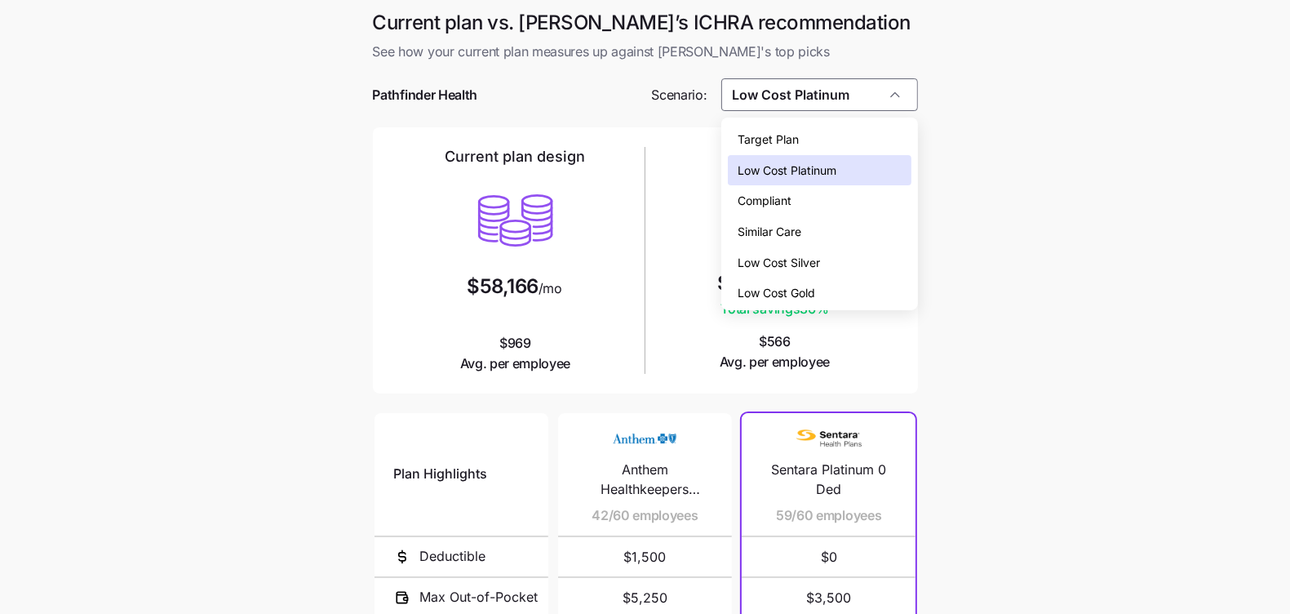
click at [802, 282] on div "Low Cost Gold" at bounding box center [819, 292] width 183 height 31
type input "Low Cost Gold"
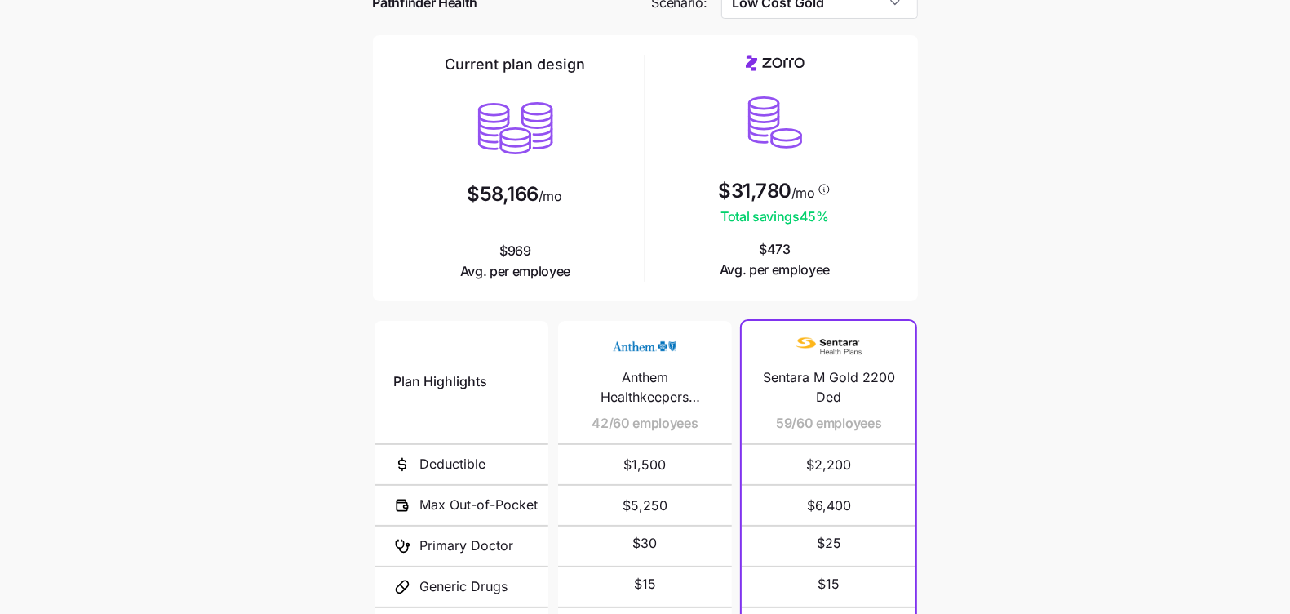
scroll to position [276, 0]
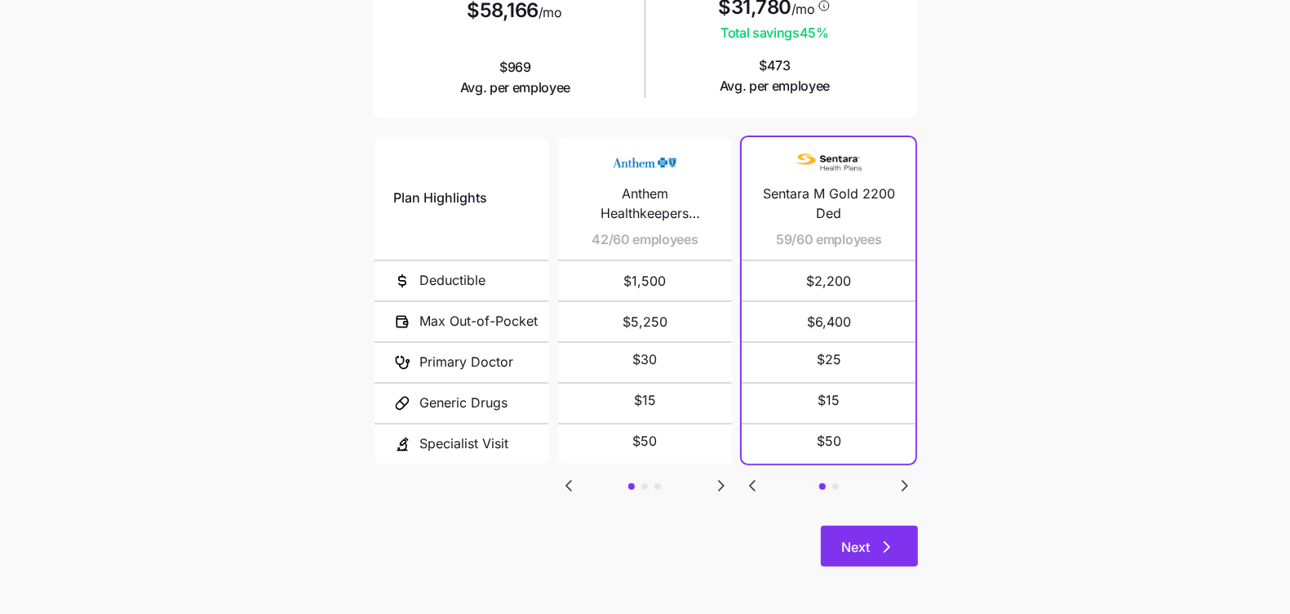
click at [912, 544] on button "Next" at bounding box center [869, 546] width 97 height 41
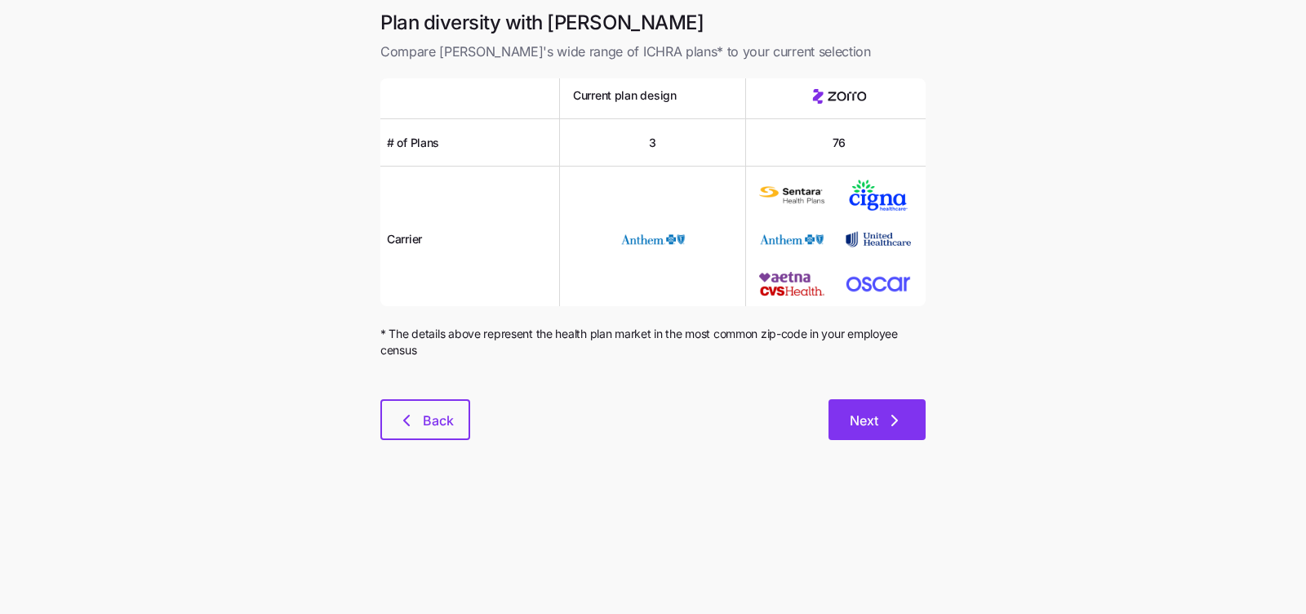
click at [892, 411] on icon "button" at bounding box center [895, 421] width 20 height 20
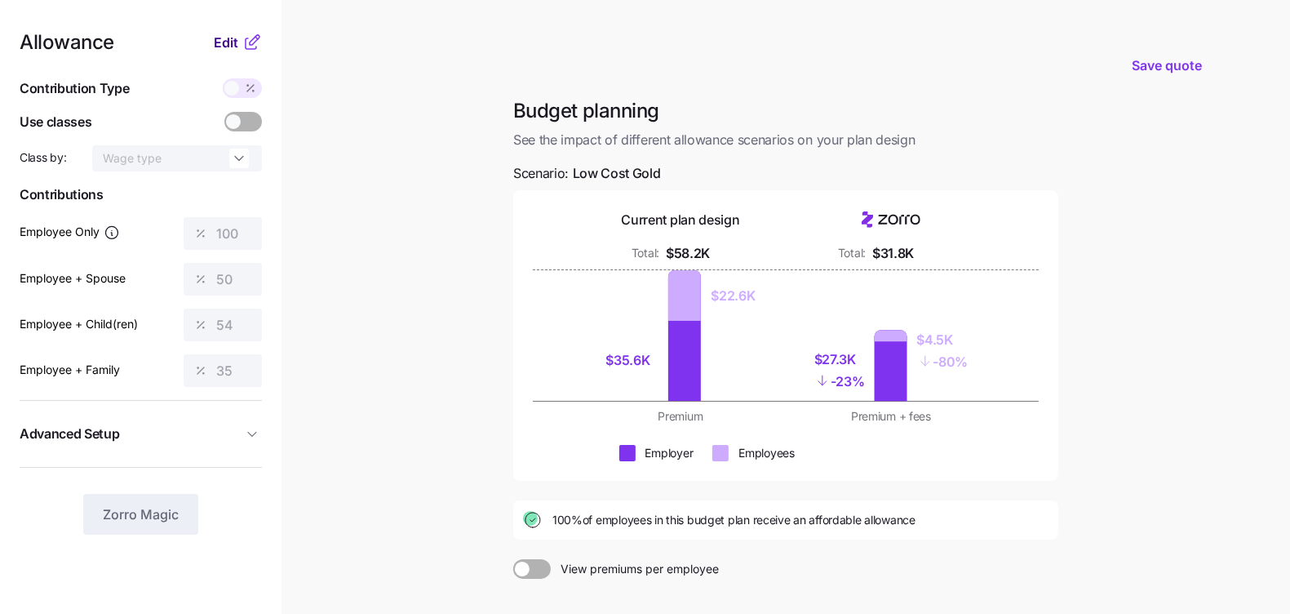
click at [224, 44] on span "Edit" at bounding box center [226, 43] width 24 height 20
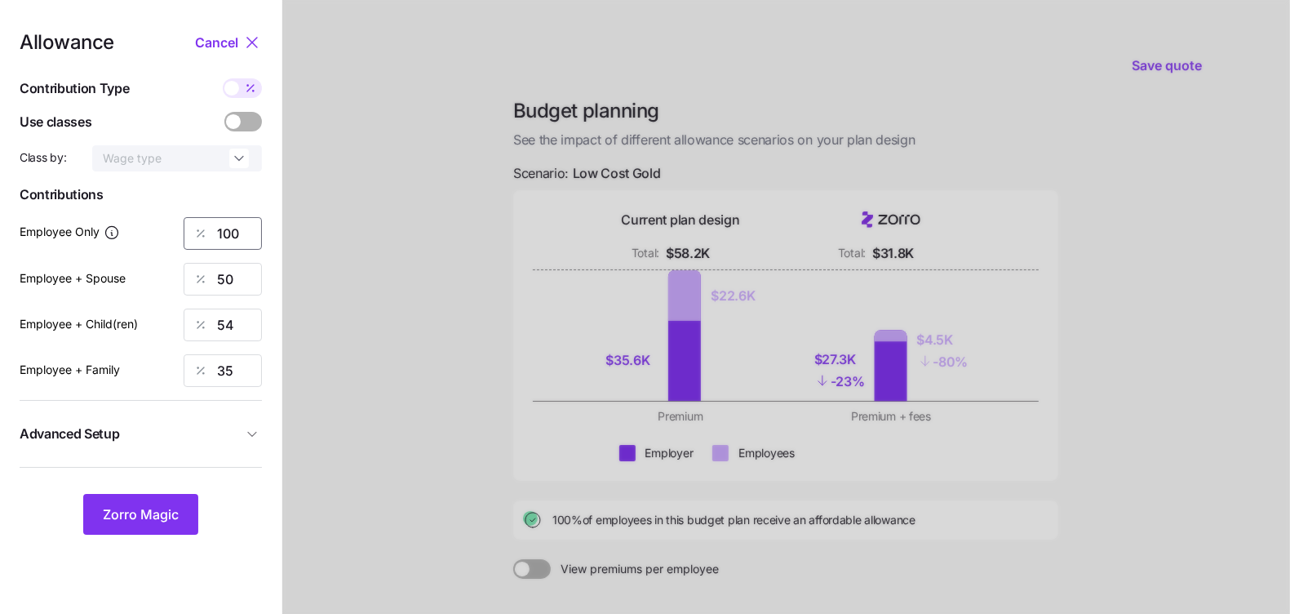
click at [231, 244] on input "100" at bounding box center [223, 233] width 78 height 33
click at [231, 243] on input "100" at bounding box center [223, 233] width 78 height 33
type input "70"
type input "00"
type input "0"
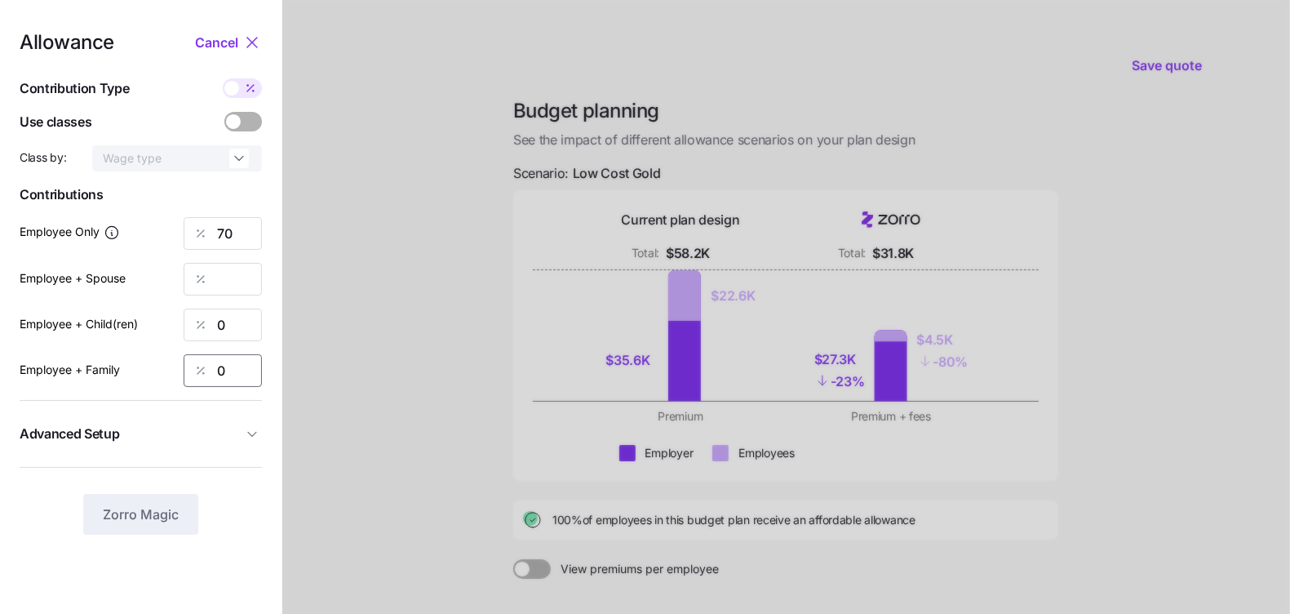
type input "0"
click at [264, 277] on nav "Allowance Cancel Contribution Type Use classes Class by: Wage type Contribution…" at bounding box center [141, 401] width 282 height 802
click at [236, 276] on input "Employee + Spouse" at bounding box center [223, 279] width 78 height 33
type input "0"
click at [197, 431] on span "Advanced Setup" at bounding box center [131, 434] width 223 height 20
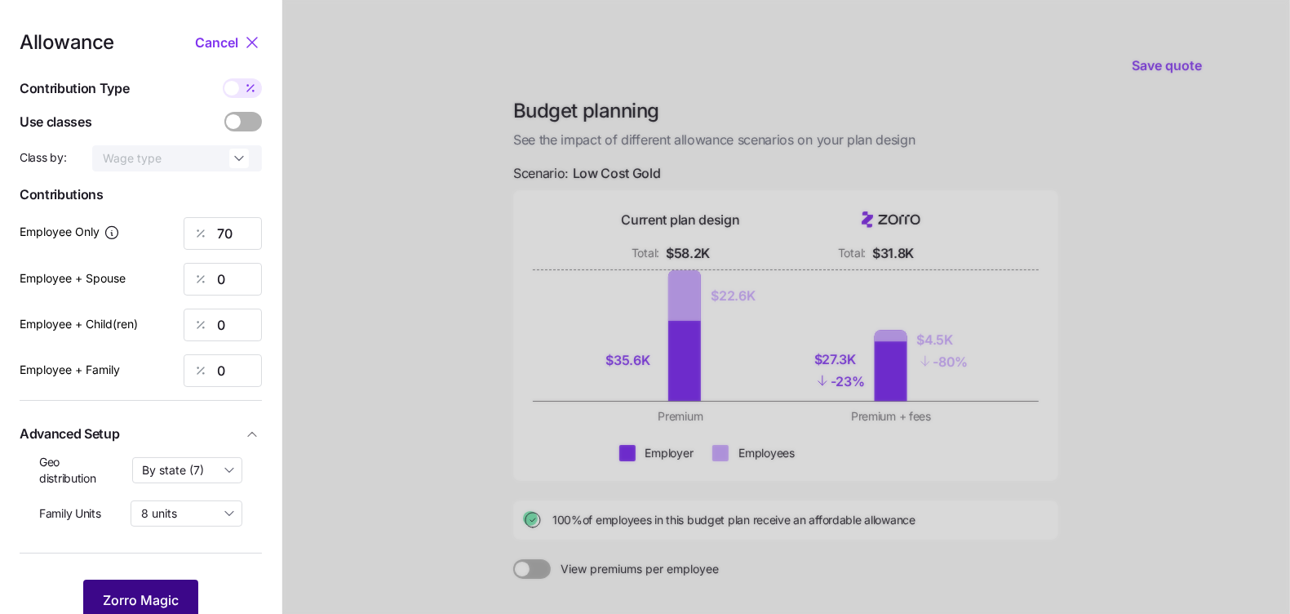
click at [164, 581] on button "Zorro Magic" at bounding box center [140, 599] width 115 height 41
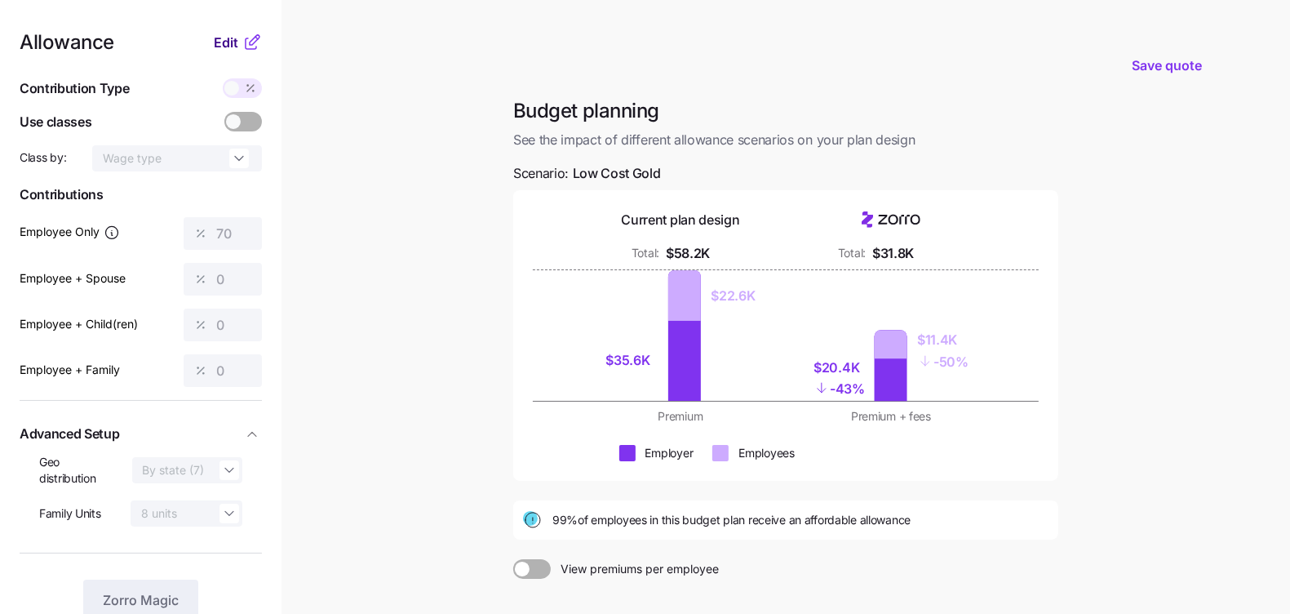
click at [220, 43] on span "Edit" at bounding box center [226, 43] width 24 height 20
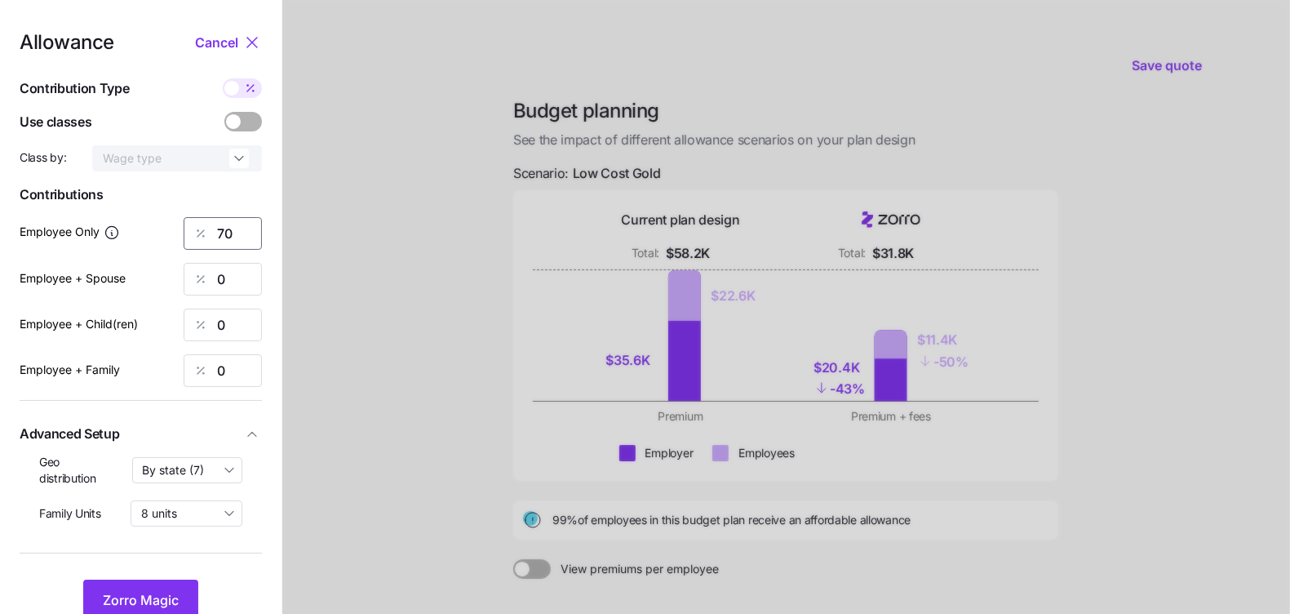
click at [224, 233] on input "70" at bounding box center [223, 233] width 78 height 33
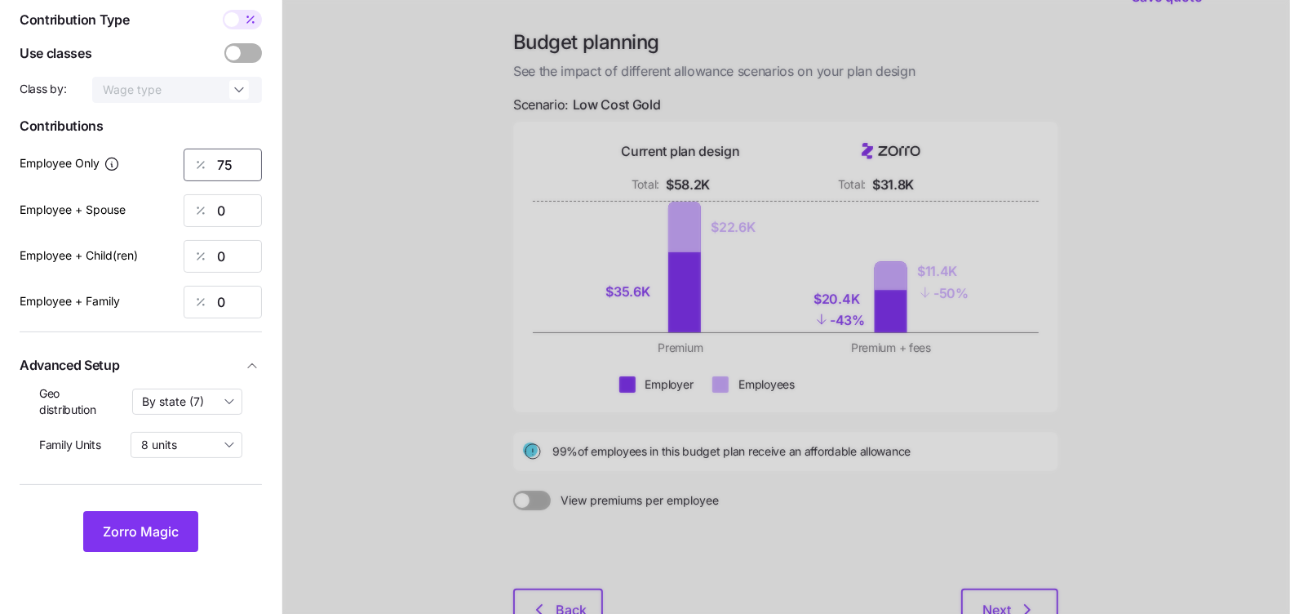
scroll to position [148, 0]
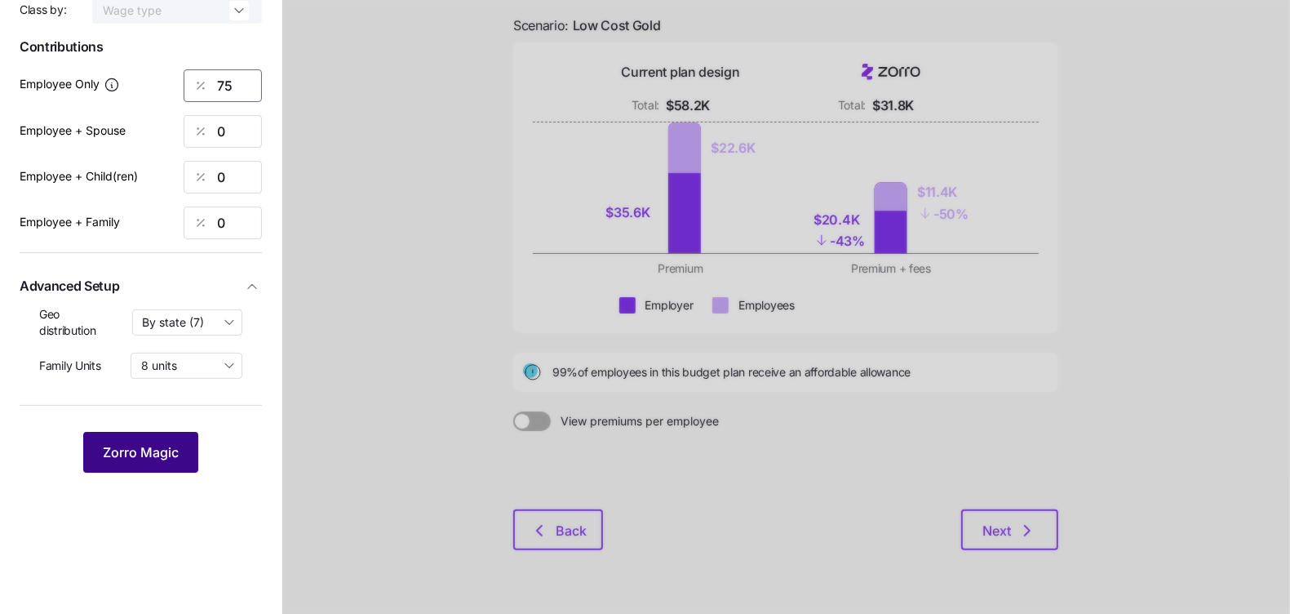
type input "75"
click at [122, 458] on span "Zorro Magic" at bounding box center [141, 452] width 76 height 20
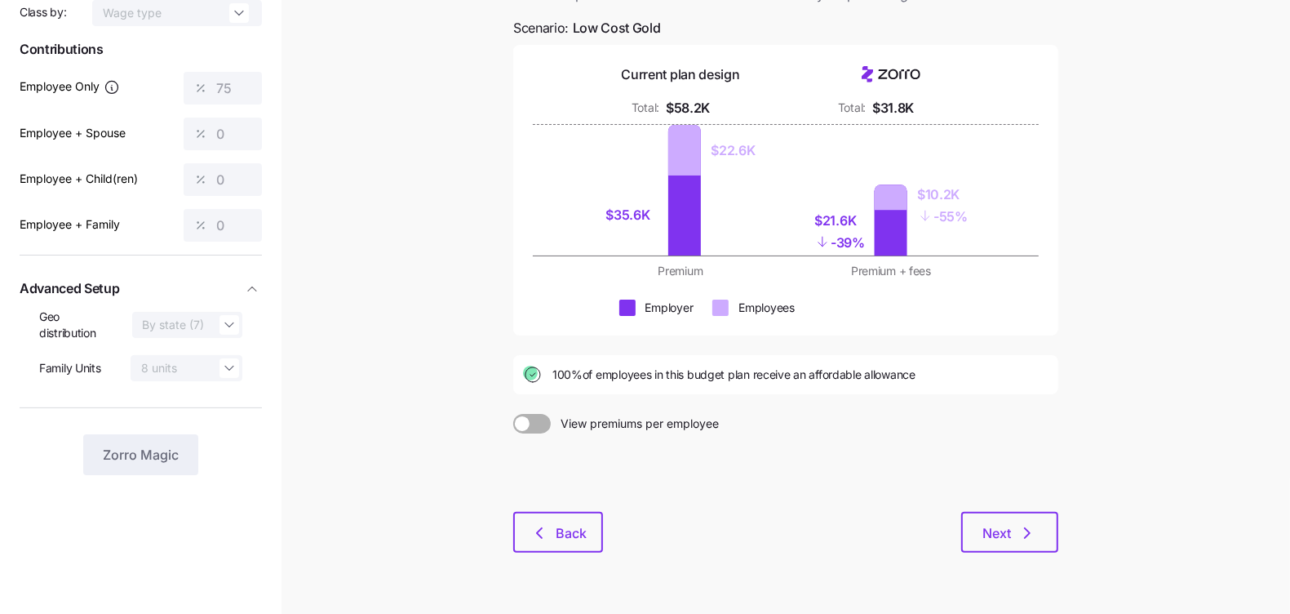
scroll to position [122, 0]
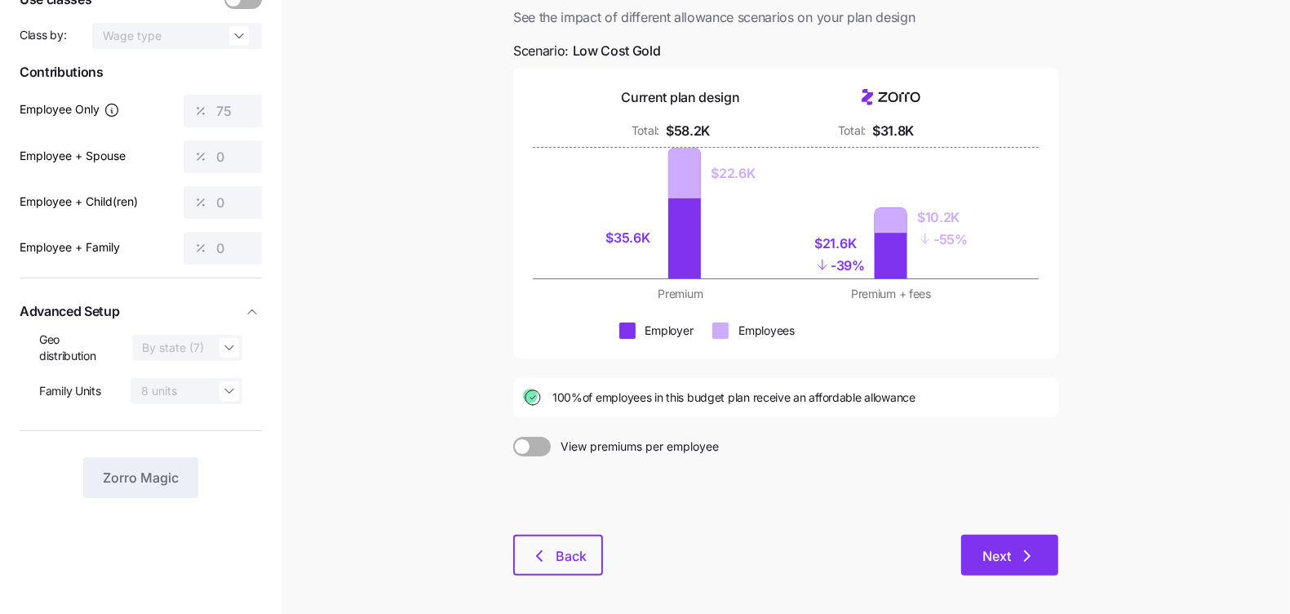
click at [999, 571] on button "Next" at bounding box center [1009, 555] width 97 height 41
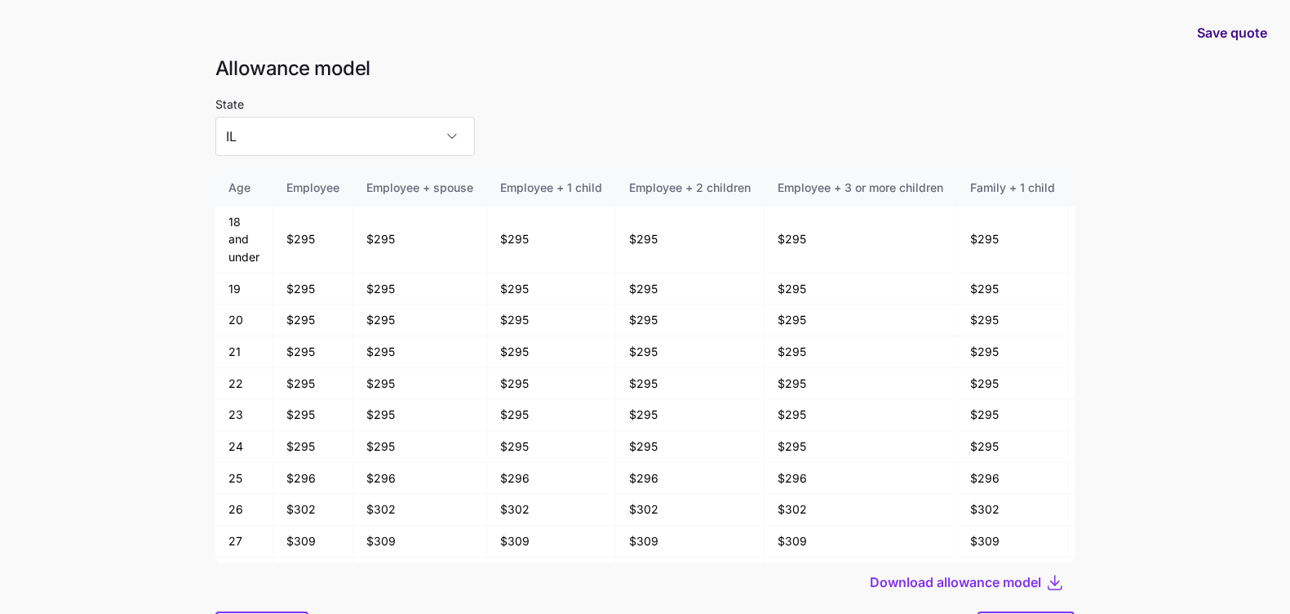
click at [1225, 36] on span "Save quote" at bounding box center [1232, 33] width 70 height 20
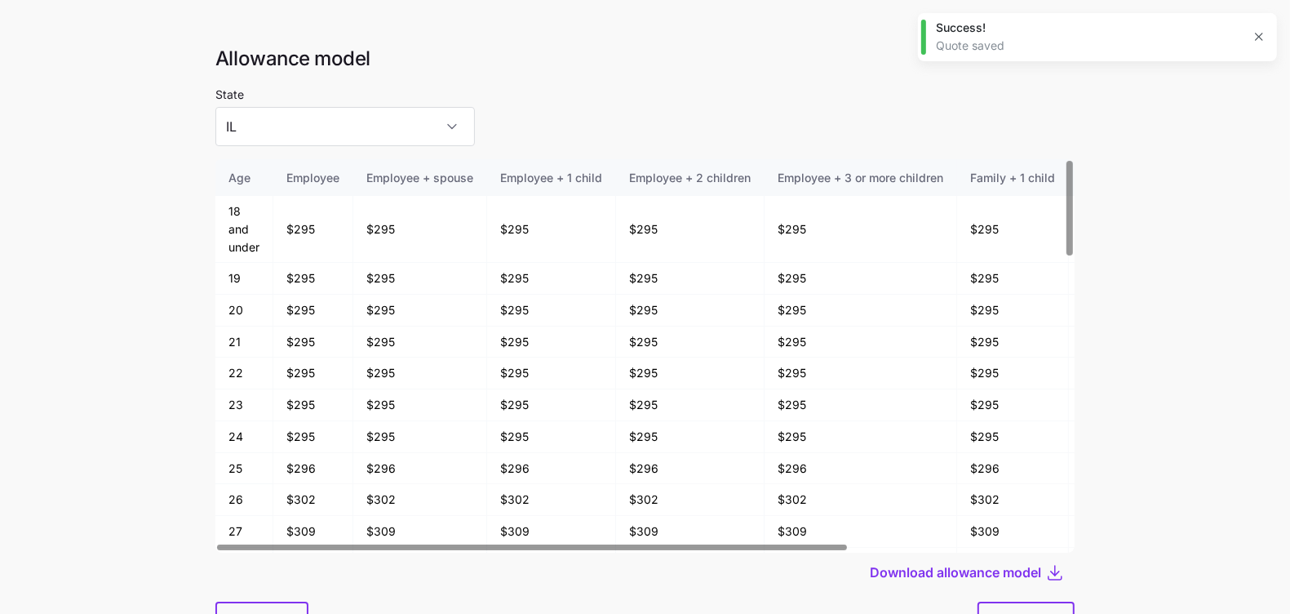
scroll to position [23, 0]
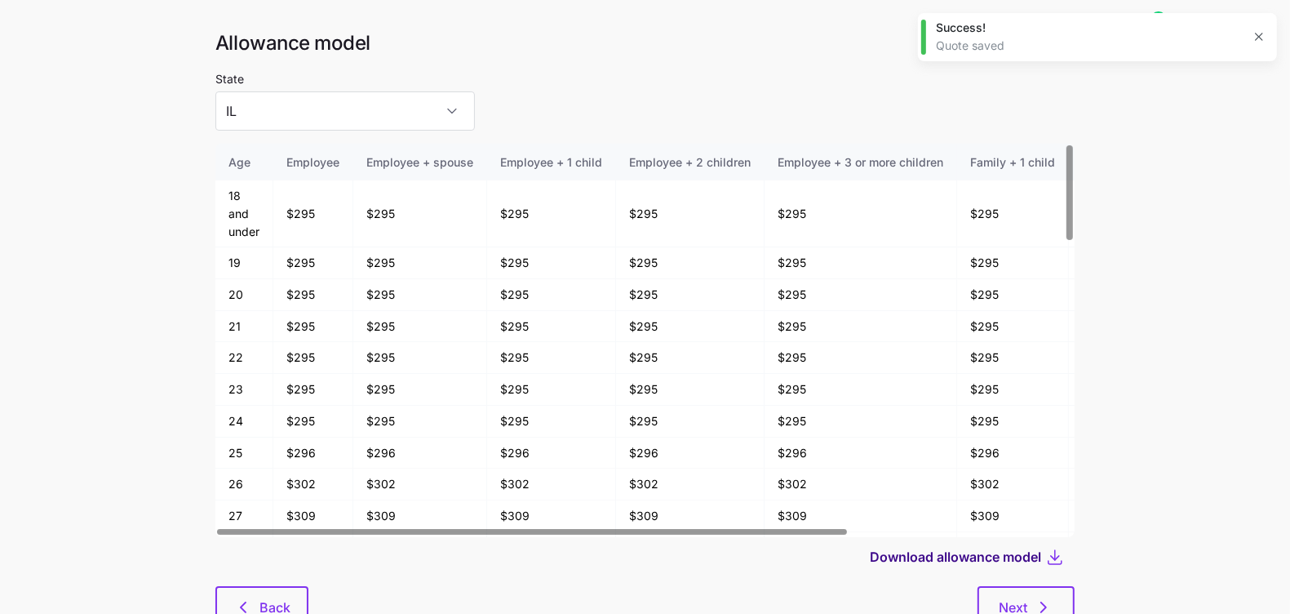
click at [996, 557] on span "Download allowance model" at bounding box center [955, 557] width 171 height 20
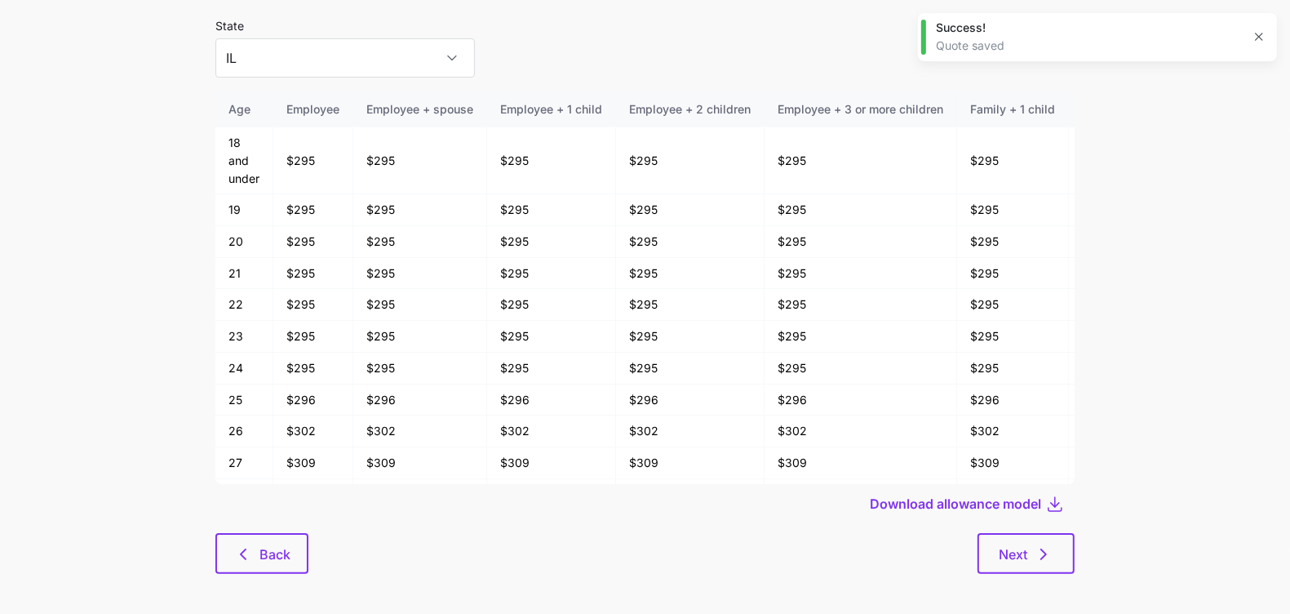
scroll to position [84, 0]
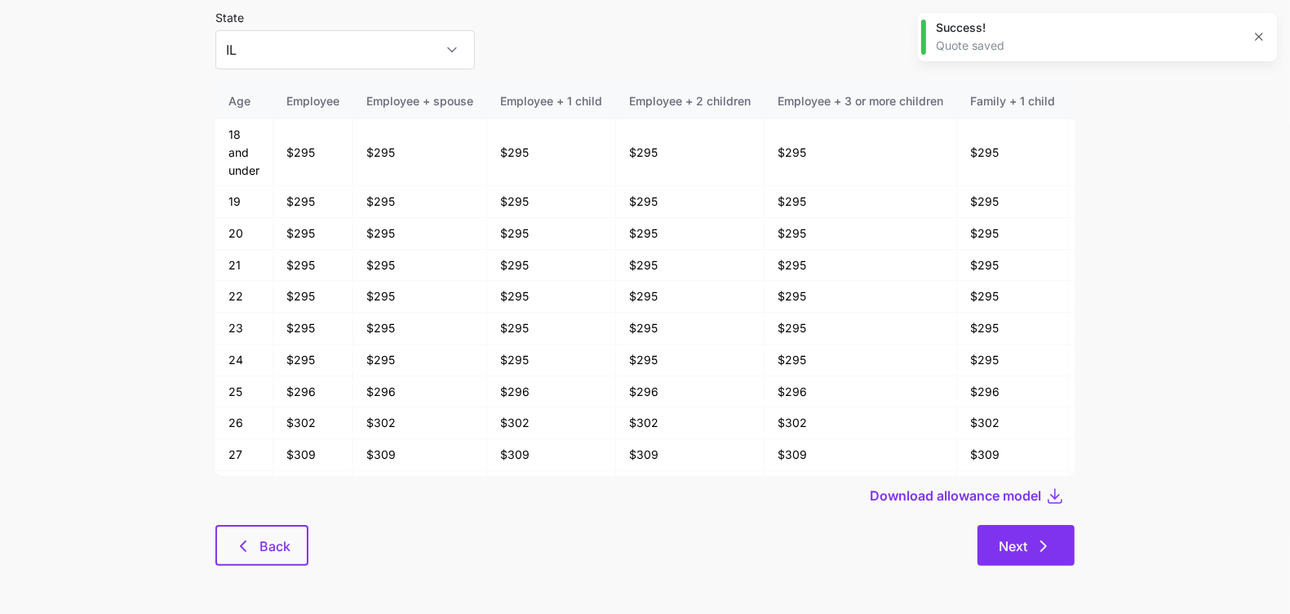
click at [1041, 541] on icon "button" at bounding box center [1044, 546] width 20 height 20
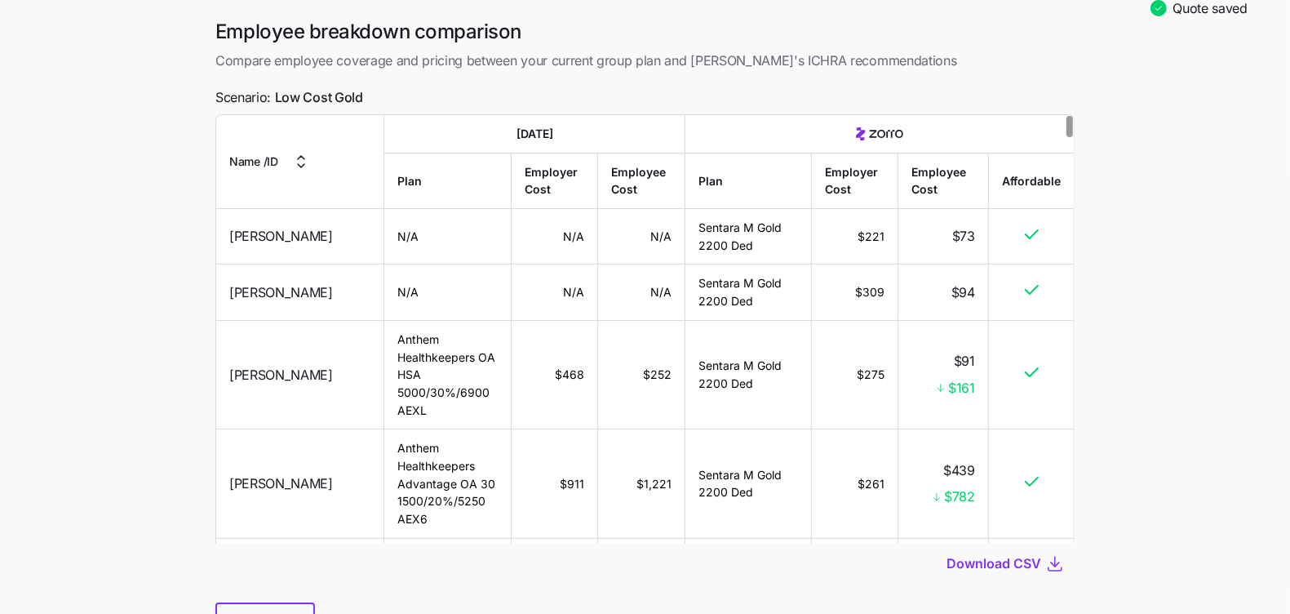
scroll to position [112, 0]
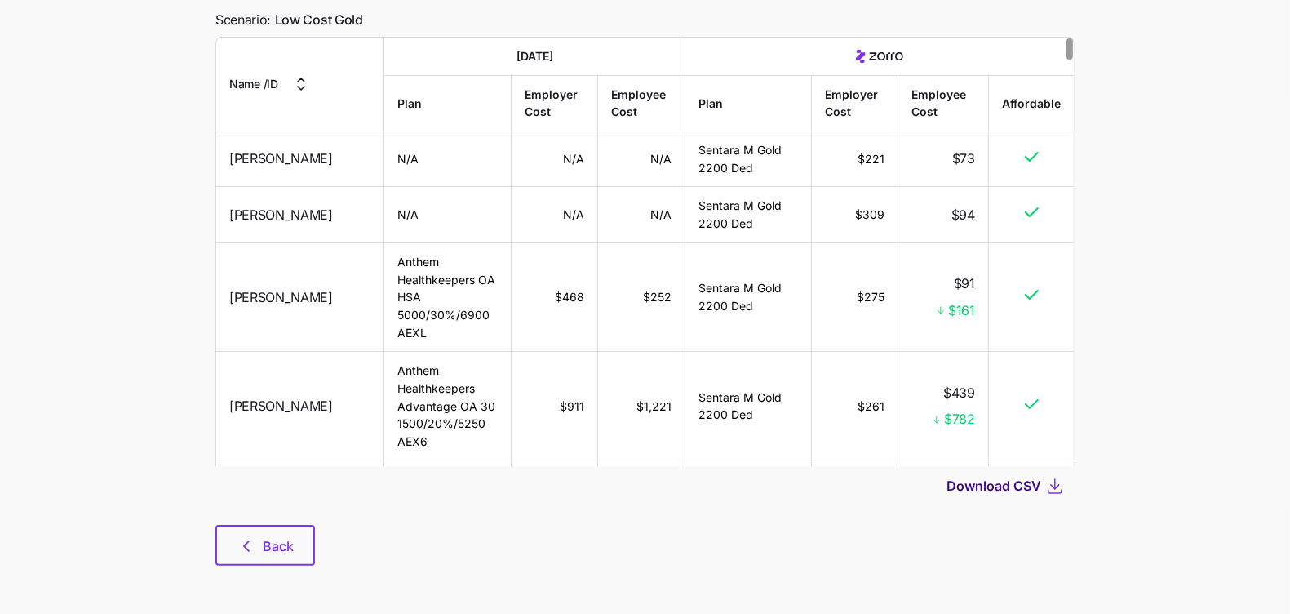
click at [981, 487] on span "Download CSV" at bounding box center [994, 486] width 95 height 20
click at [266, 548] on span "Back" at bounding box center [278, 546] width 31 height 20
click at [407, 562] on div "Back" at bounding box center [644, 545] width 859 height 41
click at [253, 563] on button "Back" at bounding box center [265, 545] width 100 height 41
click at [277, 557] on button "Back" at bounding box center [265, 545] width 100 height 41
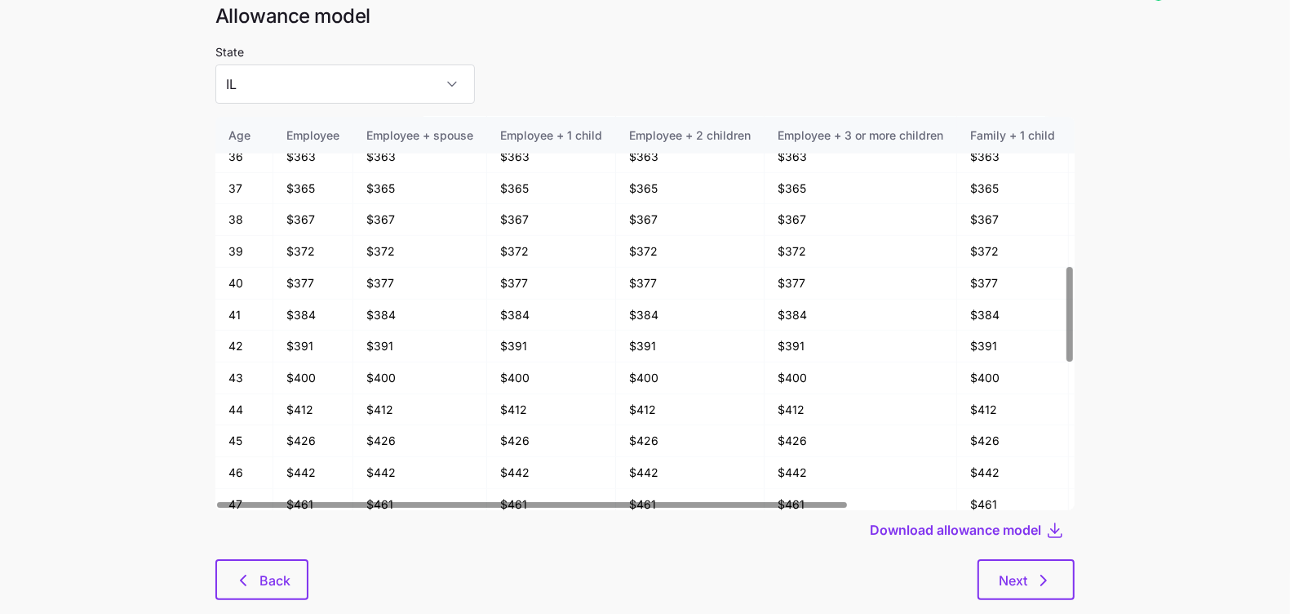
scroll to position [84, 0]
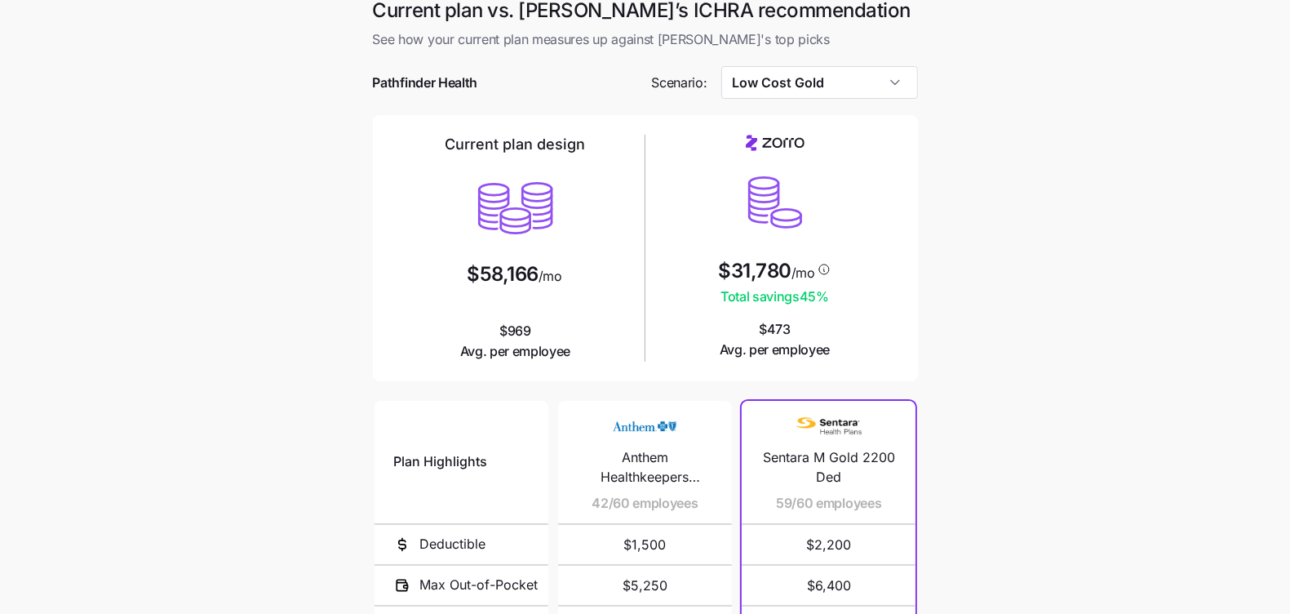
scroll to position [12, 0]
click at [811, 70] on input "Low Cost Gold" at bounding box center [819, 82] width 197 height 33
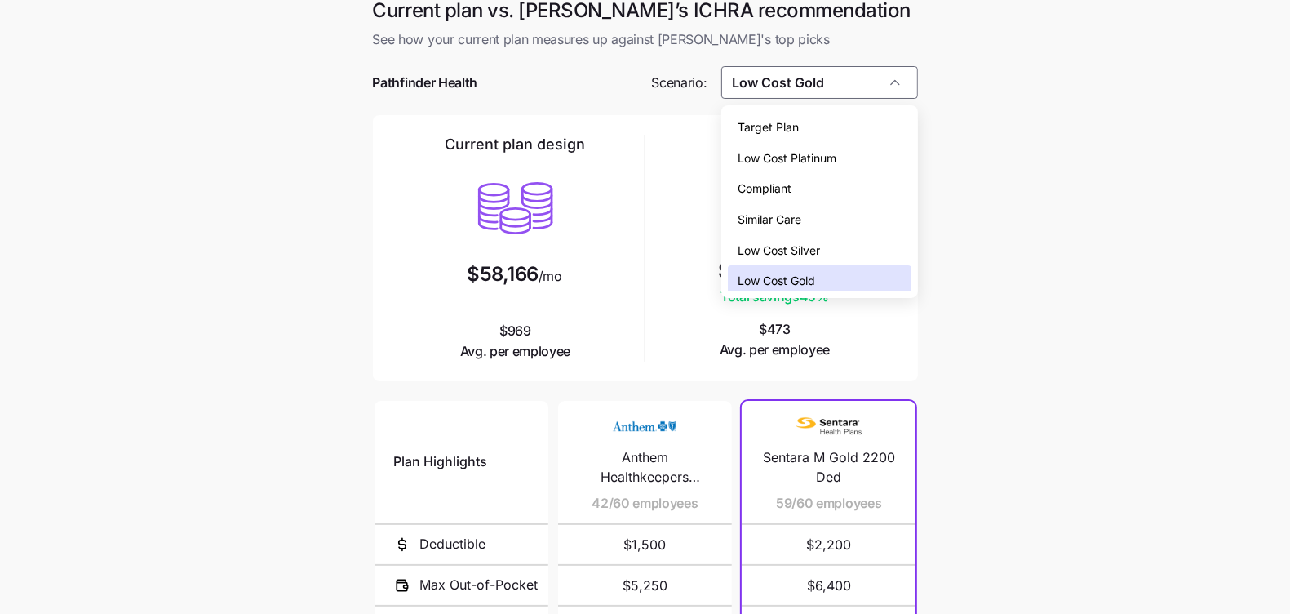
scroll to position [5, 0]
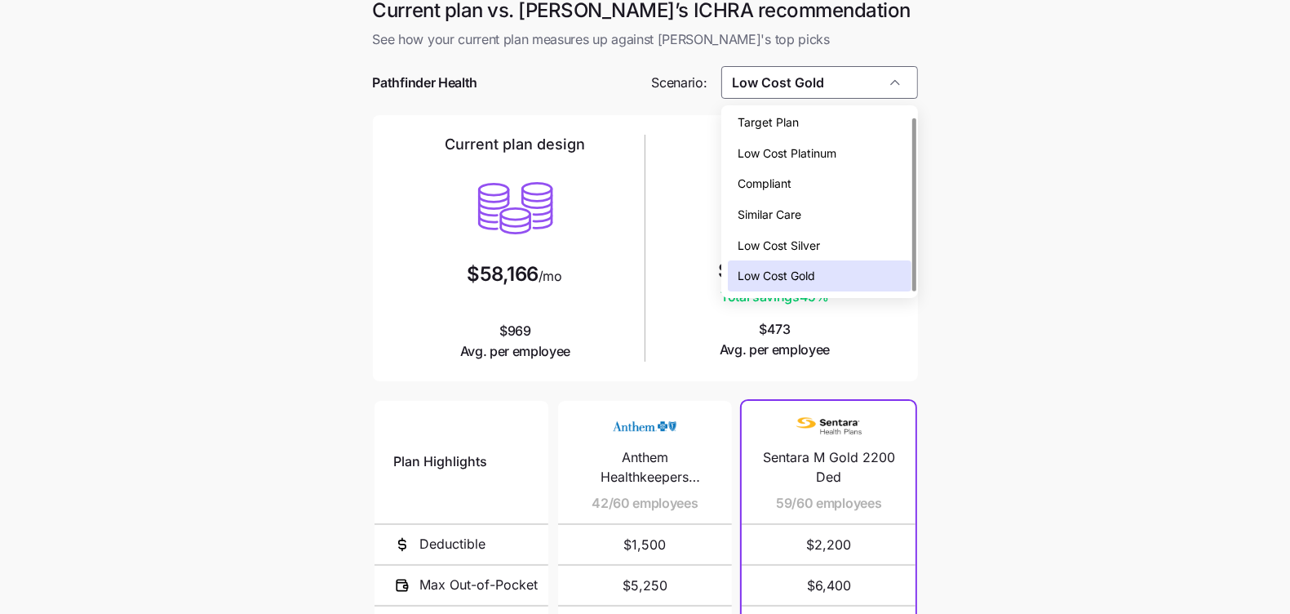
click at [824, 162] on div "Low Cost Platinum" at bounding box center [819, 153] width 183 height 31
type input "Low Cost Platinum"
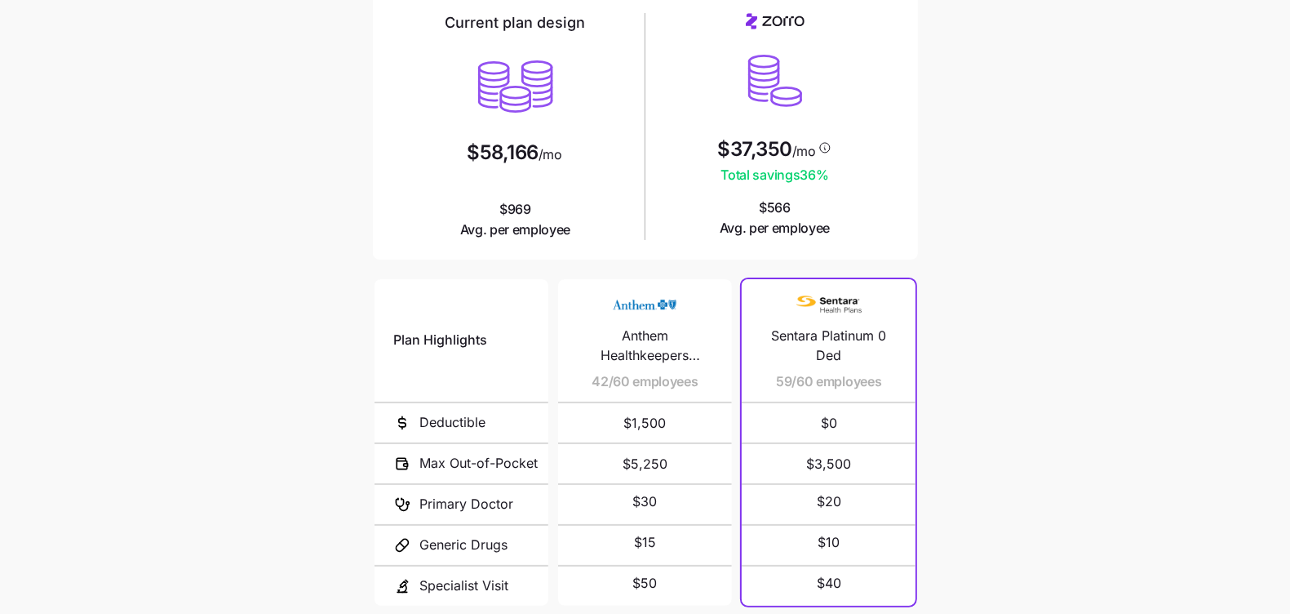
scroll to position [276, 0]
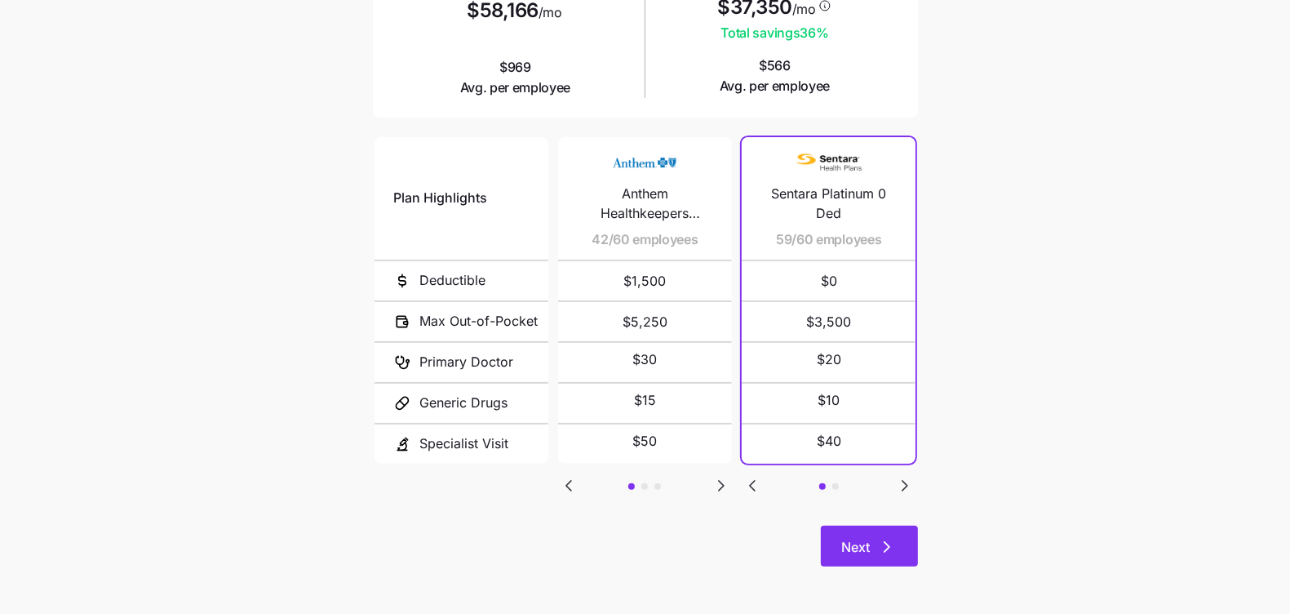
click at [872, 535] on button "Next" at bounding box center [869, 546] width 97 height 41
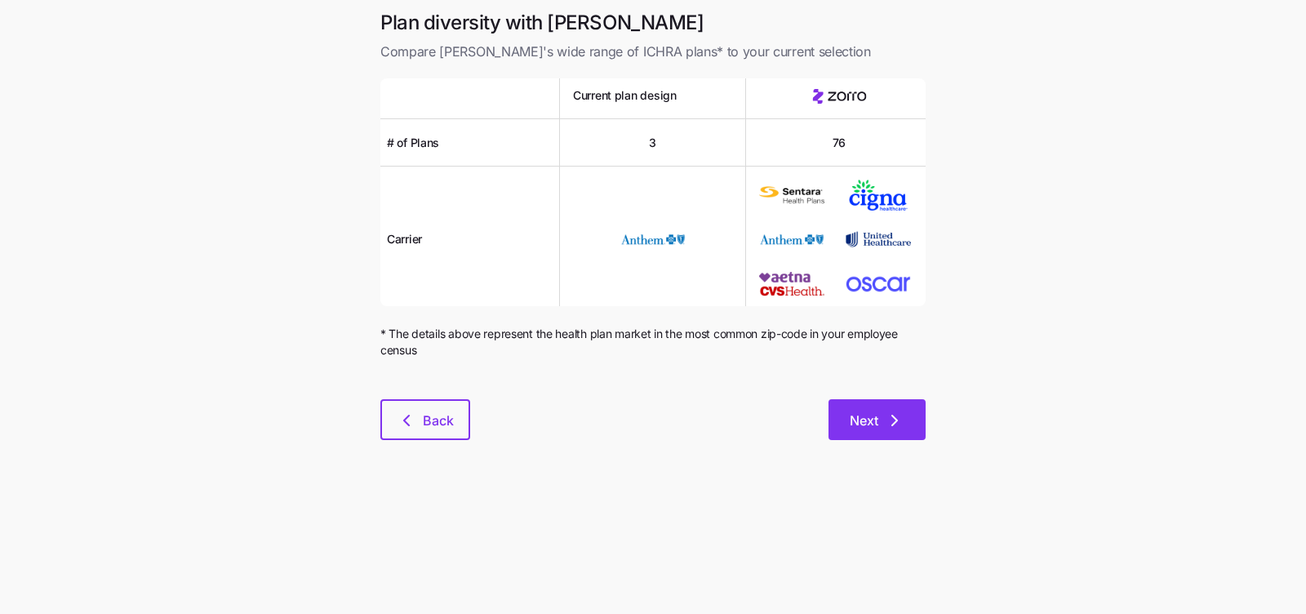
click at [915, 424] on button "Next" at bounding box center [876, 419] width 97 height 41
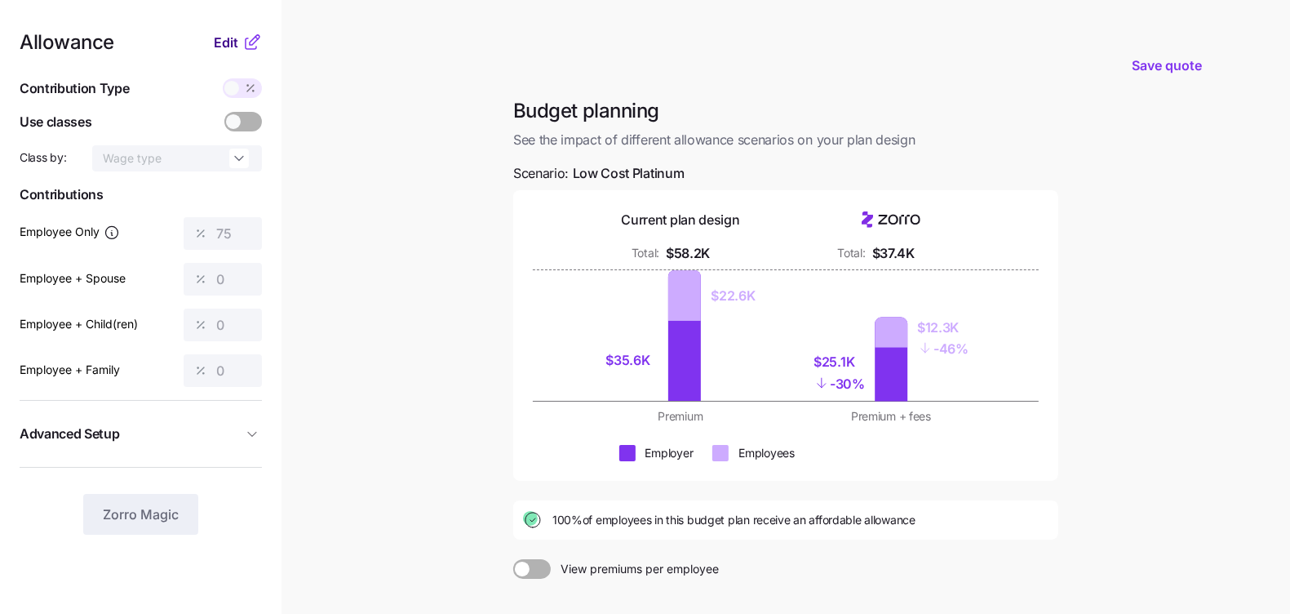
click at [217, 38] on span "Edit" at bounding box center [226, 43] width 24 height 20
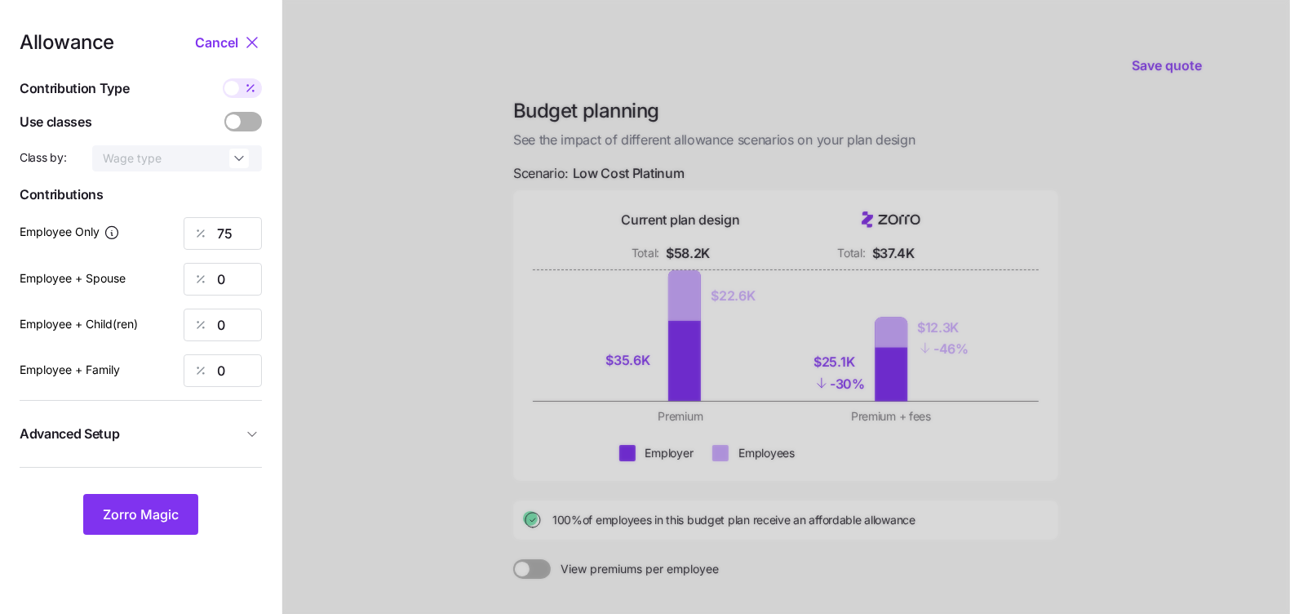
click at [241, 96] on span at bounding box center [250, 88] width 23 height 20
click at [223, 78] on input "checkbox" at bounding box center [223, 78] width 0 height 0
click at [220, 242] on input "381" at bounding box center [223, 233] width 78 height 33
type input "444"
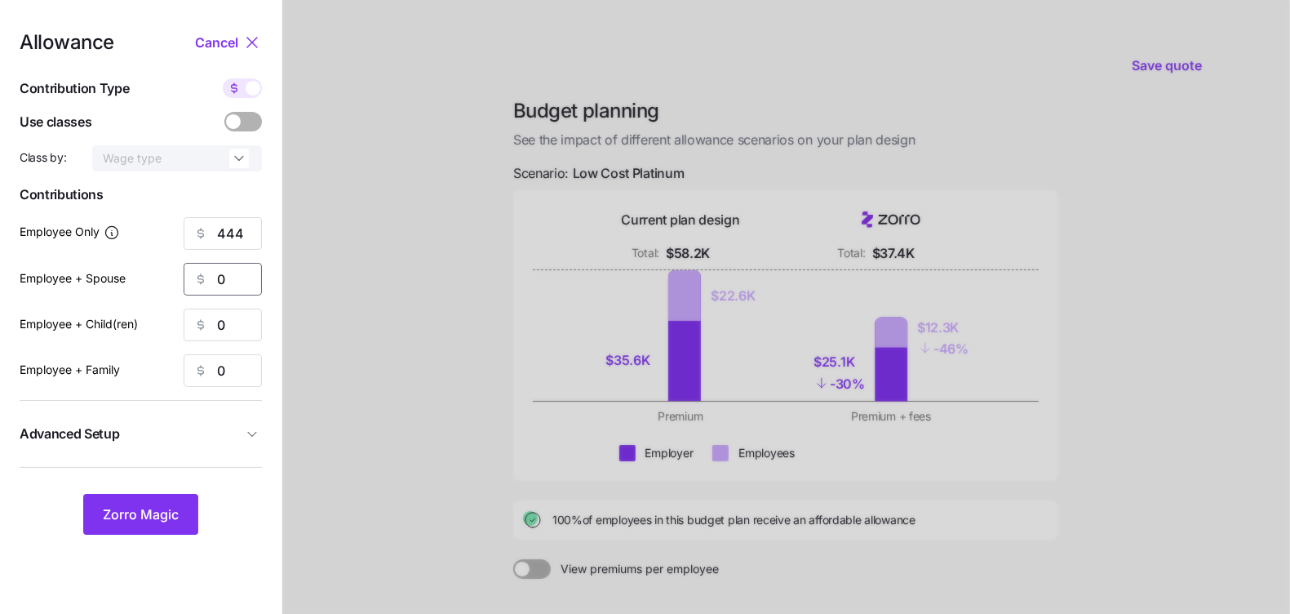
click at [225, 278] on input "0" at bounding box center [223, 279] width 78 height 33
paste input "444"
type input "444"
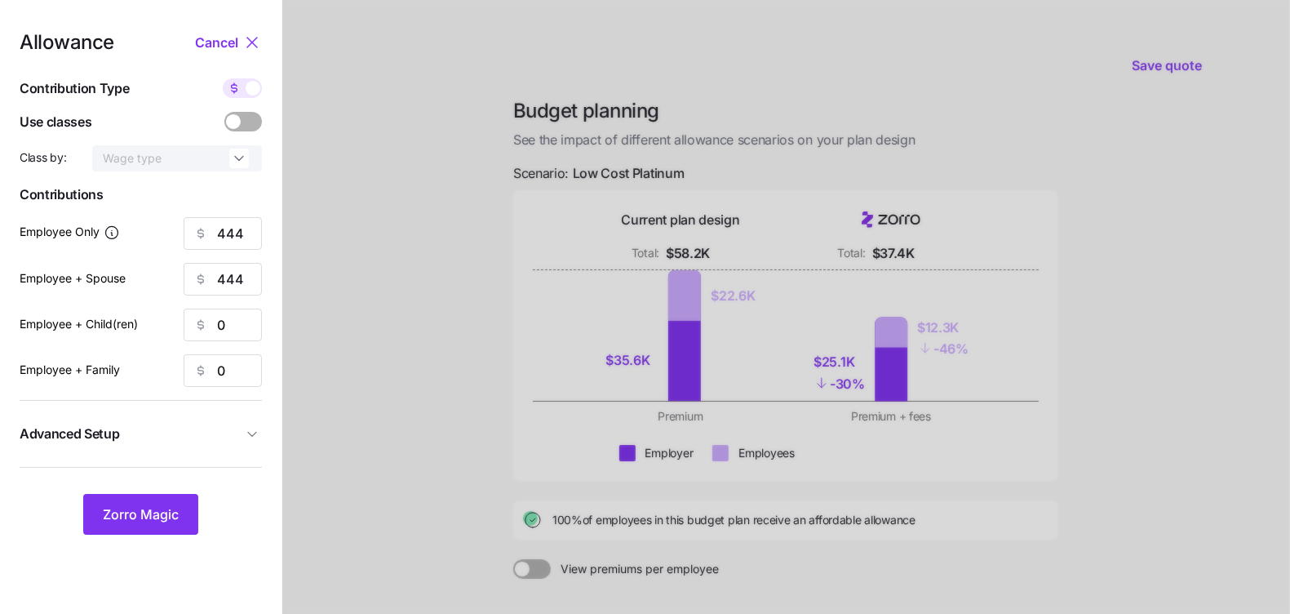
click at [254, 351] on div "Allowance Cancel Contribution Type Use classes Class by: Wage type Contribution…" at bounding box center [141, 284] width 242 height 502
click at [245, 323] on input "0" at bounding box center [223, 324] width 78 height 33
paste input "444"
type input "444"
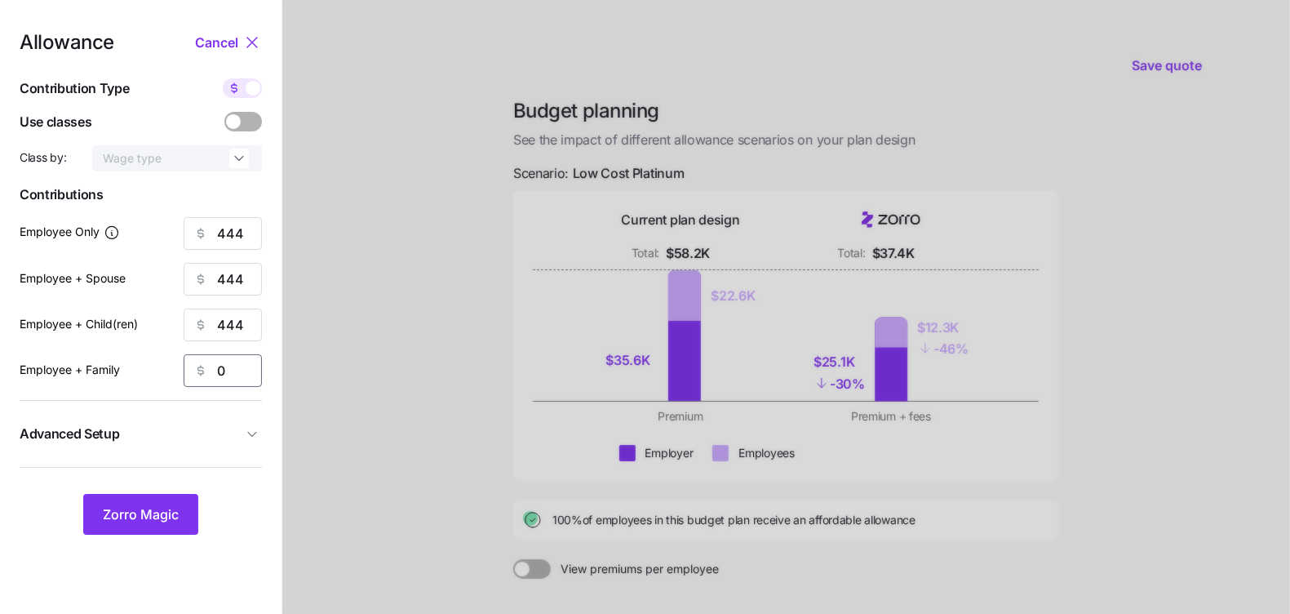
click at [246, 375] on input "0" at bounding box center [223, 370] width 78 height 33
paste input "444"
type input "444"
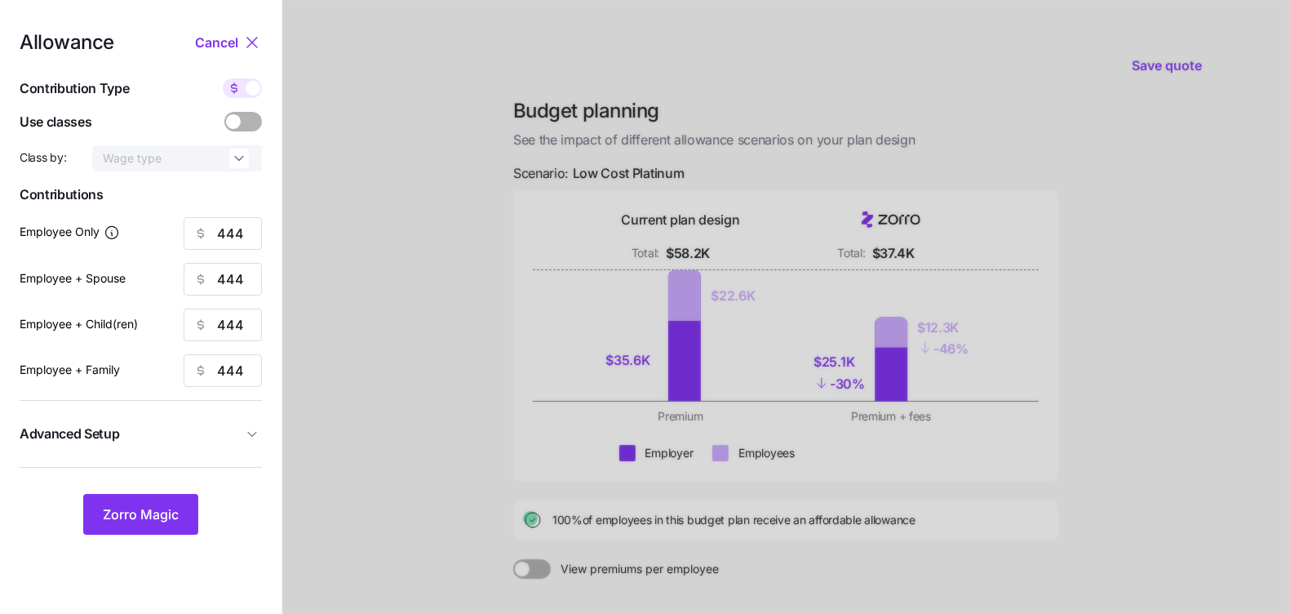
scroll to position [0, 0]
click at [189, 423] on button "Advanced Setup" at bounding box center [141, 434] width 242 height 40
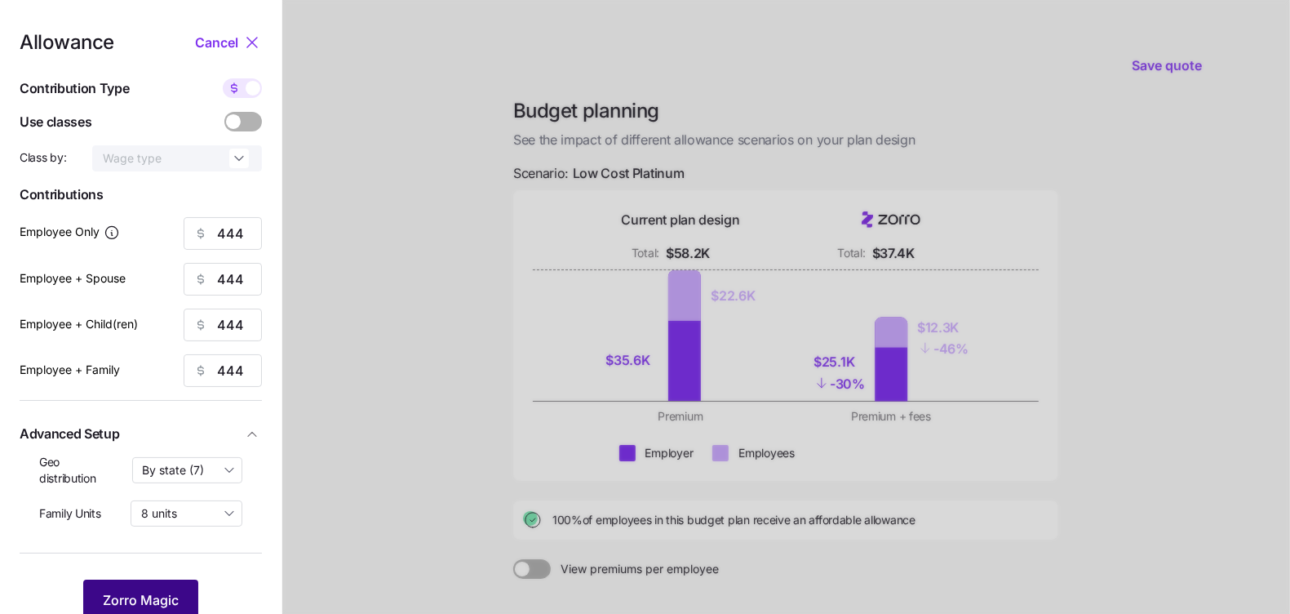
click at [149, 579] on div "Zorro Magic" at bounding box center [141, 599] width 242 height 41
click at [149, 588] on button "Zorro Magic" at bounding box center [140, 599] width 115 height 41
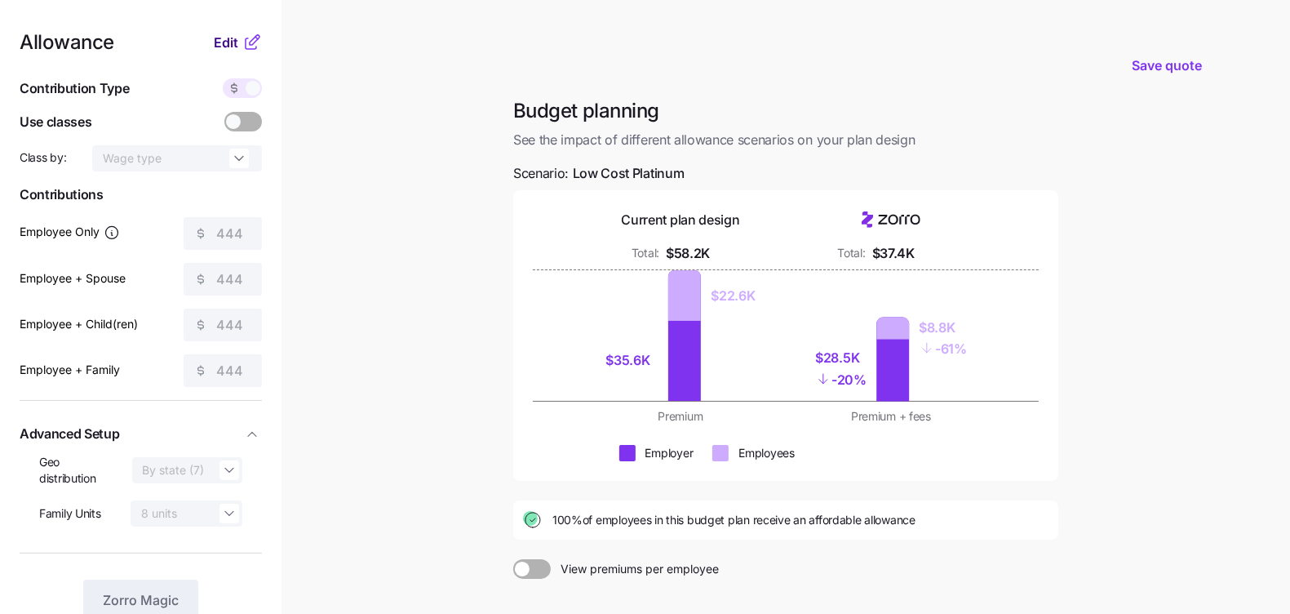
click at [226, 38] on span "Edit" at bounding box center [226, 43] width 24 height 20
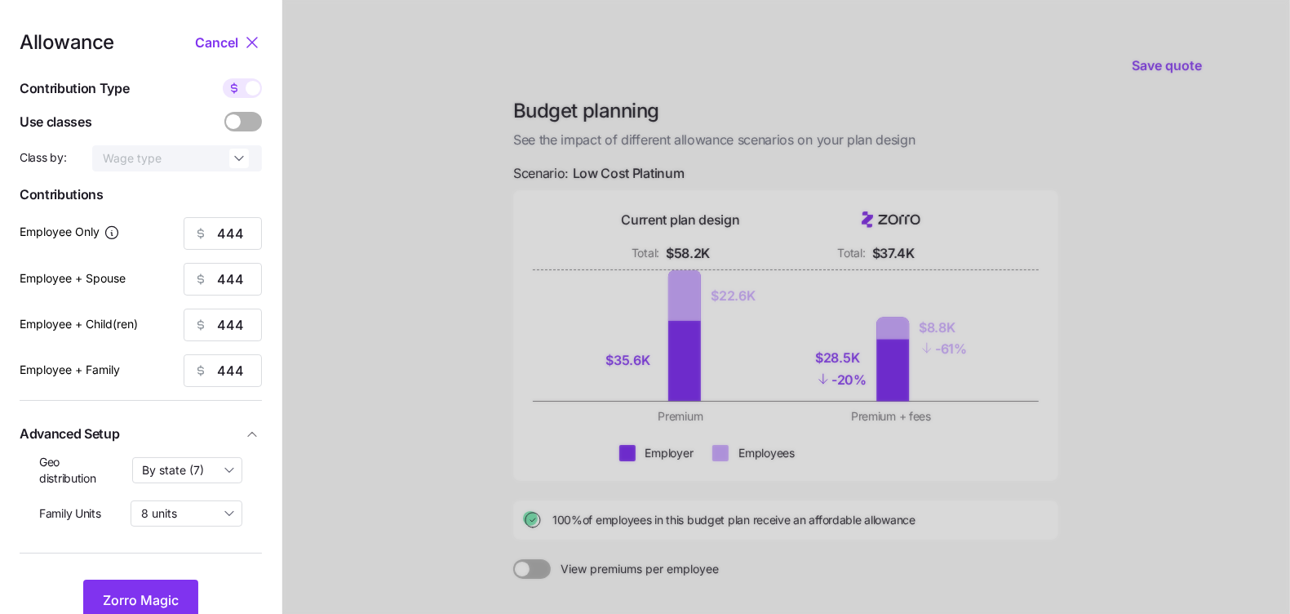
click at [238, 78] on span at bounding box center [234, 88] width 23 height 20
click at [223, 78] on input "checkbox" at bounding box center [223, 78] width 0 height 0
type input "87"
type input "44"
type input "47"
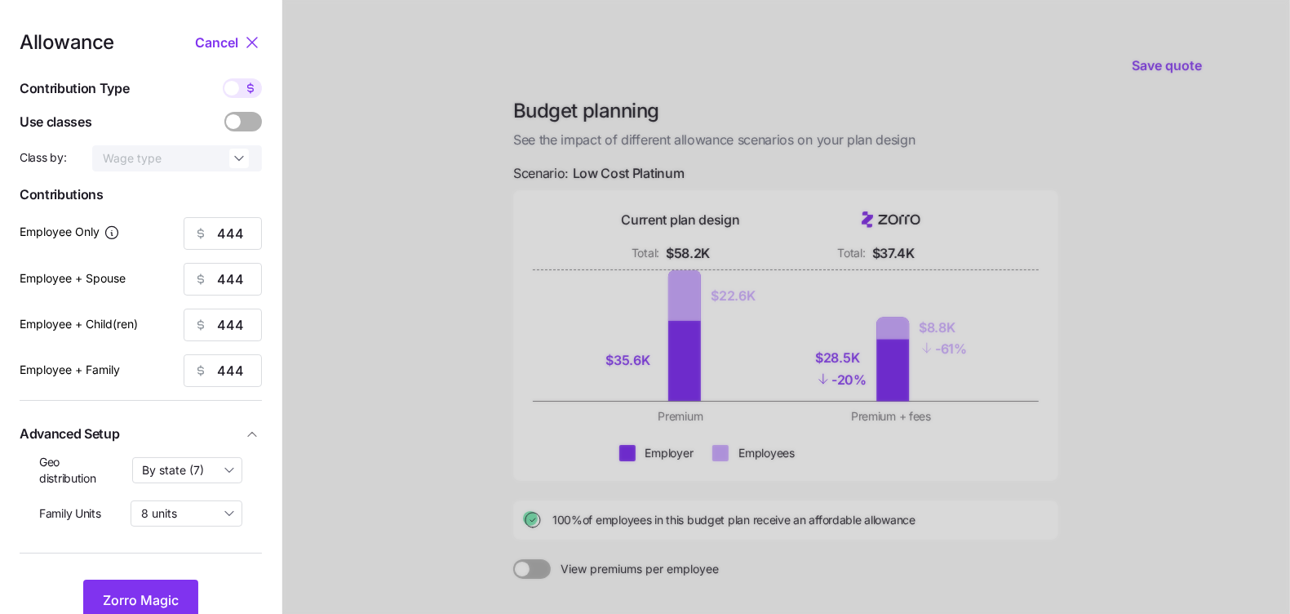
type input "31"
click at [153, 600] on span "Zorro Magic" at bounding box center [141, 600] width 76 height 20
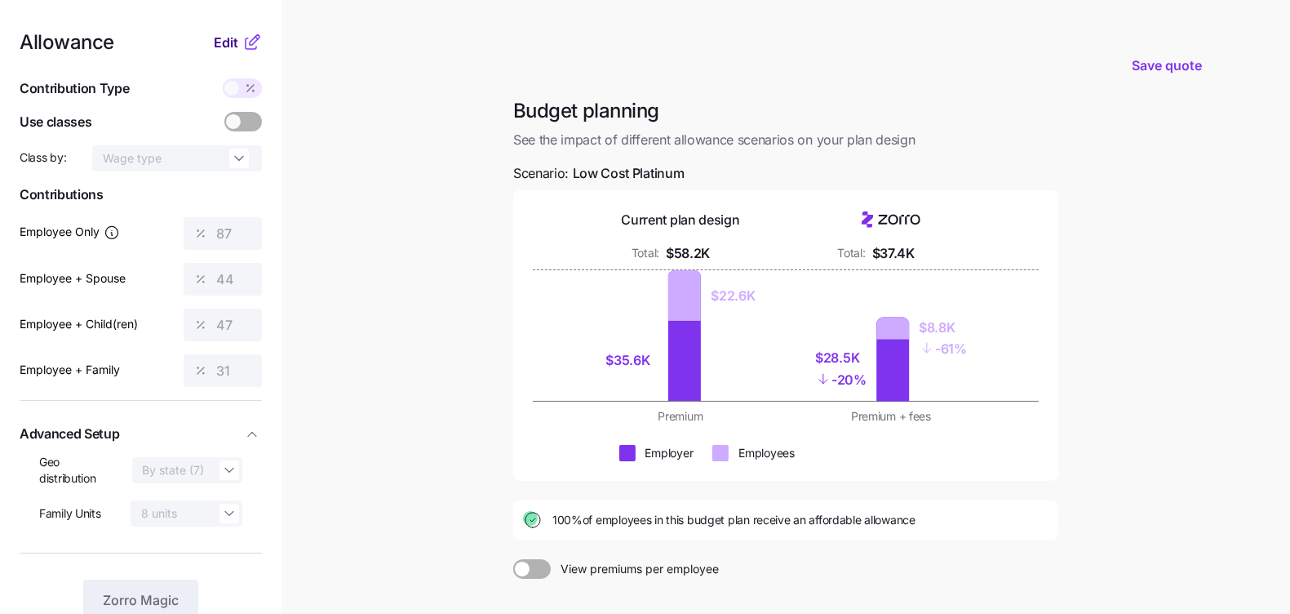
click at [221, 33] on div "Edit" at bounding box center [238, 43] width 48 height 20
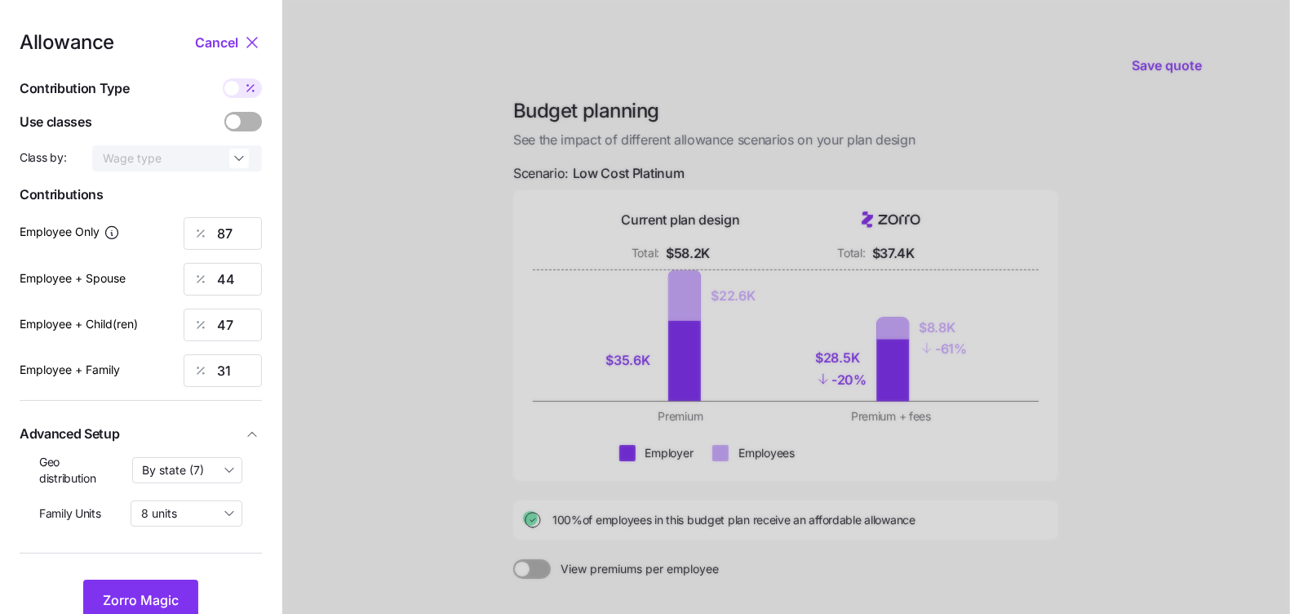
click at [239, 93] on span at bounding box center [250, 88] width 23 height 20
click at [223, 78] on input "checkbox" at bounding box center [223, 78] width 0 height 0
type input "444"
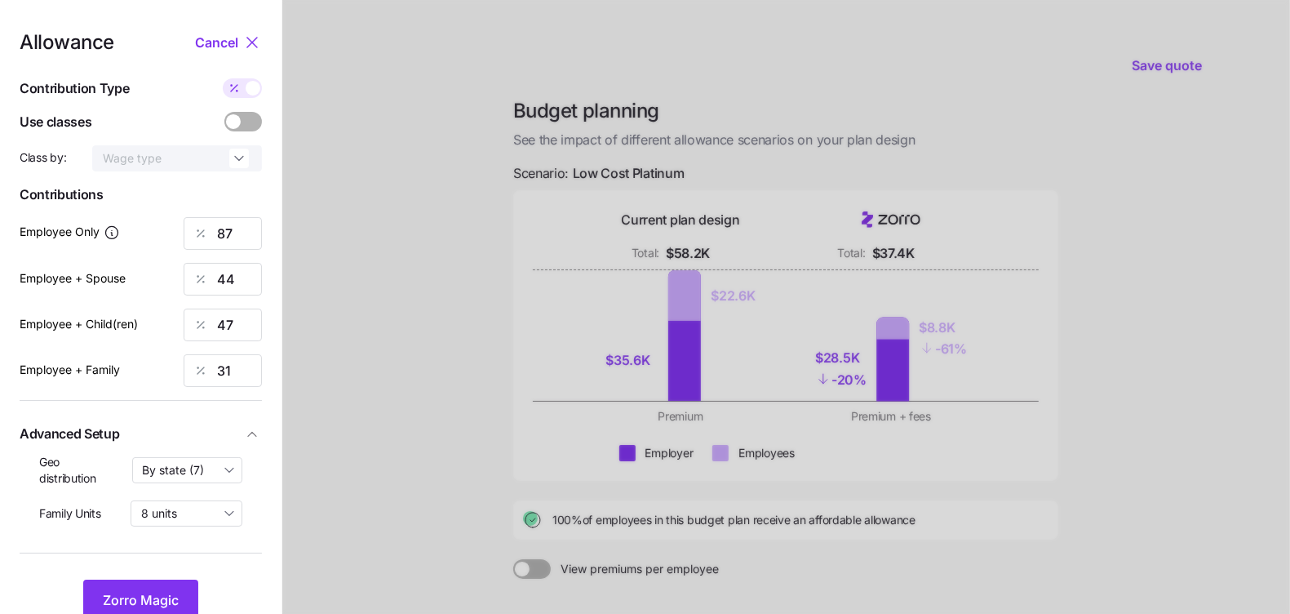
type input "444"
click at [241, 93] on span at bounding box center [234, 88] width 23 height 20
click at [223, 78] on input "checkbox" at bounding box center [223, 78] width 0 height 0
type input "87"
type input "44"
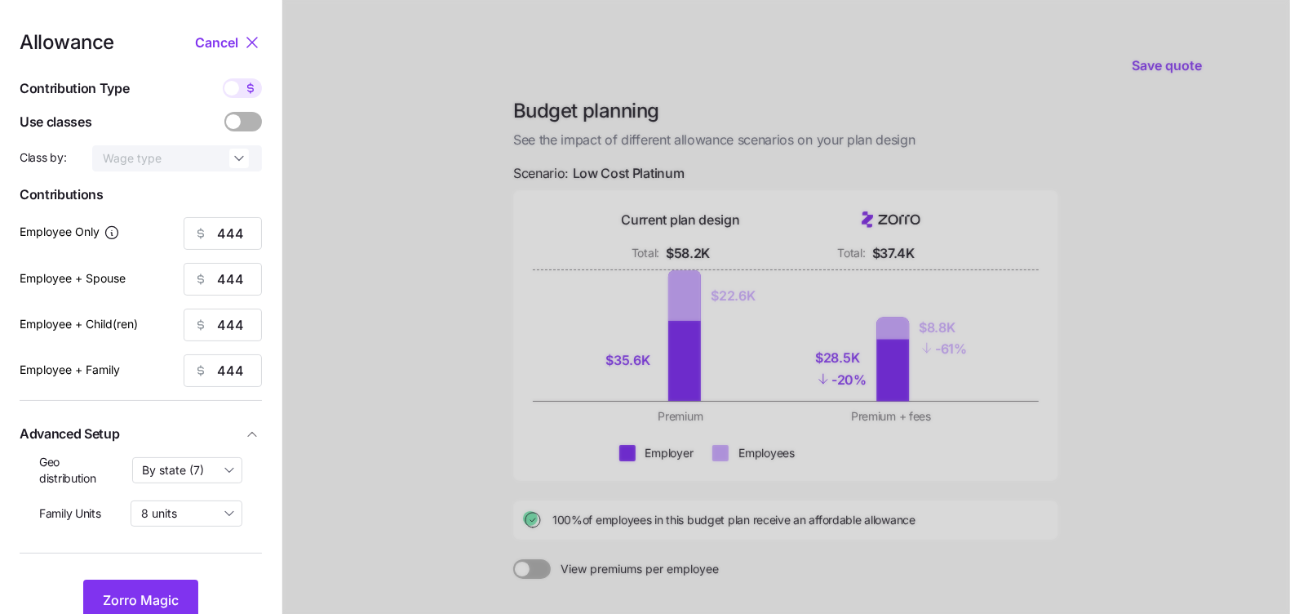
type input "47"
type input "31"
click at [241, 93] on span at bounding box center [250, 88] width 23 height 20
click at [223, 78] on input "checkbox" at bounding box center [223, 78] width 0 height 0
type input "444"
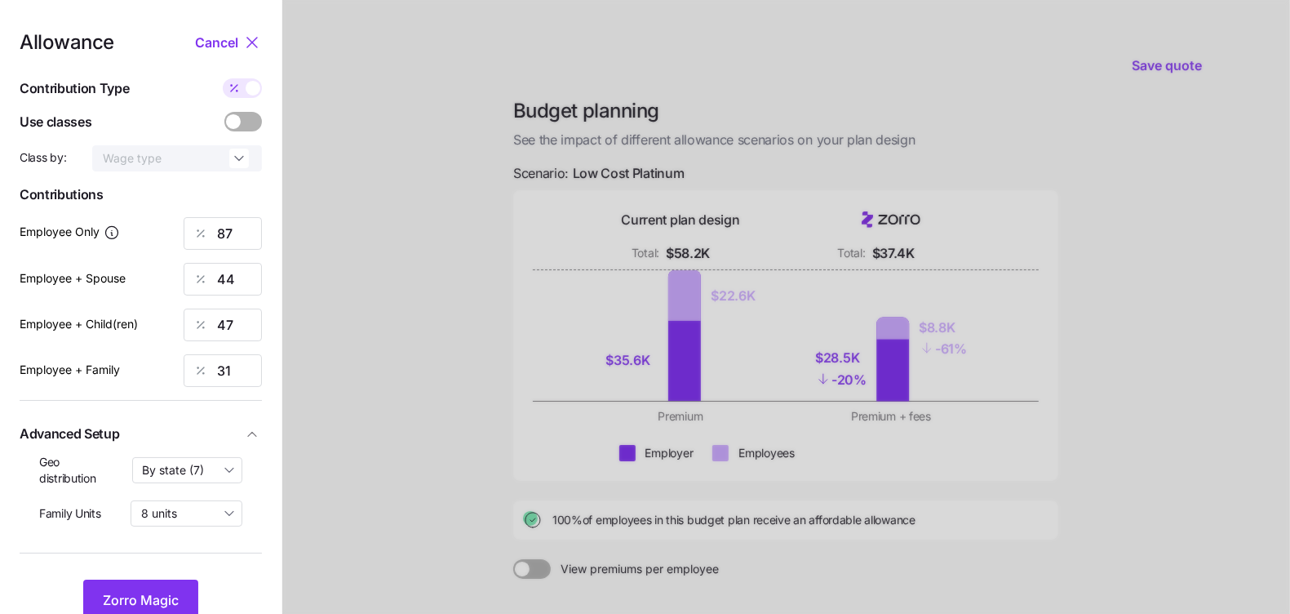
type input "444"
click at [241, 93] on span at bounding box center [234, 88] width 23 height 20
click at [223, 78] on input "checkbox" at bounding box center [223, 78] width 0 height 0
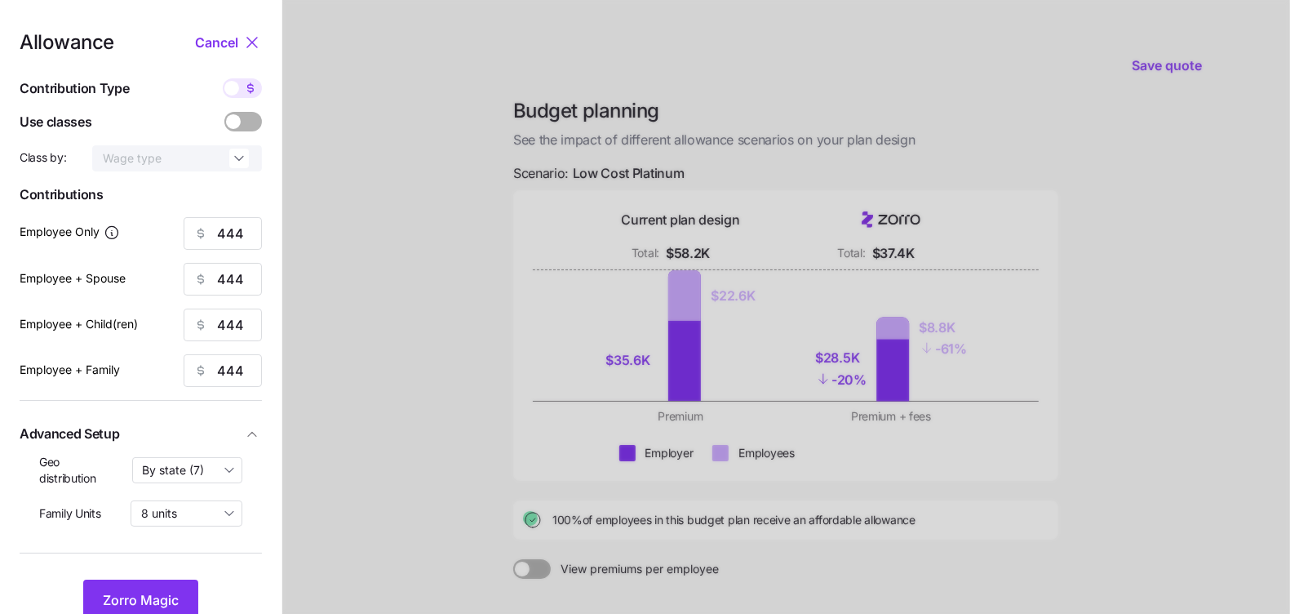
type input "87"
type input "44"
type input "47"
type input "31"
click at [131, 588] on button "Zorro Magic" at bounding box center [140, 599] width 115 height 41
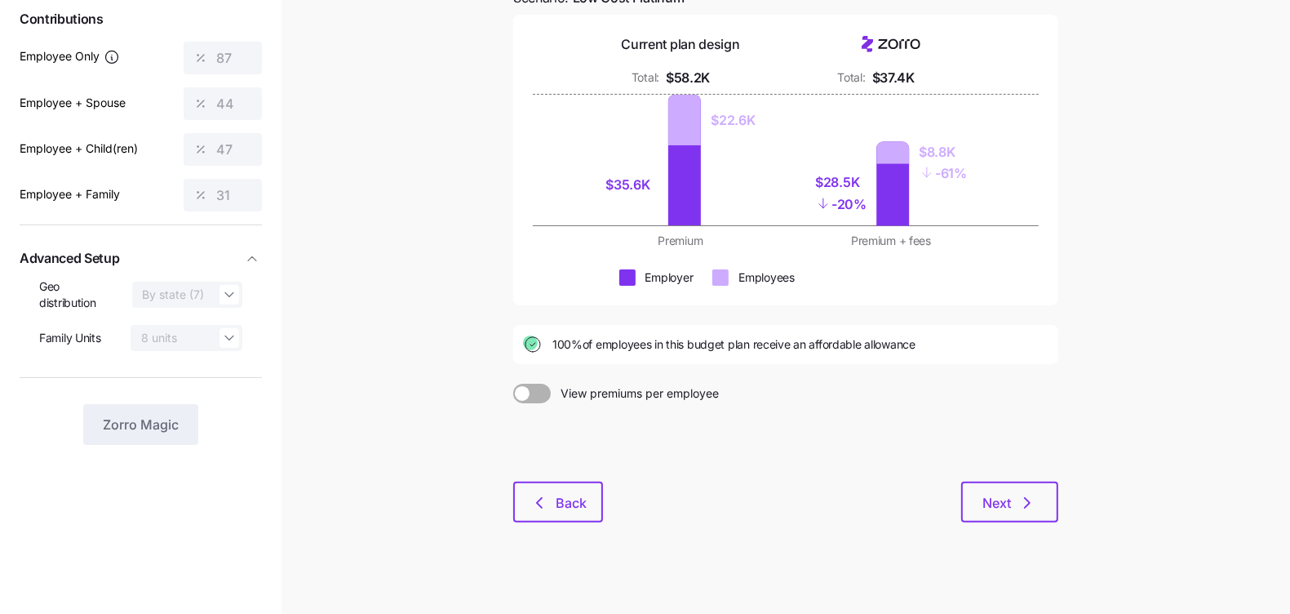
scroll to position [187, 0]
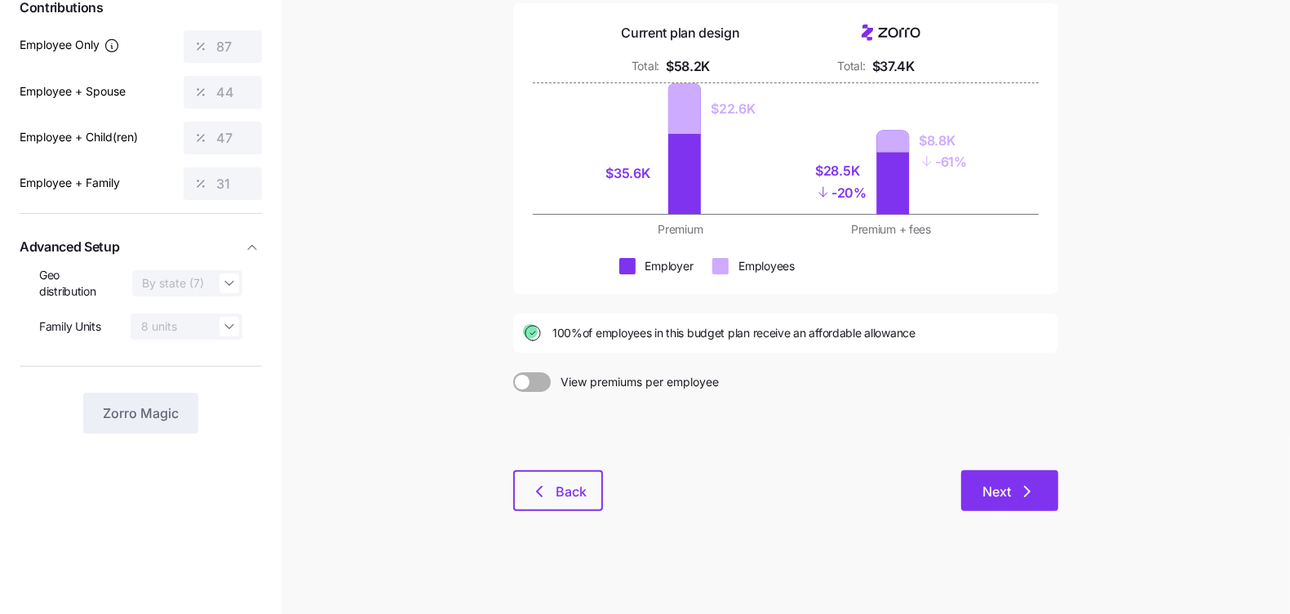
click at [1050, 489] on button "Next" at bounding box center [1009, 490] width 97 height 41
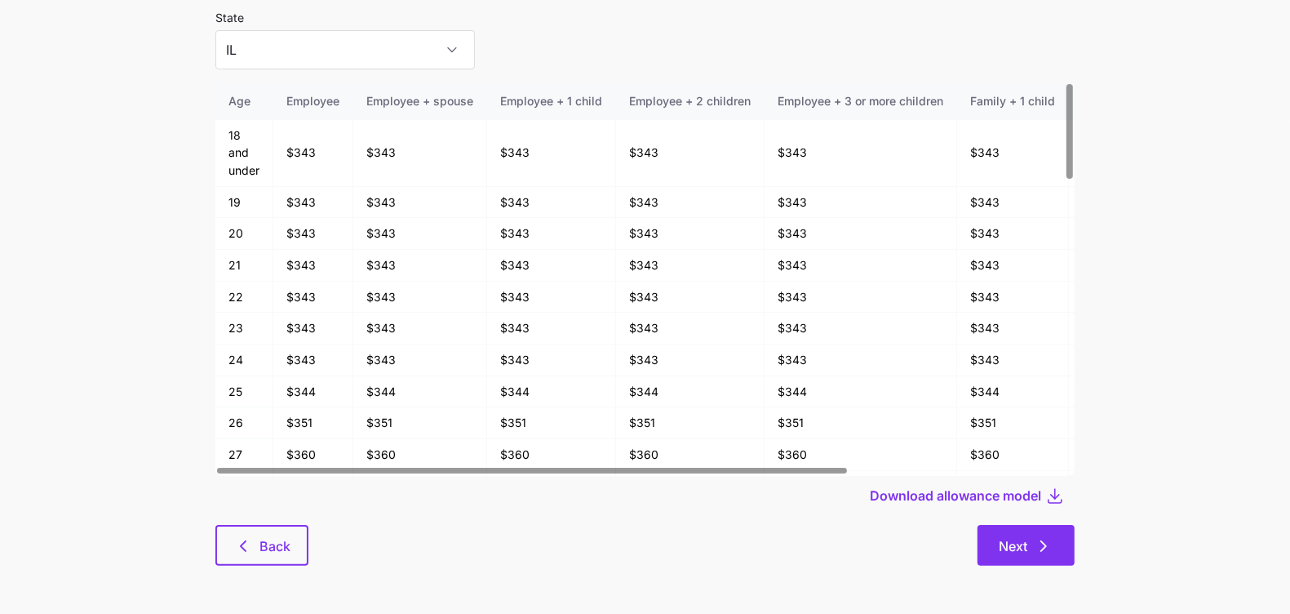
scroll to position [87, 0]
click at [1009, 497] on span "Download allowance model" at bounding box center [955, 496] width 171 height 20
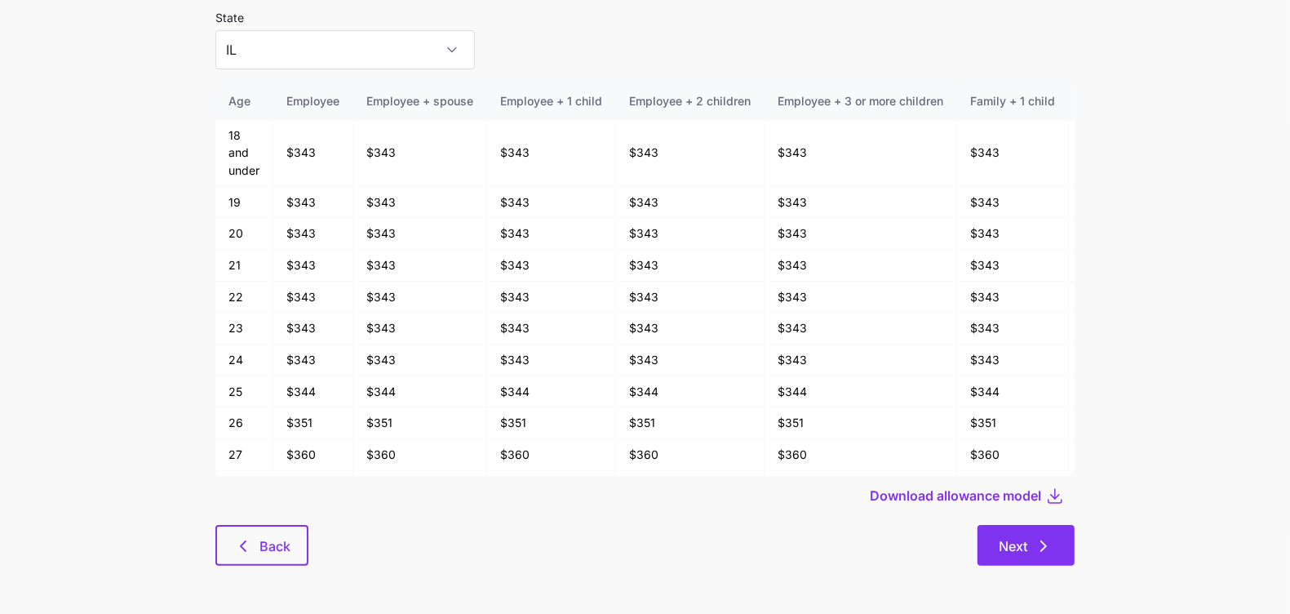
click at [1041, 551] on icon "button" at bounding box center [1044, 546] width 20 height 20
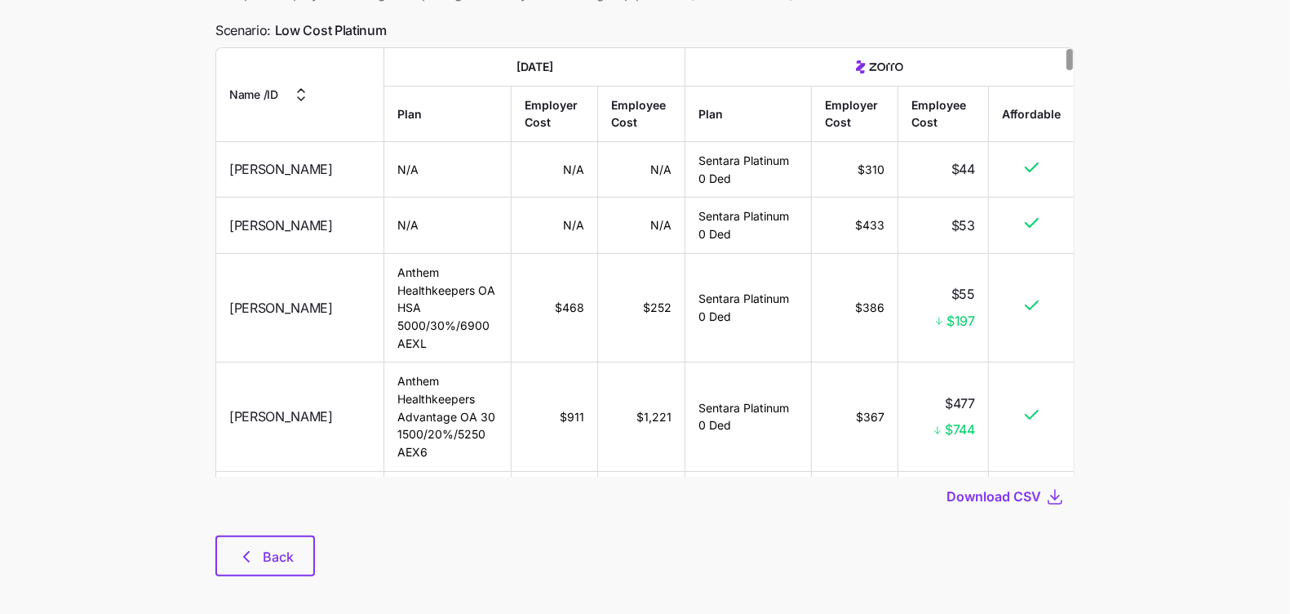
scroll to position [135, 0]
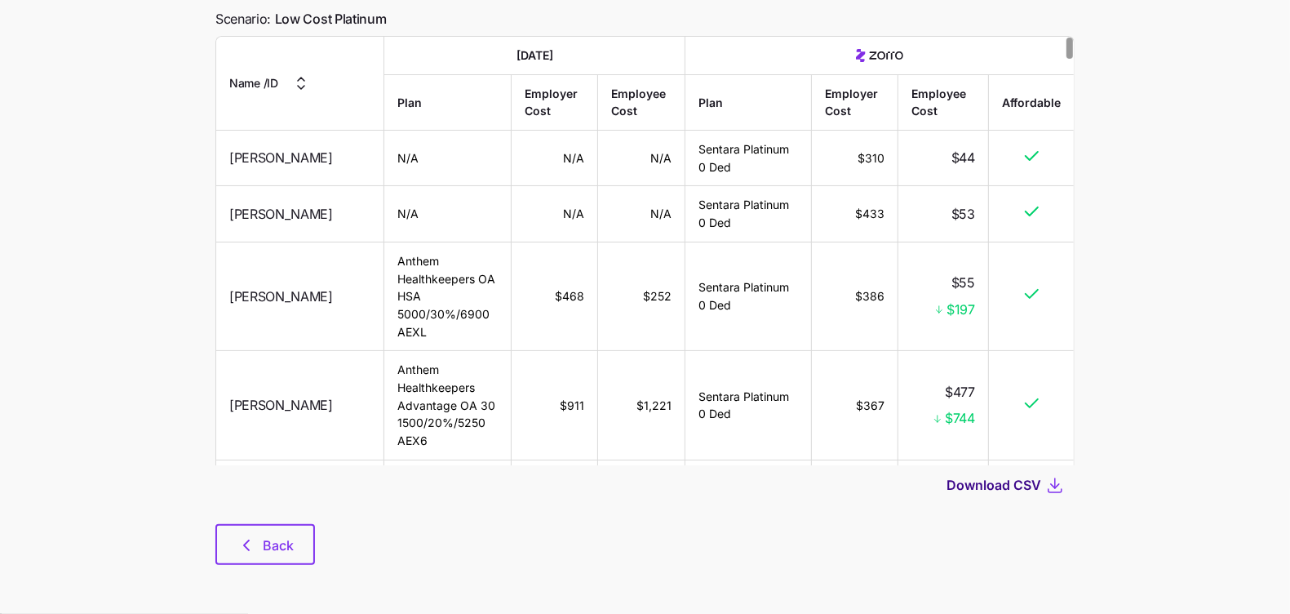
drag, startPoint x: 1002, startPoint y: 481, endPoint x: 978, endPoint y: 486, distance: 25.0
click at [1001, 480] on span "Download CSV" at bounding box center [994, 485] width 95 height 20
